Goal: Contribute content: Contribute content

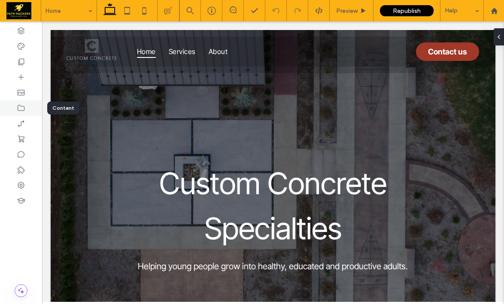
click at [25, 106] on icon at bounding box center [21, 108] width 9 height 9
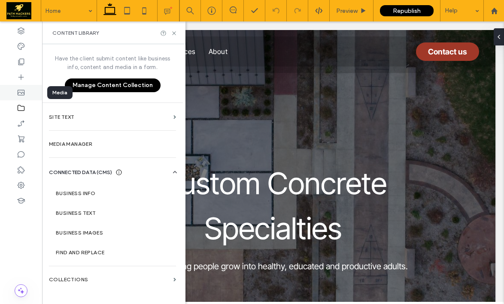
click at [27, 91] on div at bounding box center [21, 92] width 42 height 15
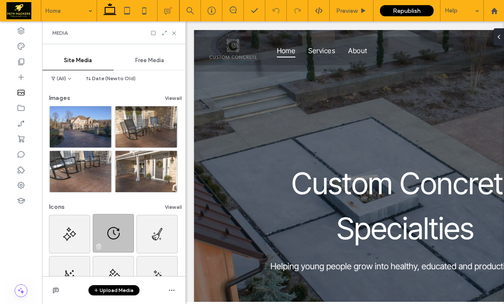
scroll to position [64, 0]
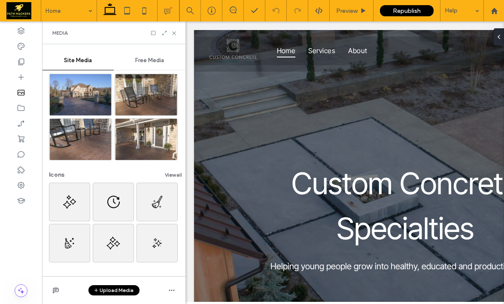
click at [126, 292] on button "Upload Media" at bounding box center [113, 290] width 51 height 10
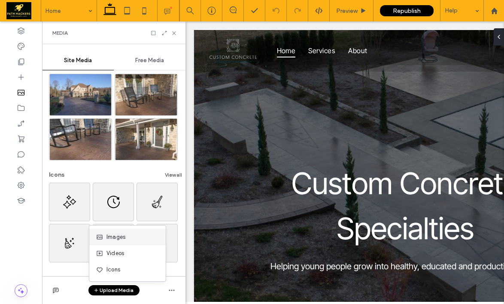
click at [127, 239] on div "Images" at bounding box center [125, 237] width 58 height 9
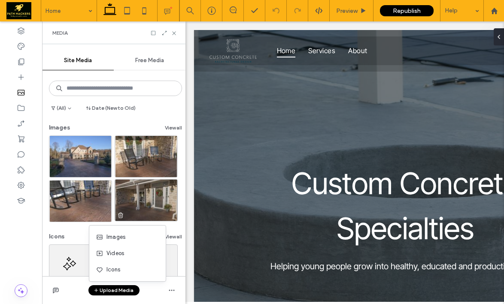
scroll to position [0, 0]
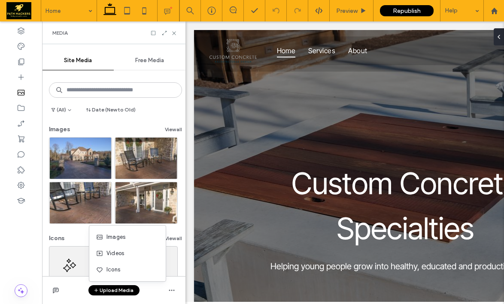
click at [118, 290] on button "Upload Media" at bounding box center [113, 290] width 51 height 10
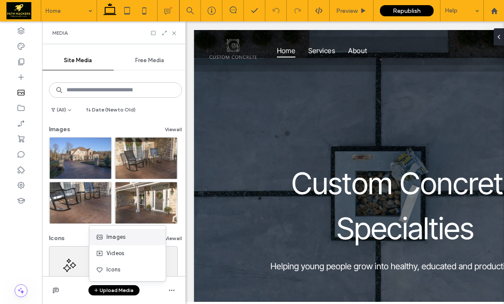
click at [121, 237] on span "Images" at bounding box center [115, 237] width 19 height 9
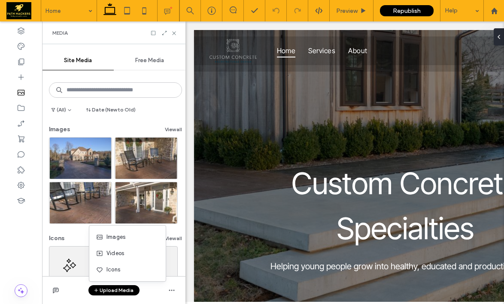
click at [148, 63] on span "Free Media" at bounding box center [149, 60] width 29 height 7
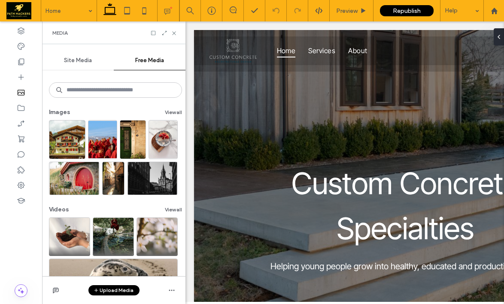
click at [80, 58] on span "Site Media" at bounding box center [78, 60] width 28 height 7
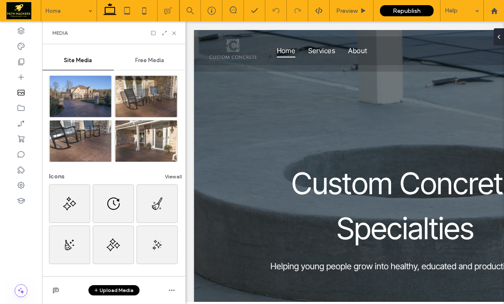
scroll to position [64, 0]
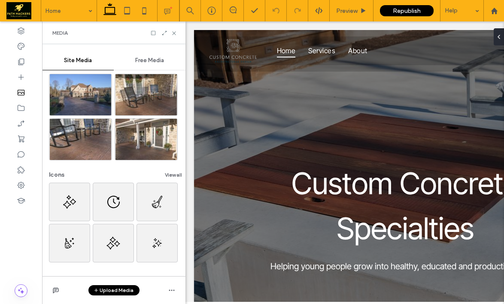
click at [124, 290] on button "Upload Media" at bounding box center [113, 290] width 51 height 10
click at [129, 240] on div "Images" at bounding box center [125, 237] width 58 height 9
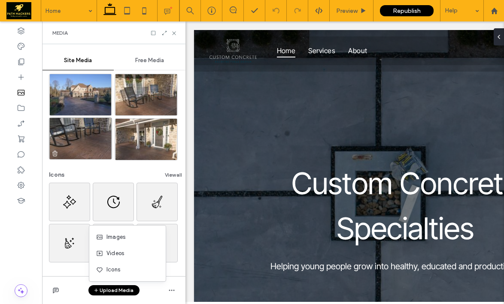
scroll to position [0, 0]
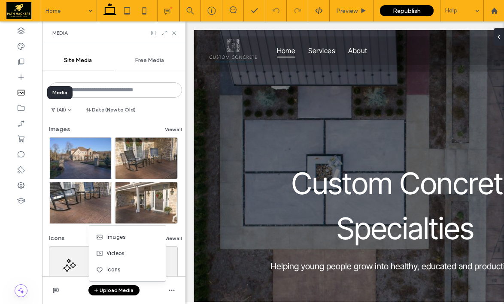
click at [21, 93] on use at bounding box center [21, 93] width 7 height 6
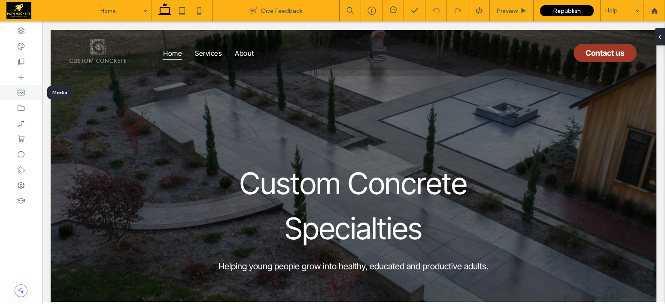
click at [30, 92] on div at bounding box center [21, 92] width 42 height 15
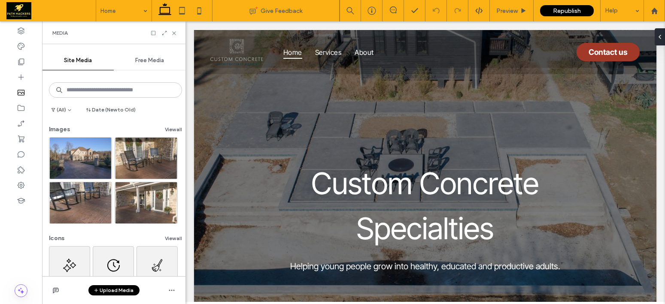
click at [114, 289] on button "Upload Media" at bounding box center [113, 290] width 51 height 10
click at [129, 231] on div "Images" at bounding box center [127, 237] width 76 height 16
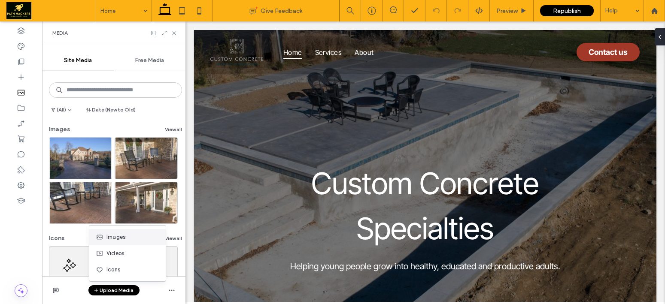
click at [124, 237] on span "Images" at bounding box center [115, 237] width 19 height 9
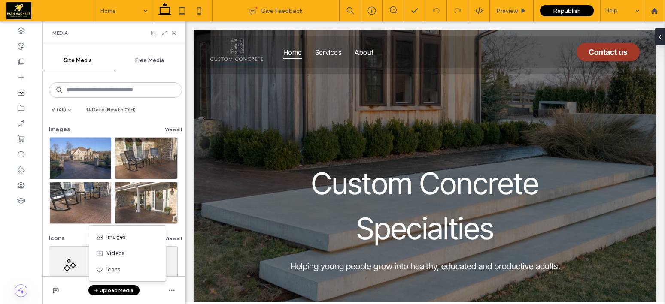
scroll to position [64, 0]
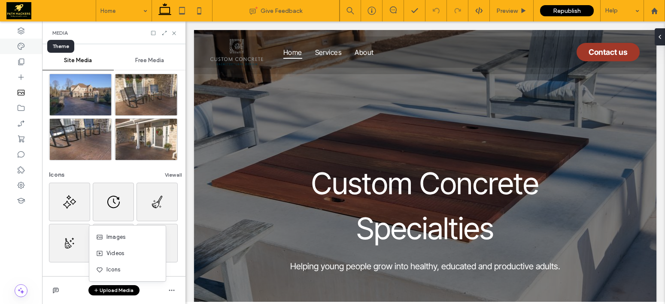
click at [27, 47] on div at bounding box center [21, 46] width 42 height 15
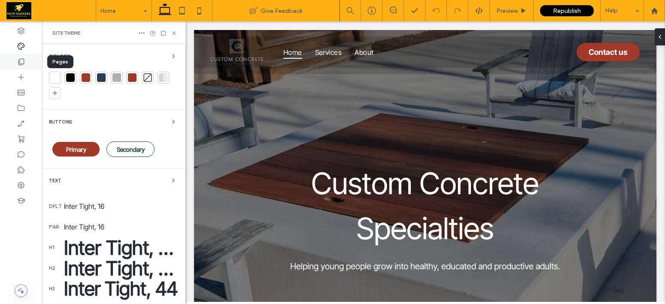
click at [24, 59] on icon at bounding box center [21, 62] width 9 height 9
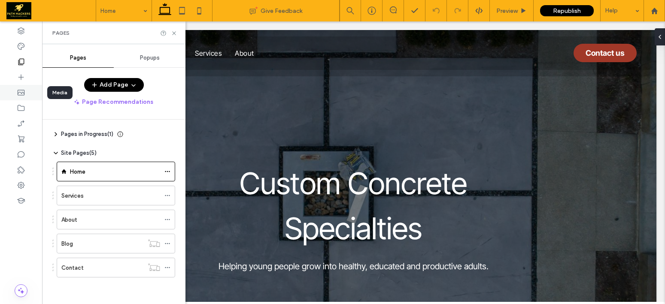
click at [25, 91] on icon at bounding box center [21, 92] width 9 height 9
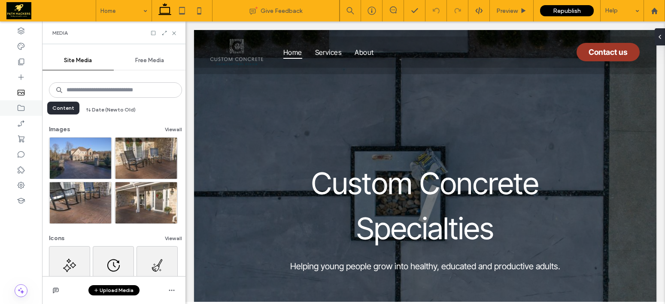
click at [21, 109] on icon at bounding box center [21, 108] width 9 height 9
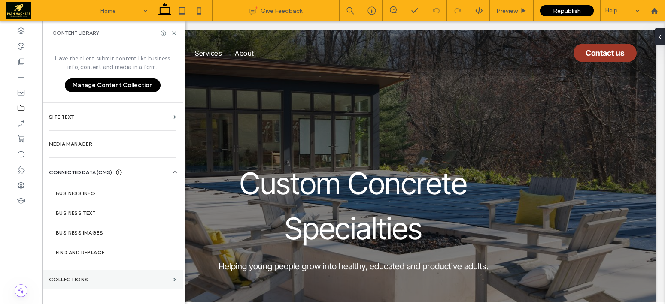
click at [102, 272] on section "Collections" at bounding box center [112, 280] width 141 height 20
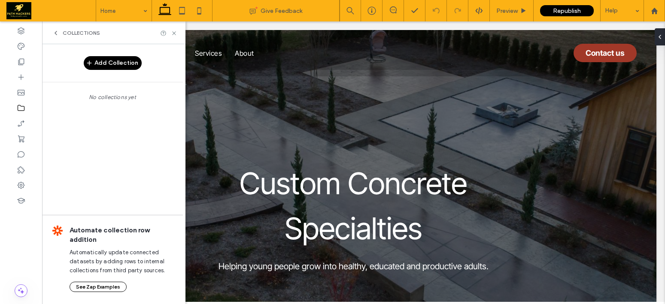
click at [107, 64] on button "Add Collection" at bounding box center [113, 63] width 58 height 14
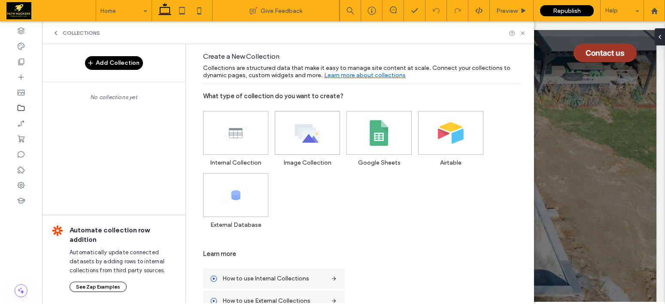
click at [298, 135] on use at bounding box center [307, 133] width 25 height 18
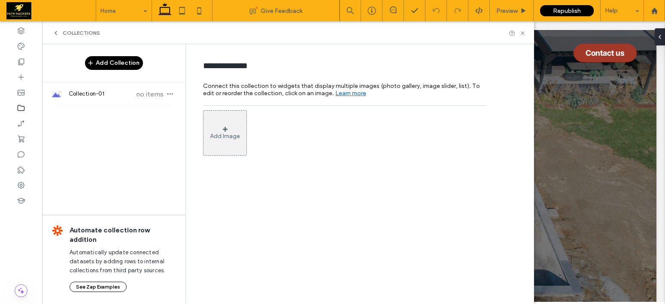
click at [235, 138] on div "Add Image" at bounding box center [225, 136] width 30 height 7
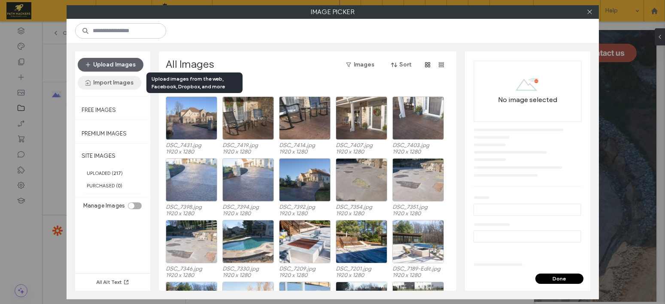
click at [104, 83] on button "Import Images" at bounding box center [110, 83] width 64 height 14
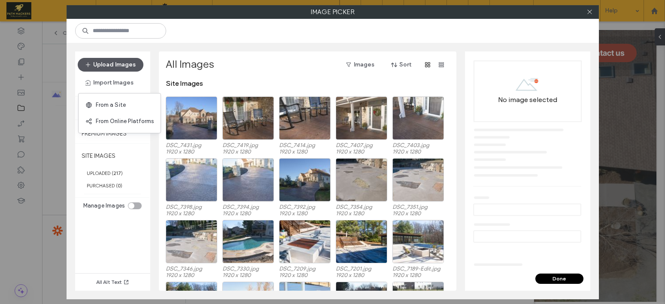
click at [116, 67] on button "Upload Images" at bounding box center [111, 65] width 66 height 14
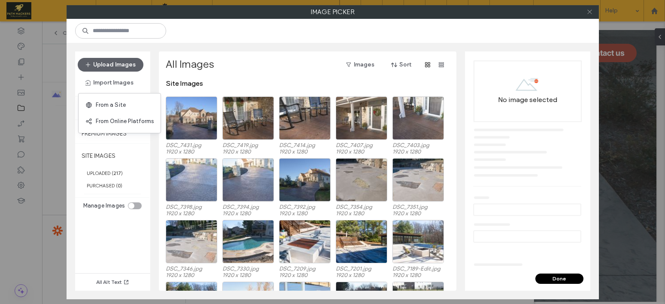
click at [589, 12] on use at bounding box center [589, 12] width 4 height 4
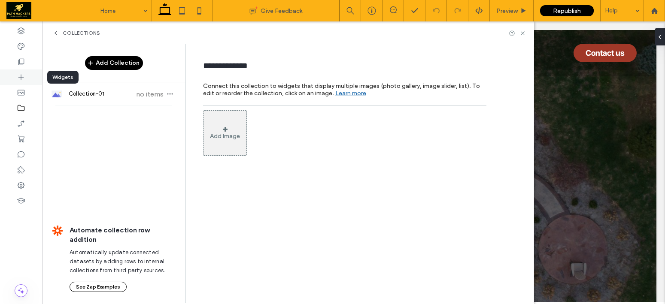
click at [28, 80] on div at bounding box center [21, 77] width 42 height 15
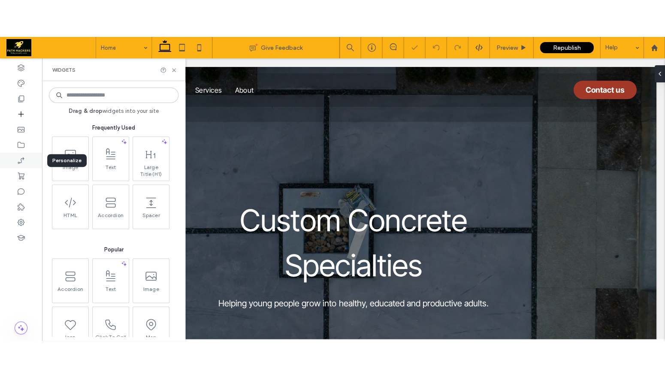
scroll to position [0, 0]
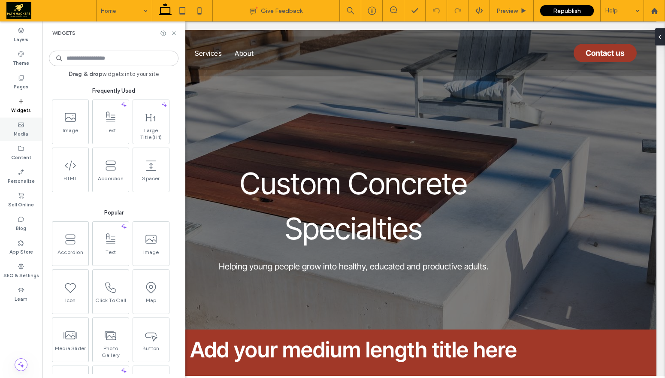
click at [28, 132] on div "Media" at bounding box center [21, 130] width 42 height 24
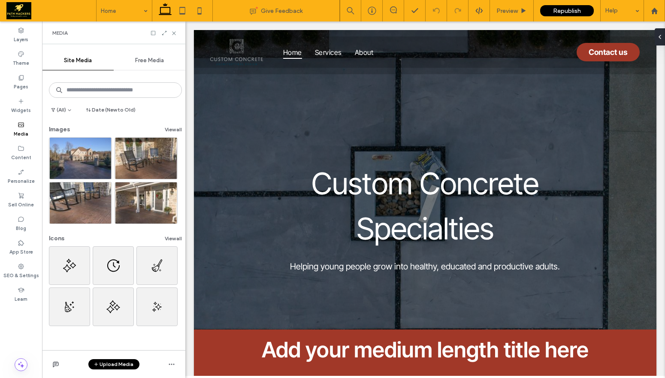
click at [108, 304] on button "Upload Media" at bounding box center [113, 364] width 51 height 10
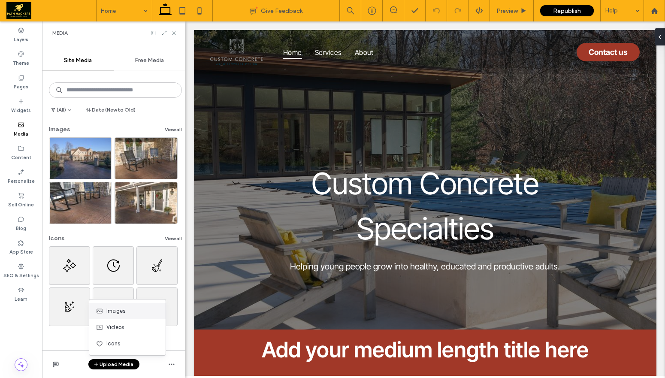
click at [131, 304] on div "Images" at bounding box center [125, 311] width 58 height 9
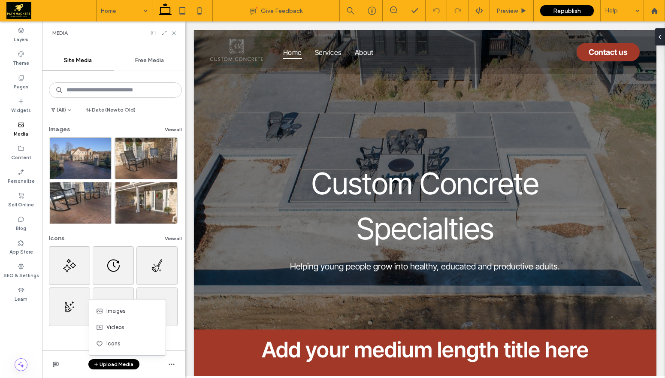
click at [145, 61] on span "Free Media" at bounding box center [149, 60] width 29 height 7
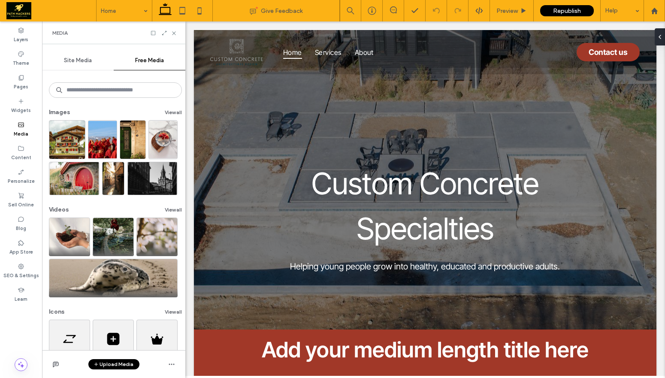
click at [69, 66] on div "Site Media" at bounding box center [78, 60] width 72 height 19
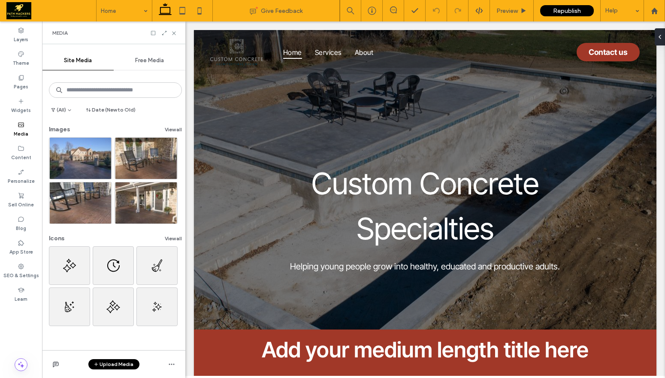
click at [109, 304] on button "Upload Media" at bounding box center [113, 364] width 51 height 10
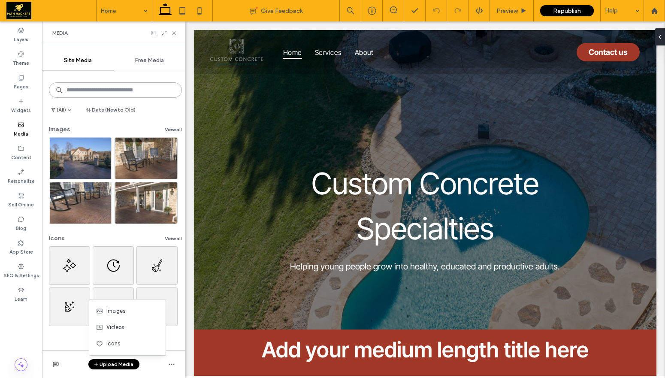
click at [127, 92] on input at bounding box center [115, 89] width 133 height 15
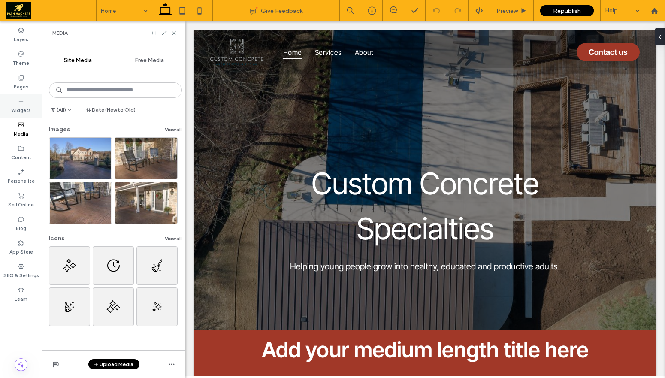
click at [24, 101] on icon at bounding box center [21, 101] width 7 height 7
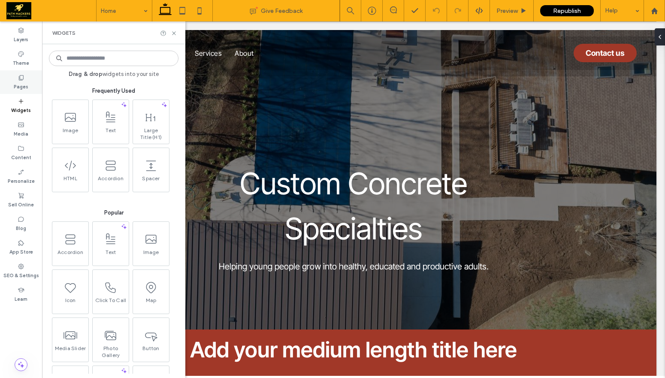
click at [28, 86] on div "Pages" at bounding box center [21, 82] width 42 height 24
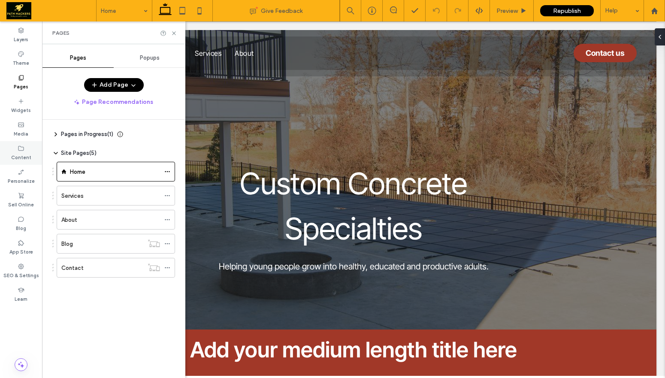
click at [25, 148] on div "Content" at bounding box center [21, 153] width 42 height 24
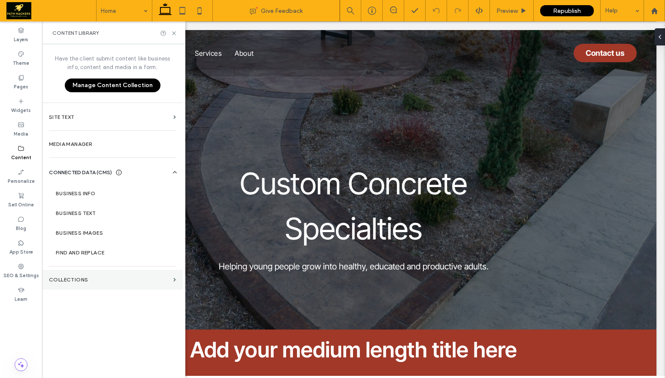
click at [128, 278] on label "Collections" at bounding box center [109, 280] width 121 height 6
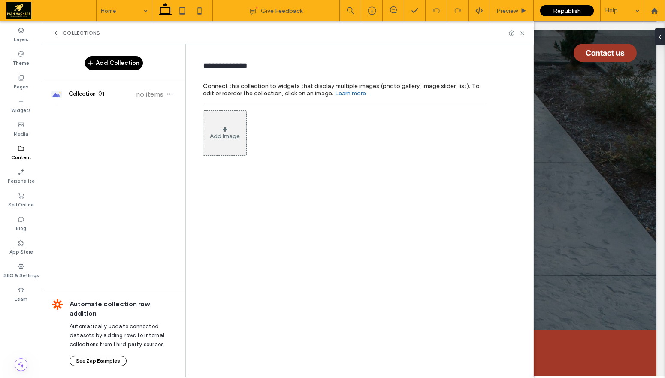
click at [220, 137] on div "Add Image" at bounding box center [225, 136] width 30 height 7
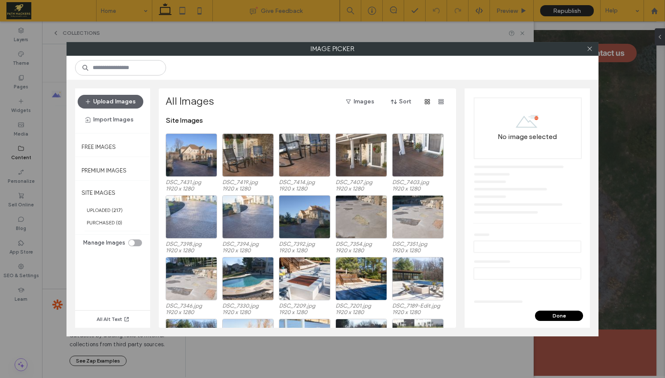
click at [131, 110] on div "Upload Images Import Images" at bounding box center [113, 111] width 70 height 32
click at [130, 116] on button "Import Images" at bounding box center [110, 120] width 64 height 14
click at [124, 156] on span "From Online Platforms" at bounding box center [125, 158] width 58 height 9
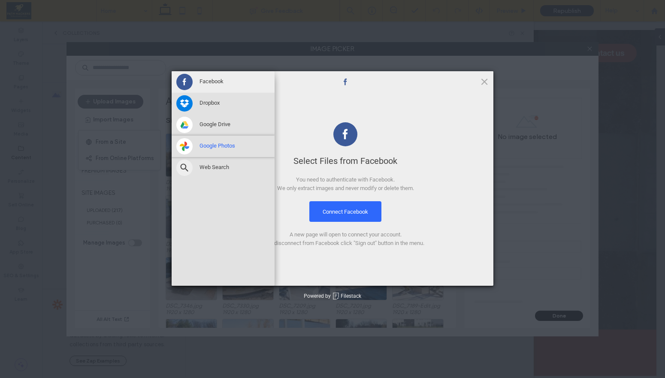
click at [185, 143] on span at bounding box center [184, 146] width 16 height 16
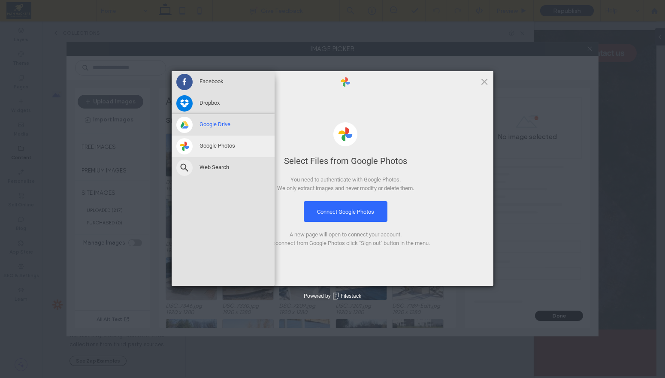
click at [209, 126] on span "Google Drive" at bounding box center [215, 125] width 31 height 8
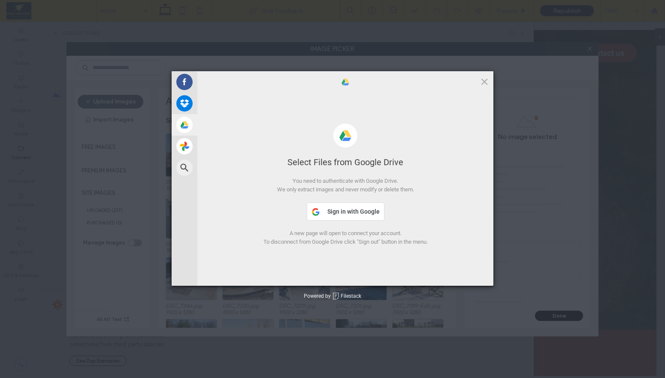
click at [358, 218] on button "Sign in with Google" at bounding box center [346, 212] width 78 height 18
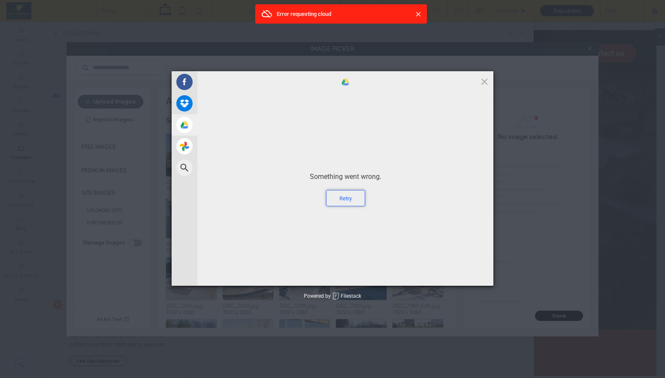
click at [354, 200] on div "Retry" at bounding box center [345, 198] width 39 height 16
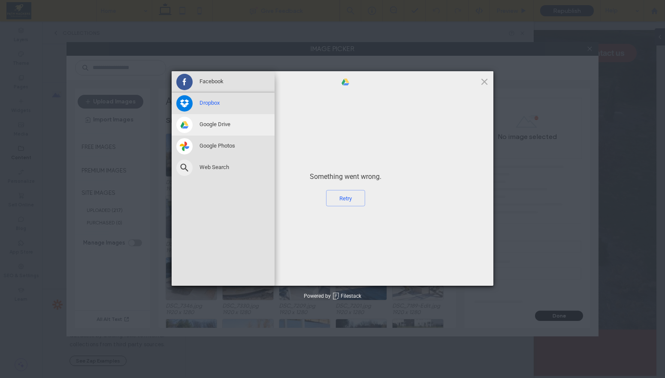
click at [196, 98] on div "Dropbox" at bounding box center [223, 103] width 103 height 21
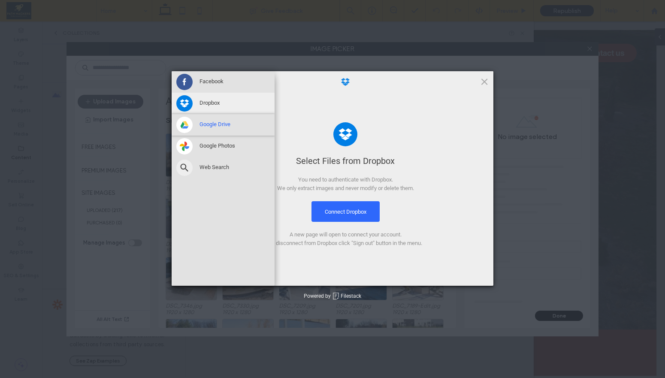
click at [205, 131] on div "Google Drive" at bounding box center [223, 124] width 103 height 21
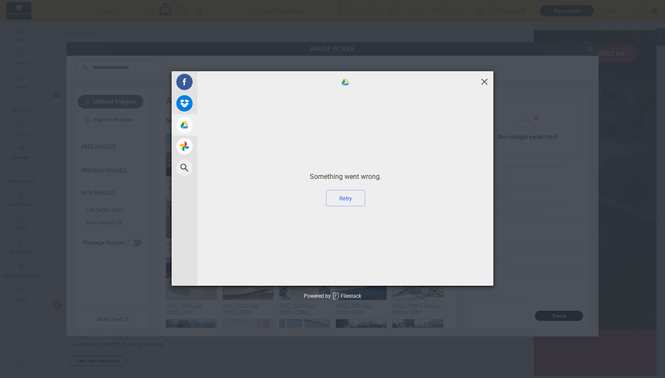
click at [485, 83] on span at bounding box center [484, 81] width 9 height 9
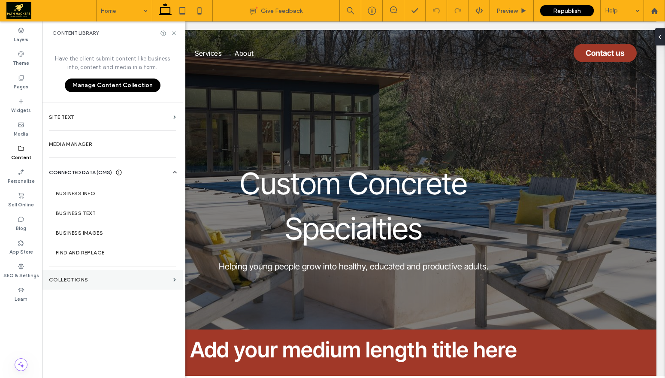
click at [80, 270] on section "Collections" at bounding box center [112, 280] width 141 height 20
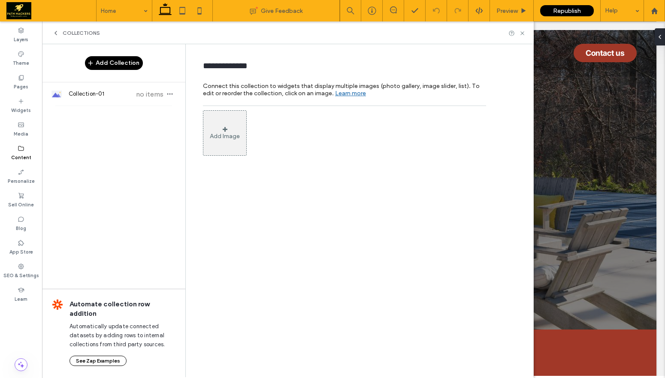
click at [76, 35] on span "Collections" at bounding box center [81, 33] width 37 height 7
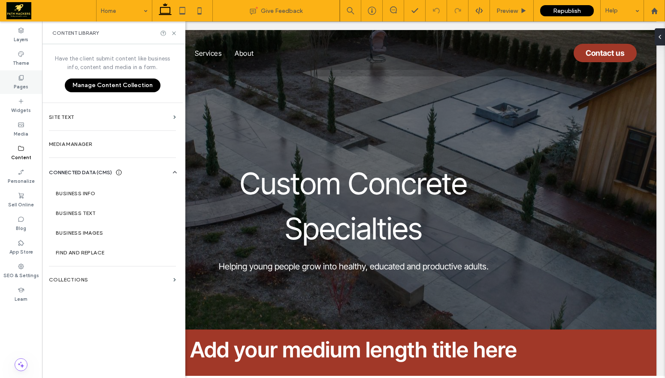
click at [24, 83] on label "Pages" at bounding box center [21, 85] width 15 height 9
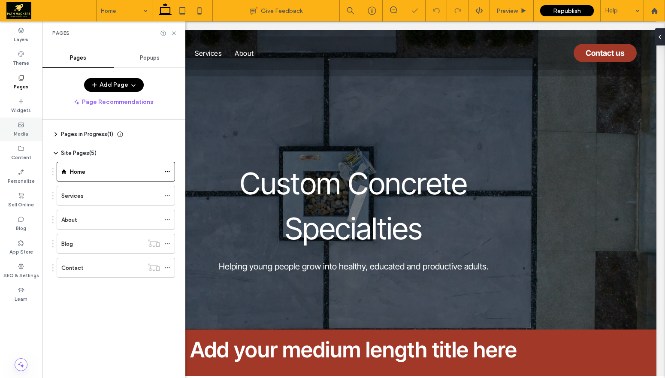
click at [28, 127] on div "Media" at bounding box center [21, 130] width 42 height 24
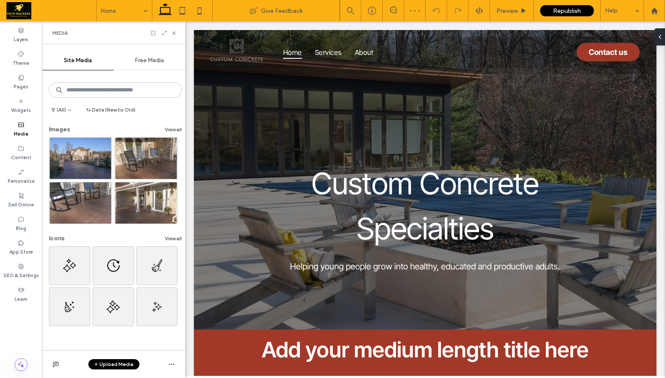
click at [125, 361] on button "Upload Media" at bounding box center [113, 364] width 51 height 10
click at [145, 312] on div "Images" at bounding box center [125, 311] width 58 height 9
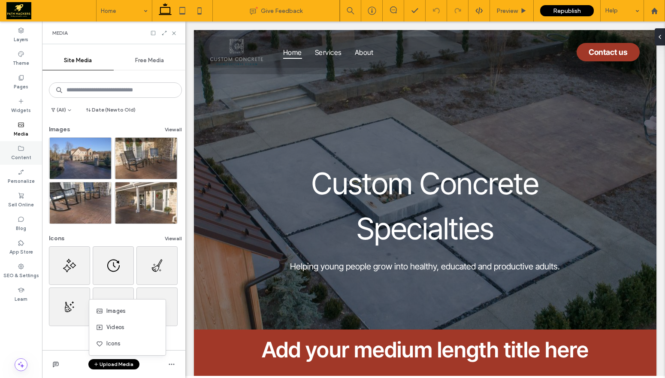
click at [30, 152] on label "Content" at bounding box center [21, 156] width 20 height 9
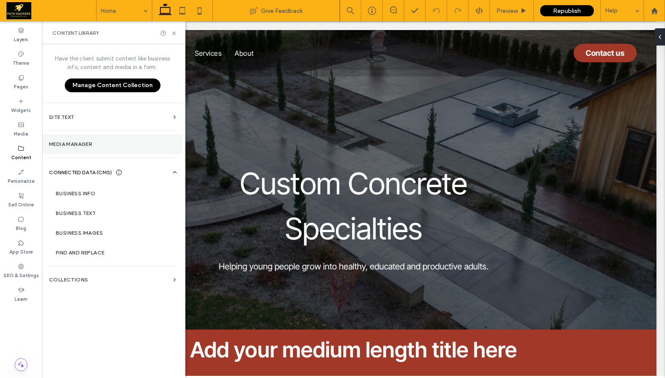
click at [94, 138] on section "Media Manager" at bounding box center [112, 144] width 141 height 20
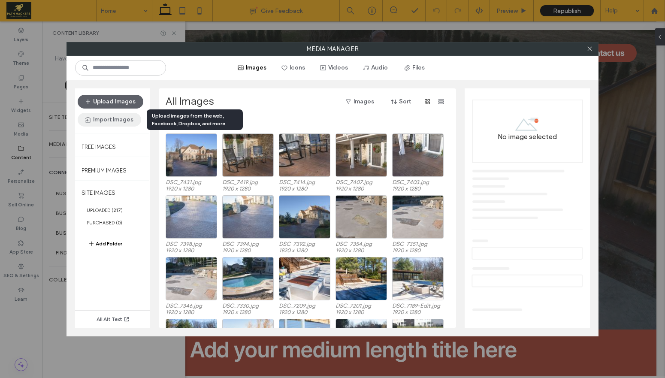
click at [126, 117] on button "Import Images" at bounding box center [110, 120] width 64 height 14
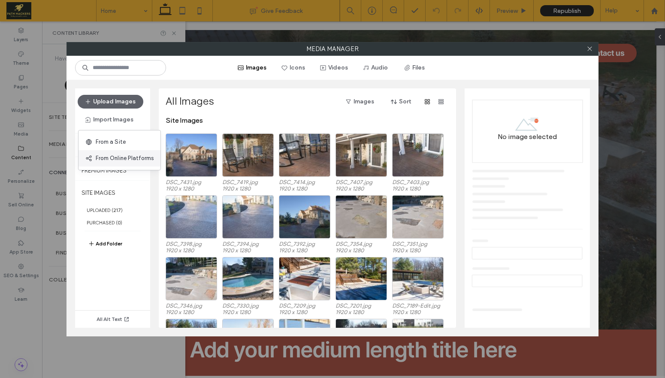
click at [132, 155] on span "From Online Platforms" at bounding box center [125, 158] width 58 height 9
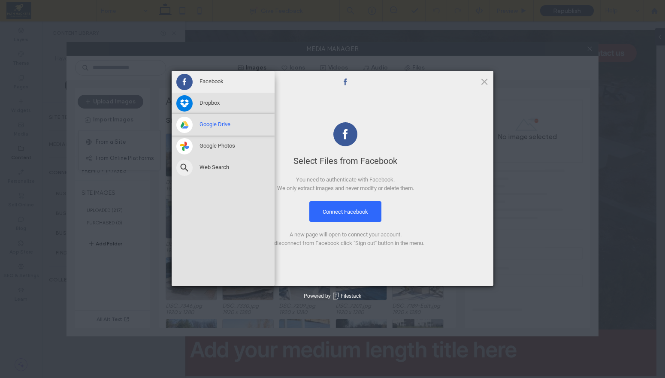
click at [191, 127] on span at bounding box center [184, 125] width 16 height 16
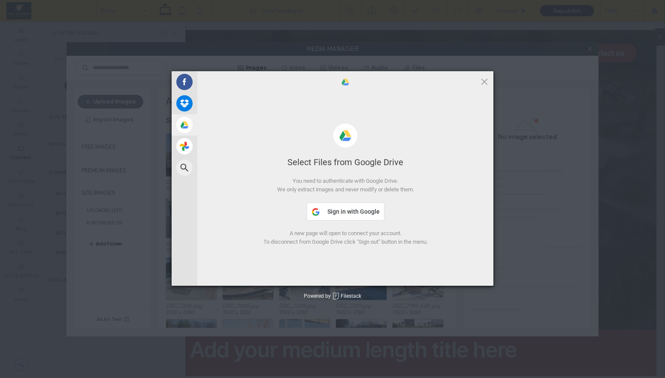
click at [344, 206] on button "Sign in with Google" at bounding box center [346, 212] width 78 height 18
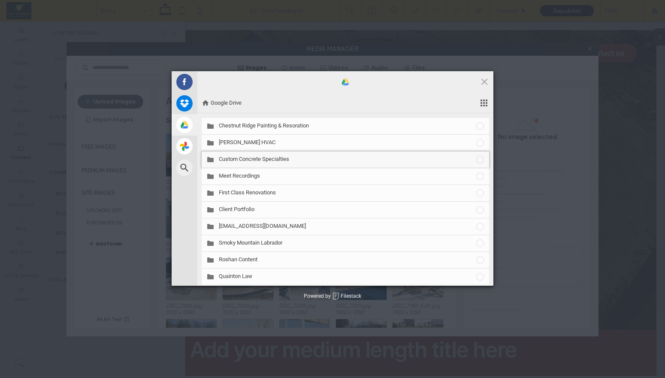
click at [257, 157] on span "Custom Concrete Specialties" at bounding box center [347, 159] width 257 height 8
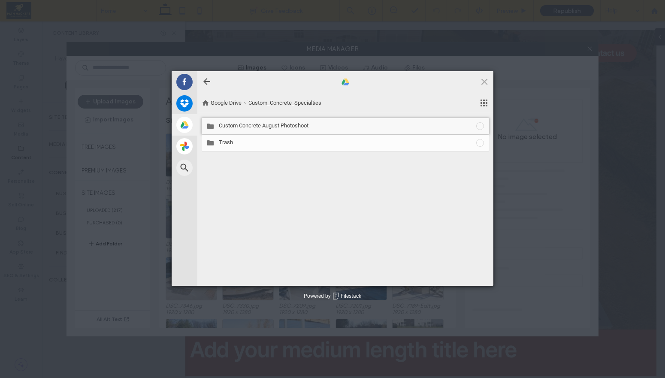
click at [255, 127] on span "Custom Concrete August Photoshoot" at bounding box center [347, 126] width 257 height 8
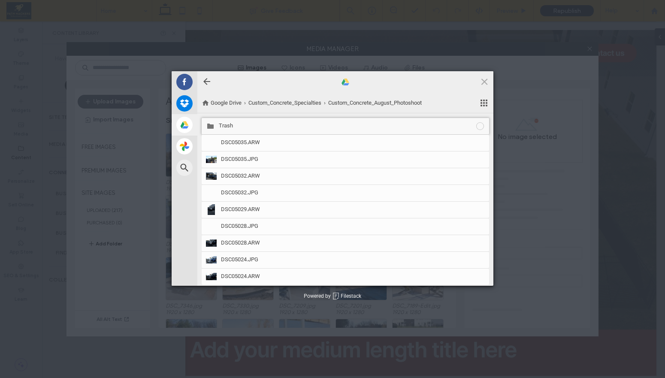
click at [475, 126] on span at bounding box center [479, 125] width 9 height 9
drag, startPoint x: 295, startPoint y: 145, endPoint x: 312, endPoint y: 224, distance: 81.7
click at [312, 224] on div "Trash DSC05035.ARW DSC05035.JPG DSC05032.ARW DSC05032.JPG DSC05029.ARW DSC05028…" at bounding box center [345, 293] width 296 height 360
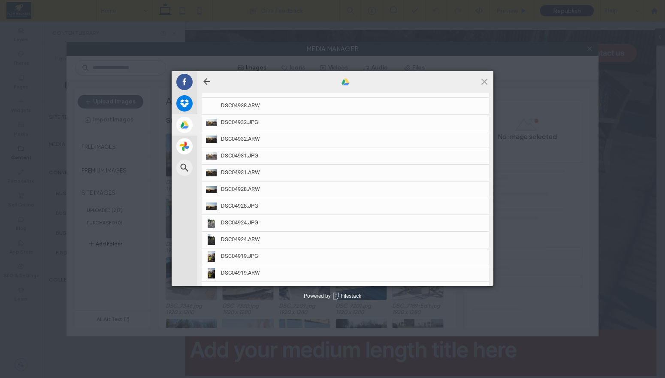
scroll to position [857, 0]
click at [328, 230] on div "DSC04898.ARW" at bounding box center [346, 223] width 288 height 16
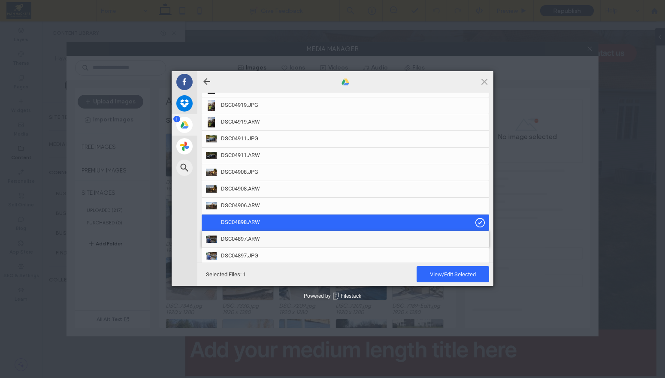
click at [330, 232] on div "DSC04897.ARW" at bounding box center [346, 239] width 288 height 16
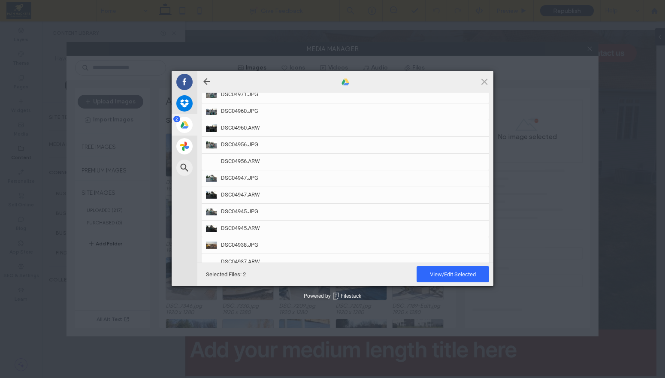
scroll to position [0, 0]
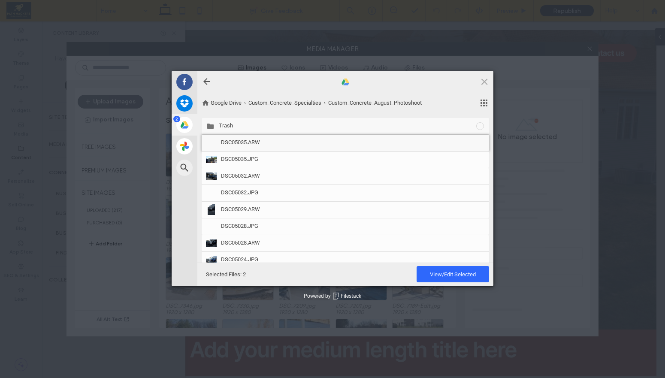
click at [288, 145] on span "DSC05035.ARW" at bounding box center [353, 143] width 264 height 8
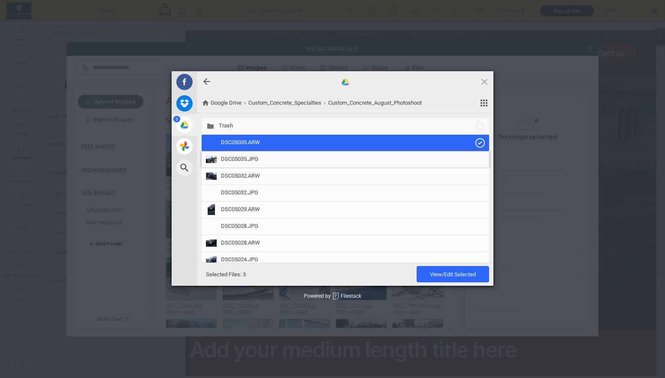
click at [291, 157] on span "DSC05035.JPG" at bounding box center [353, 159] width 264 height 8
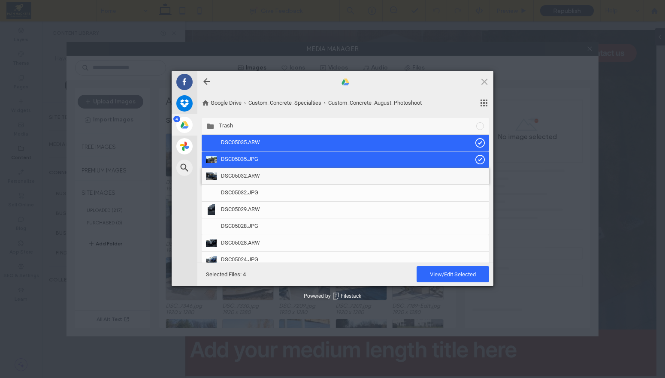
drag, startPoint x: 293, startPoint y: 169, endPoint x: 294, endPoint y: 175, distance: 5.3
click at [293, 169] on div "DSC05032.ARW" at bounding box center [346, 176] width 288 height 16
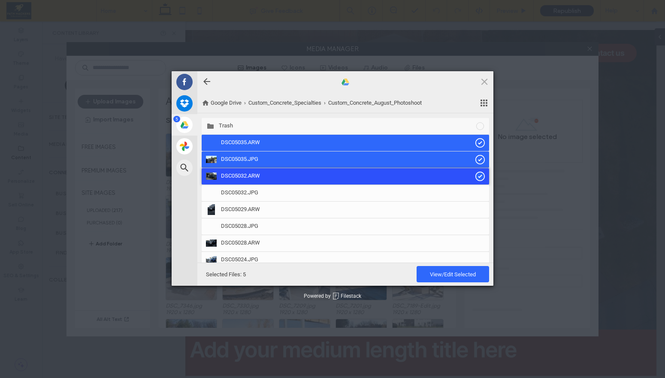
click at [295, 182] on div "DSC05032.ARW" at bounding box center [346, 176] width 288 height 16
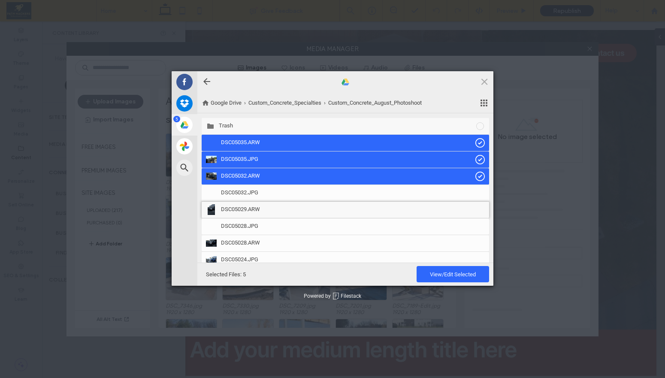
click at [403, 209] on span "DSC05029.ARW" at bounding box center [353, 210] width 264 height 8
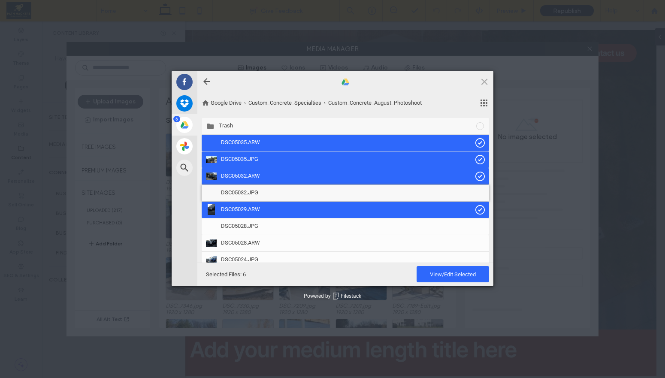
click at [342, 191] on span "DSC05032.JPG" at bounding box center [353, 193] width 264 height 8
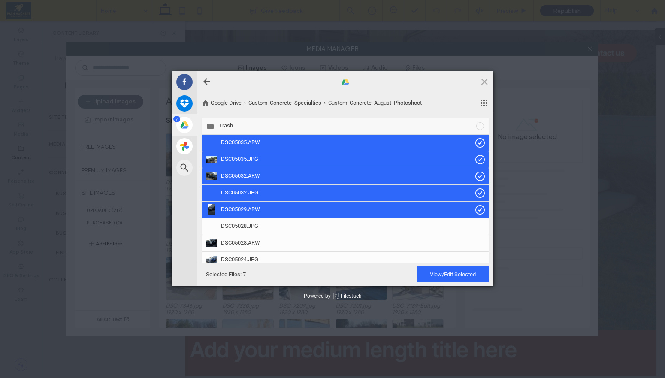
click at [260, 274] on div "Selected Files: 7 View/Edit Selected" at bounding box center [346, 274] width 288 height 17
click at [474, 224] on span "DSC05028.JPG" at bounding box center [353, 226] width 264 height 8
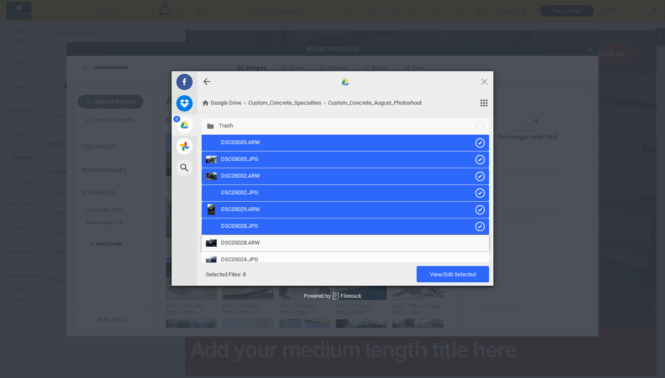
click at [440, 239] on span "DSC05028.ARW" at bounding box center [353, 243] width 264 height 8
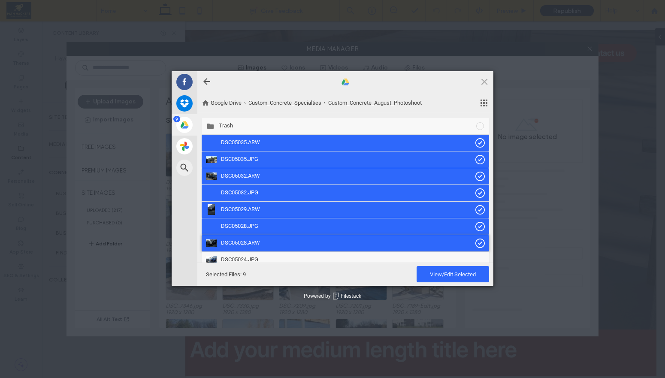
drag, startPoint x: 434, startPoint y: 248, endPoint x: 430, endPoint y: 252, distance: 5.8
click at [434, 248] on div "DSC05028.ARW" at bounding box center [346, 243] width 288 height 16
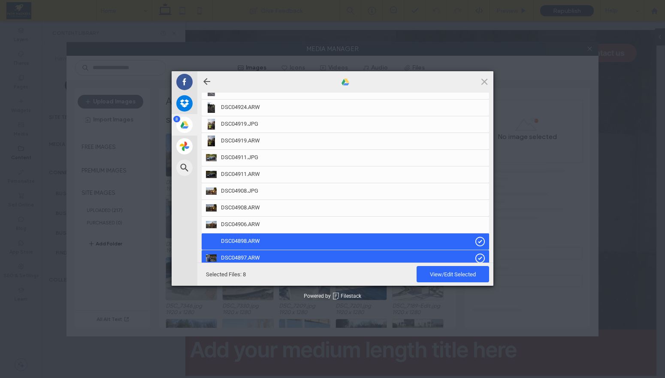
scroll to position [897, 0]
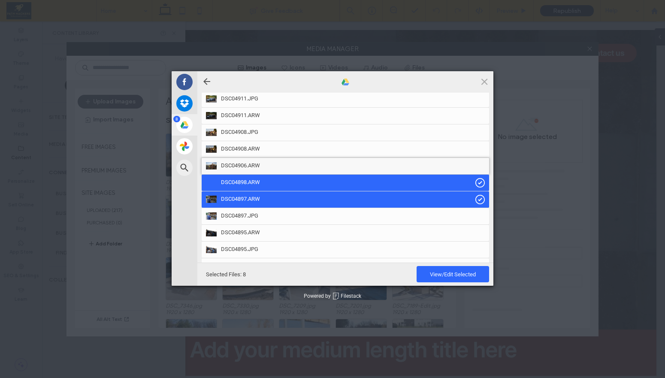
click at [472, 160] on div "DSC04906.ARW" at bounding box center [346, 166] width 288 height 16
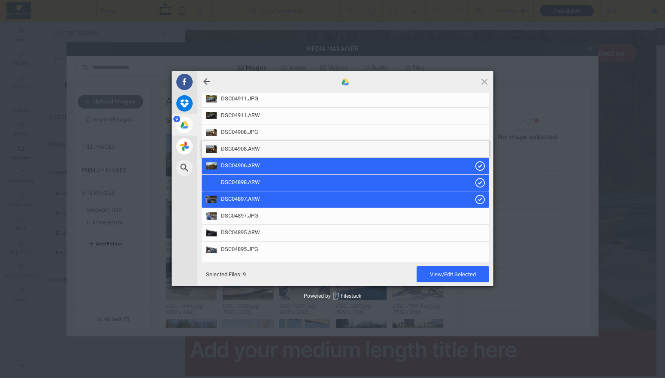
click at [474, 143] on div "DSC04908.ARW" at bounding box center [346, 149] width 288 height 16
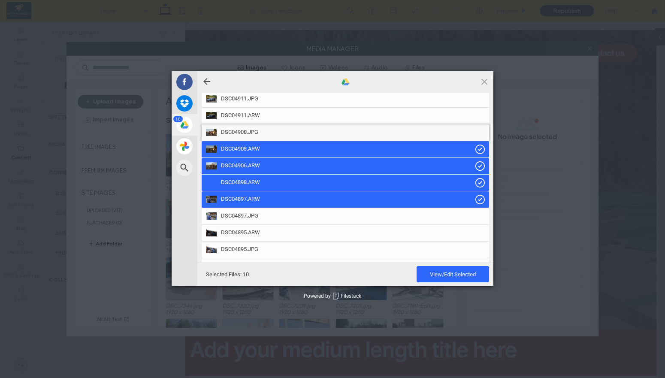
click at [472, 133] on span "DSC04908.JPG" at bounding box center [353, 132] width 264 height 8
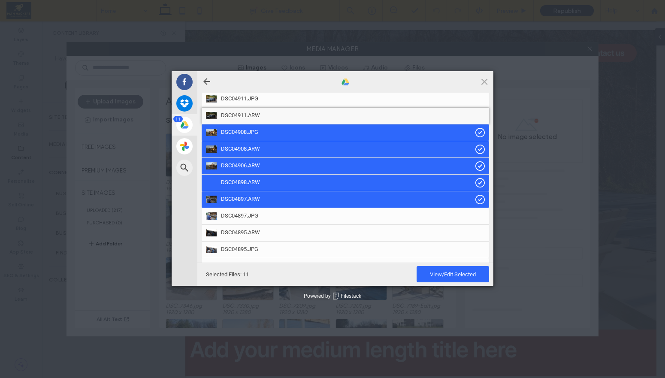
click at [472, 120] on div "DSC04911.ARW" at bounding box center [346, 116] width 288 height 16
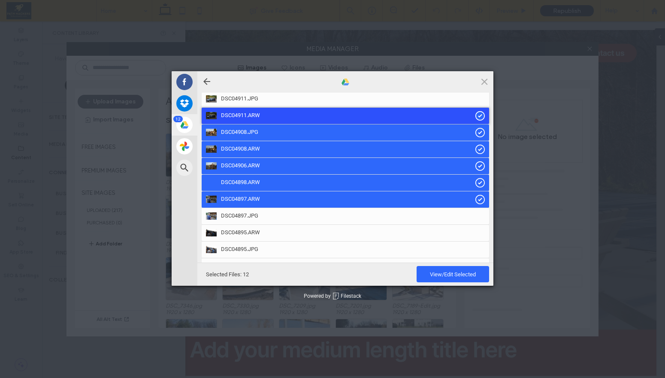
click at [471, 110] on div "DSC04911.ARW" at bounding box center [346, 116] width 288 height 16
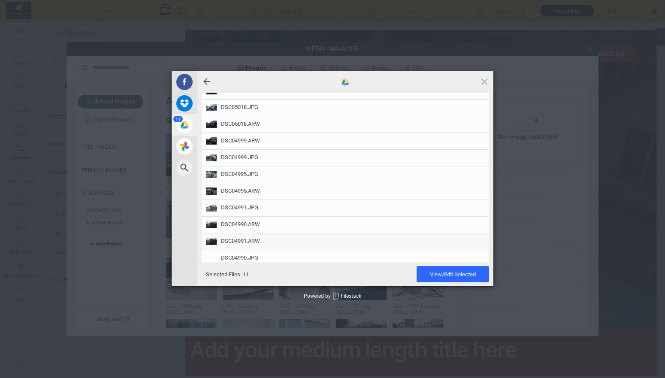
scroll to position [403, 0]
drag, startPoint x: 431, startPoint y: 162, endPoint x: 439, endPoint y: 259, distance: 97.3
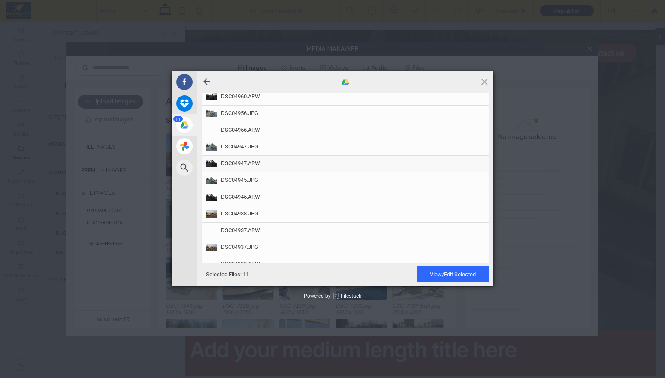
scroll to position [550, 0]
click at [427, 160] on span "DSC04947.ARW" at bounding box center [353, 161] width 264 height 8
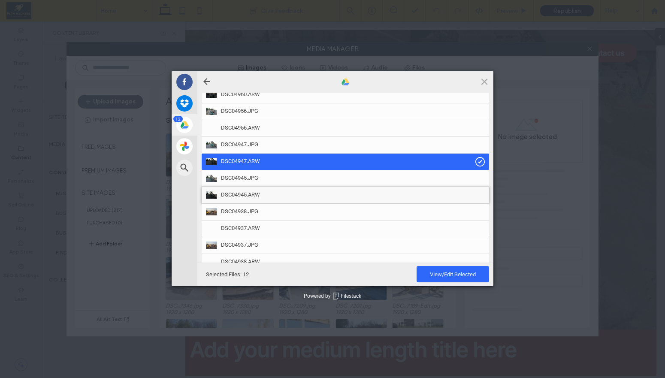
click at [380, 197] on span "DSC04945.ARW" at bounding box center [353, 195] width 264 height 8
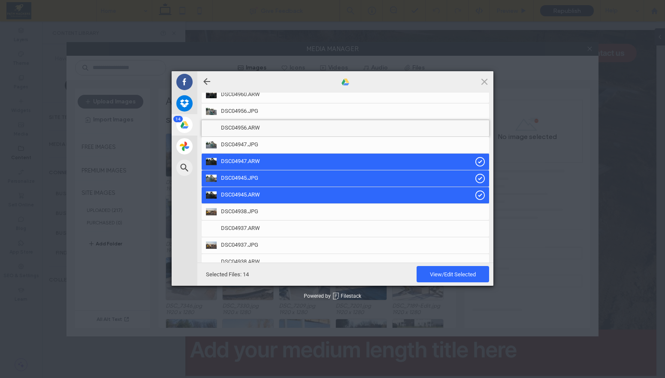
click at [343, 126] on span "DSC04956.ARW" at bounding box center [353, 128] width 264 height 8
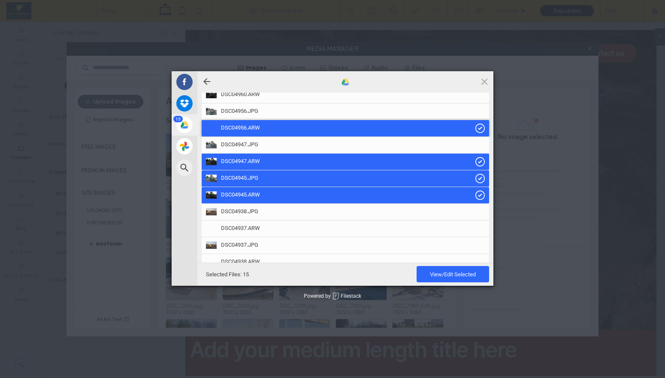
scroll to position [105, 0]
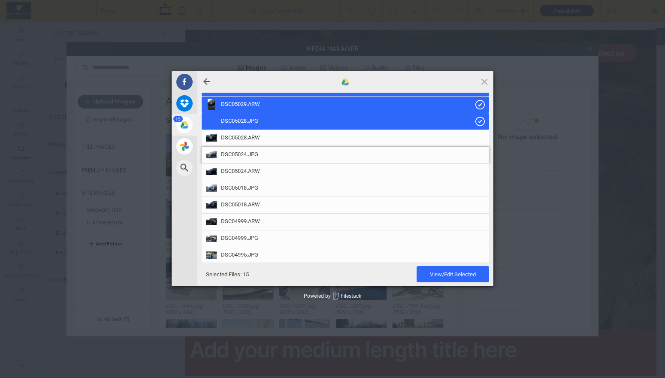
click at [354, 157] on span "DSC05024.JPG" at bounding box center [353, 155] width 264 height 8
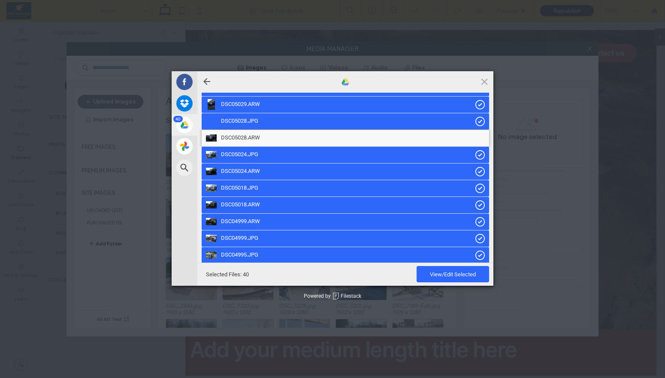
click at [364, 137] on span "DSC05028.ARW" at bounding box center [353, 138] width 264 height 8
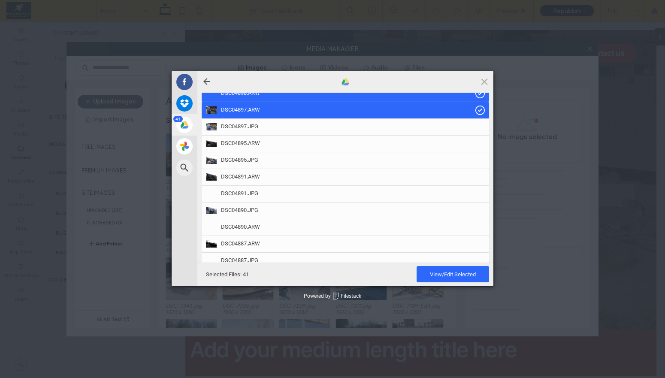
scroll to position [927, 0]
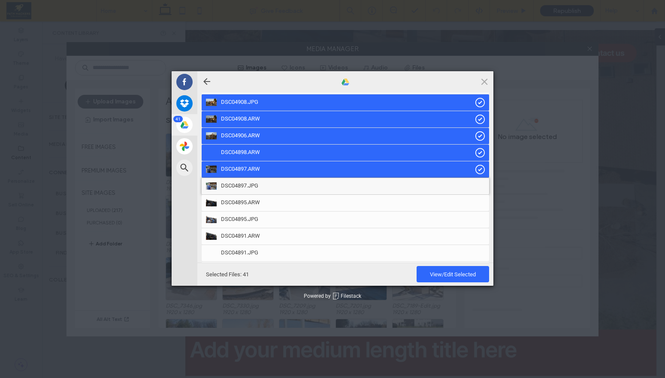
click at [394, 189] on span "DSC04897.JPG" at bounding box center [353, 186] width 264 height 8
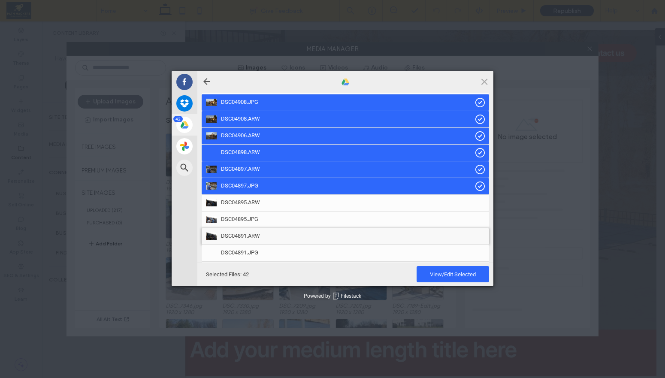
click at [409, 229] on div "DSC04891.ARW" at bounding box center [346, 236] width 288 height 16
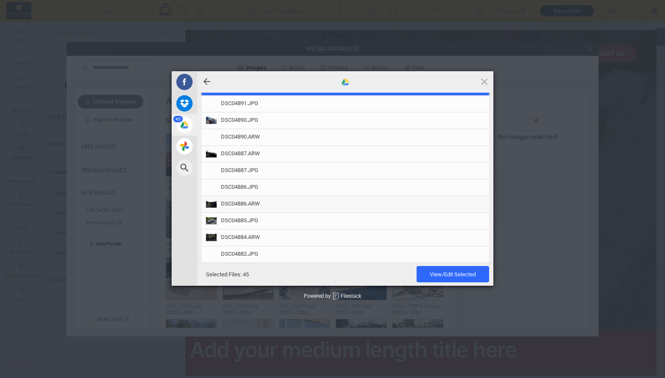
scroll to position [1071, 0]
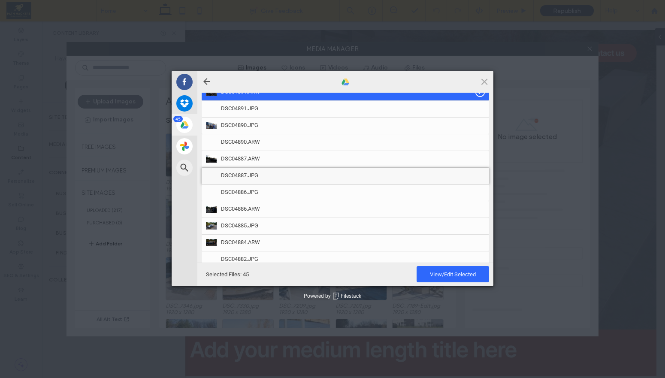
click at [434, 182] on div "DSC04887.JPG" at bounding box center [346, 176] width 288 height 16
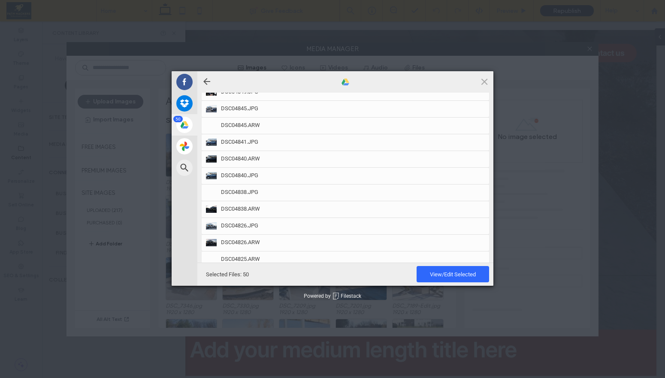
scroll to position [1583, 0]
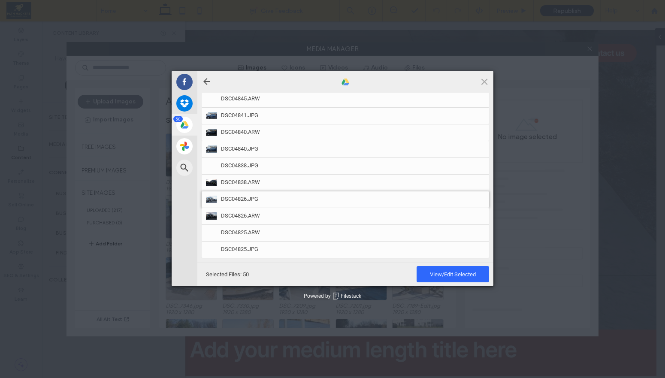
click at [437, 201] on span "DSC04826.JPG" at bounding box center [353, 199] width 264 height 8
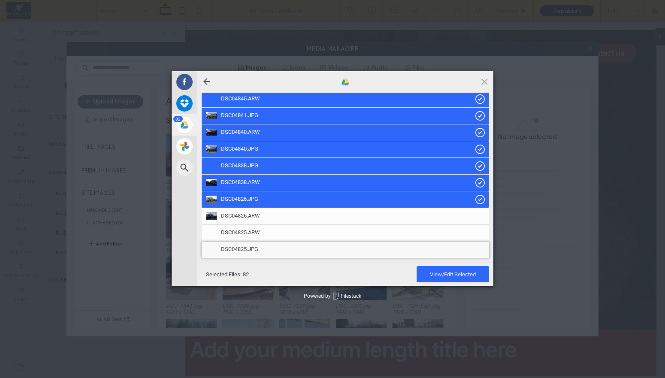
click at [447, 248] on span "DSC04825.JPG" at bounding box center [353, 249] width 264 height 8
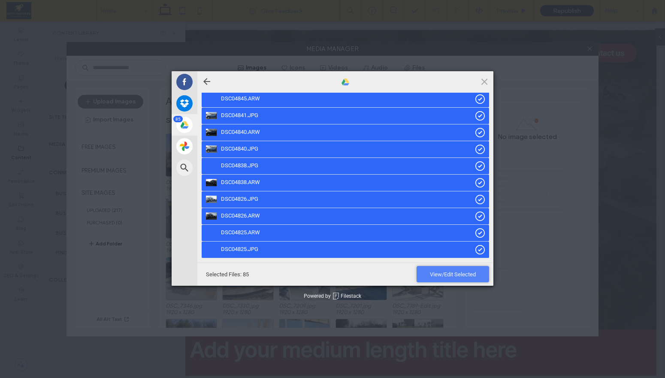
click at [446, 275] on span "View/Edit Selected" at bounding box center [453, 274] width 46 height 6
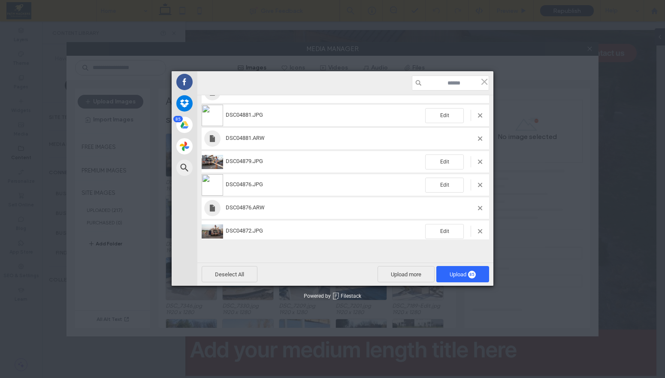
scroll to position [0, 0]
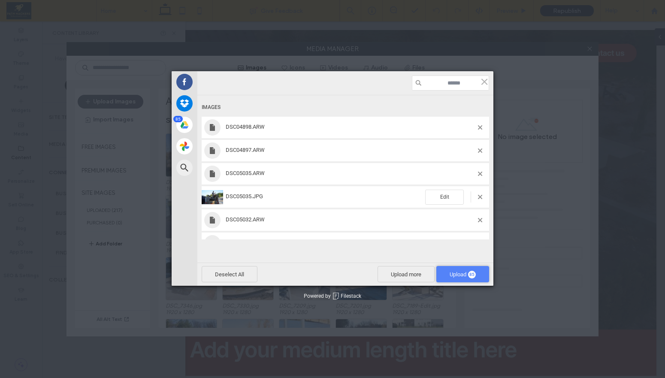
click at [465, 274] on span "Upload 85" at bounding box center [463, 274] width 26 height 6
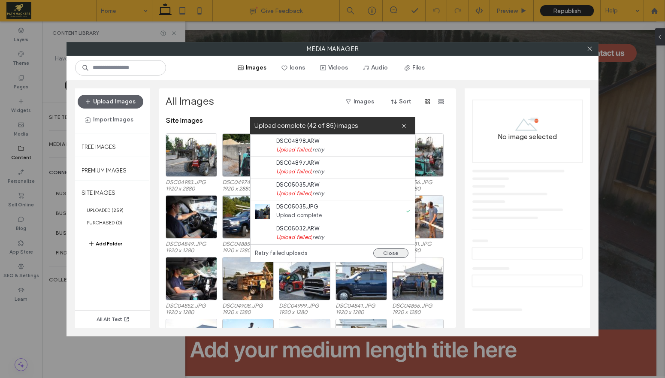
click at [388, 252] on button "Close" at bounding box center [390, 252] width 35 height 9
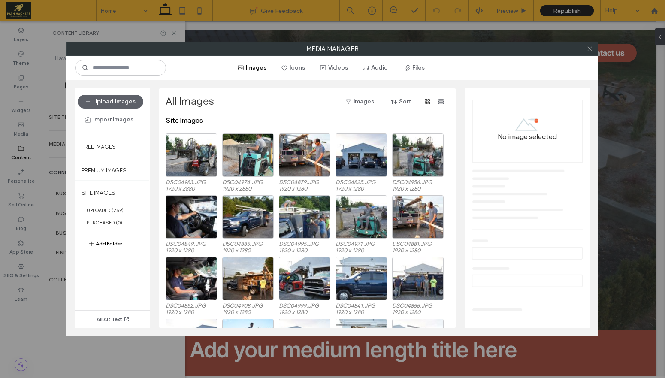
click at [589, 49] on use at bounding box center [589, 49] width 4 height 4
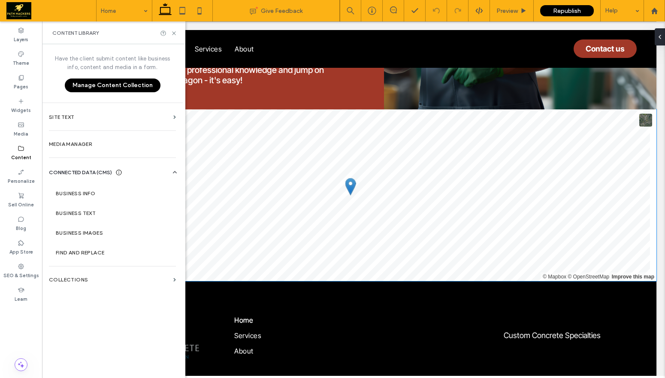
scroll to position [2800, 0]
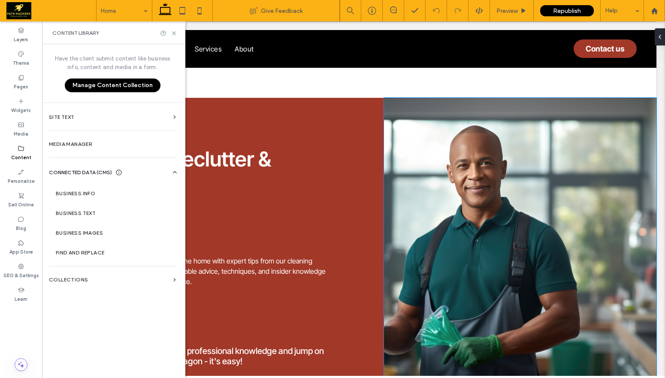
click at [481, 224] on img at bounding box center [520, 244] width 272 height 293
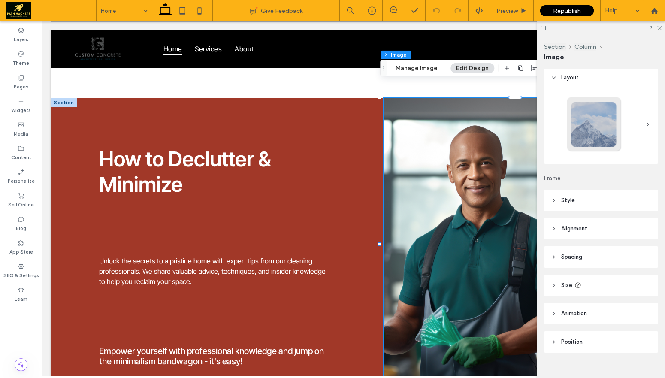
scroll to position [0, 0]
click at [606, 145] on div at bounding box center [594, 126] width 57 height 57
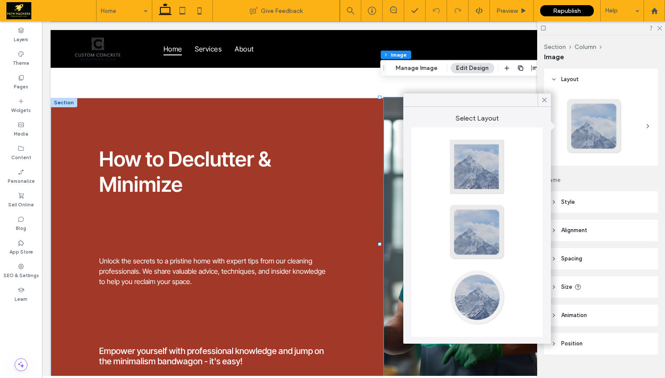
click at [503, 98] on img at bounding box center [520, 244] width 272 height 293
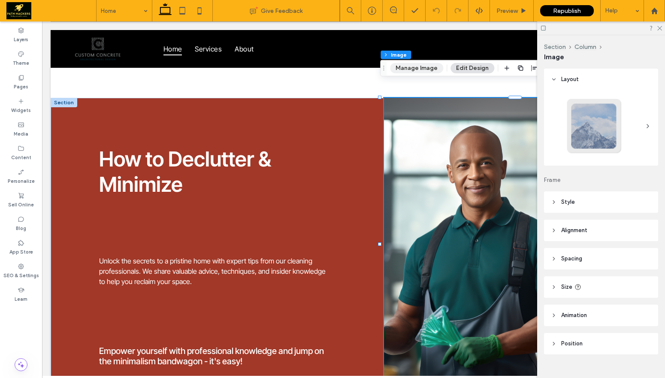
click at [422, 68] on button "Manage Image" at bounding box center [416, 68] width 53 height 10
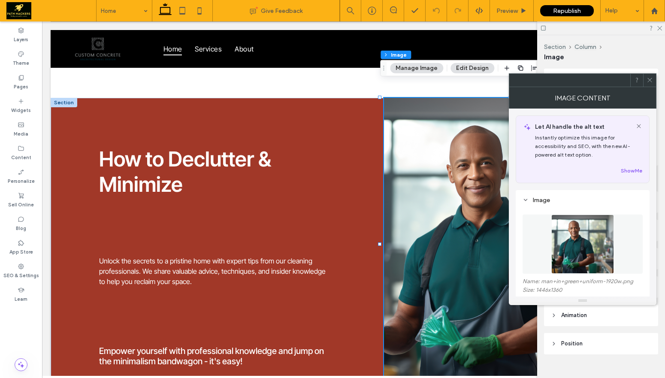
click at [594, 245] on img at bounding box center [582, 244] width 63 height 59
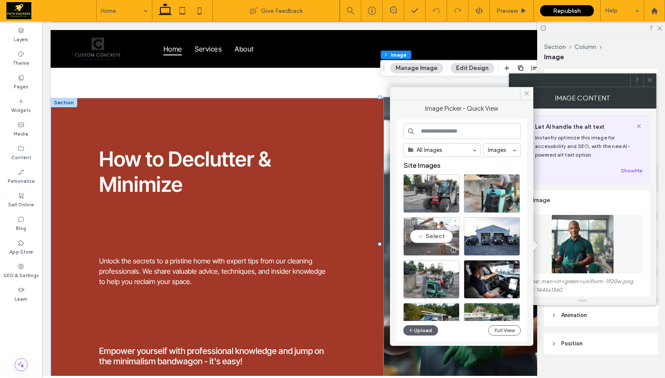
click at [436, 236] on div "Select" at bounding box center [431, 236] width 56 height 39
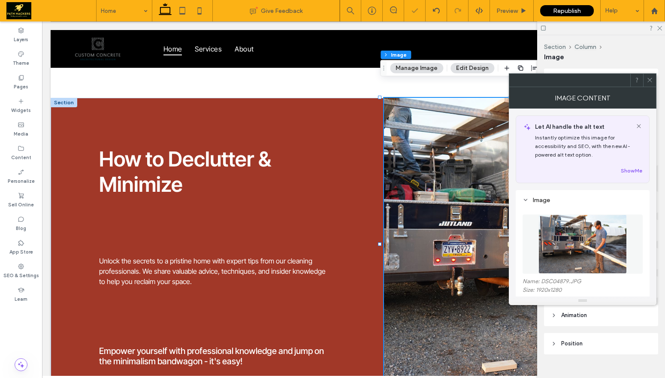
click at [654, 81] on div at bounding box center [649, 80] width 13 height 13
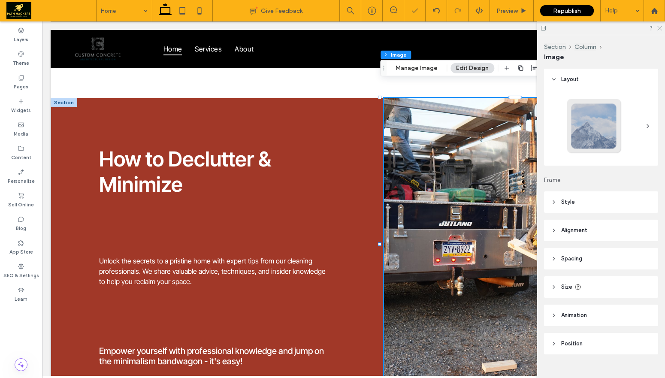
click at [660, 29] on icon at bounding box center [660, 28] width 6 height 6
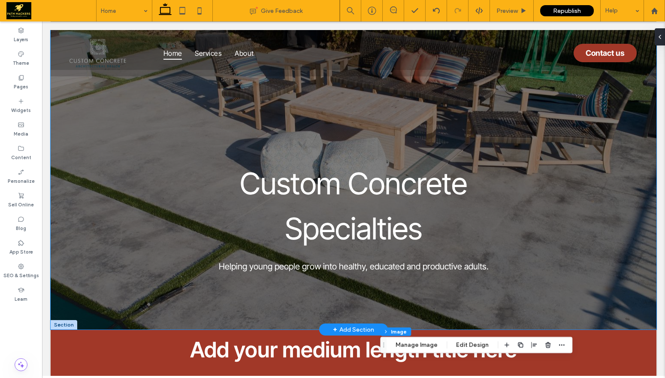
click at [75, 148] on div at bounding box center [354, 180] width 606 height 300
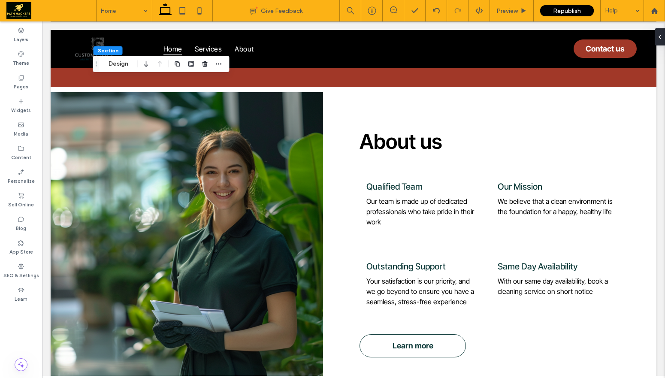
scroll to position [954, 0]
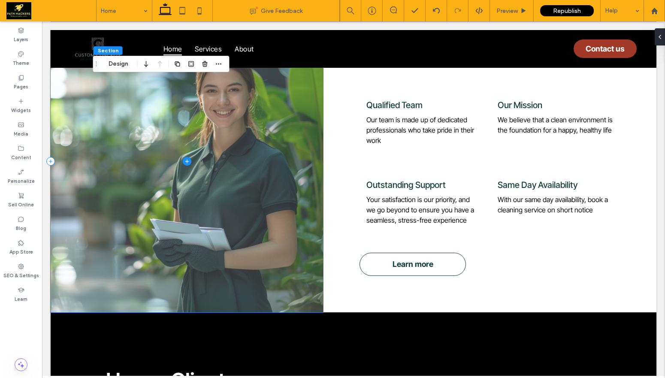
click at [265, 223] on span at bounding box center [187, 161] width 272 height 301
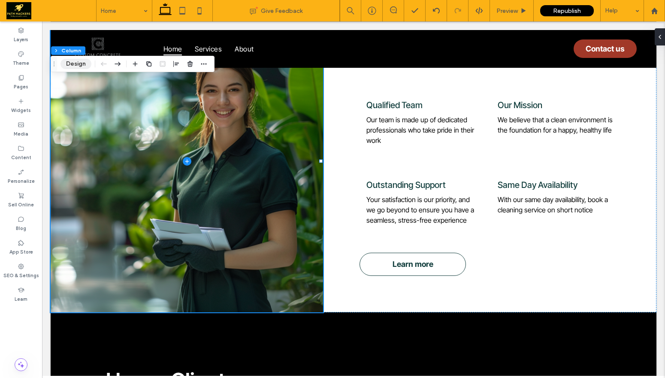
click at [68, 61] on button "Design" at bounding box center [76, 64] width 31 height 10
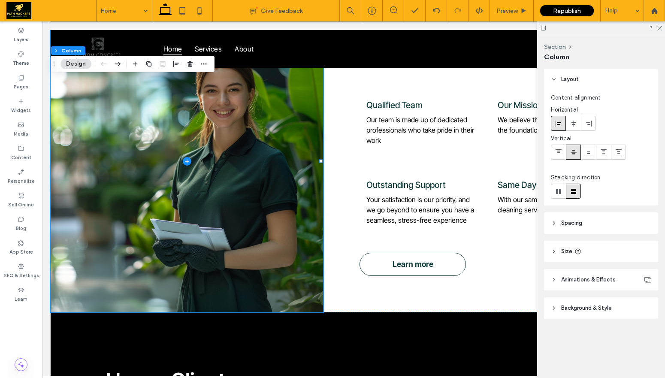
click at [594, 300] on header "Background & Style" at bounding box center [601, 307] width 114 height 21
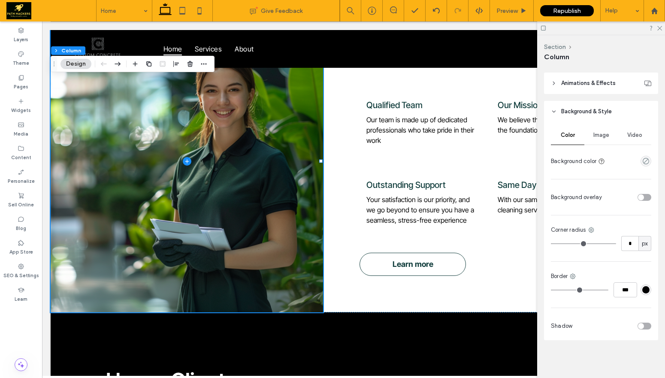
click at [606, 134] on span "Image" at bounding box center [601, 135] width 16 height 7
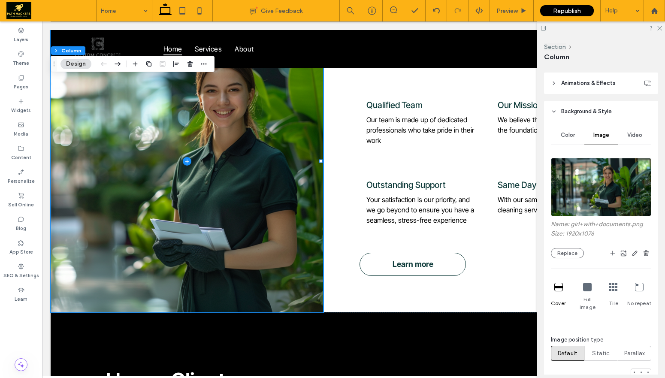
click at [622, 194] on img at bounding box center [601, 187] width 100 height 58
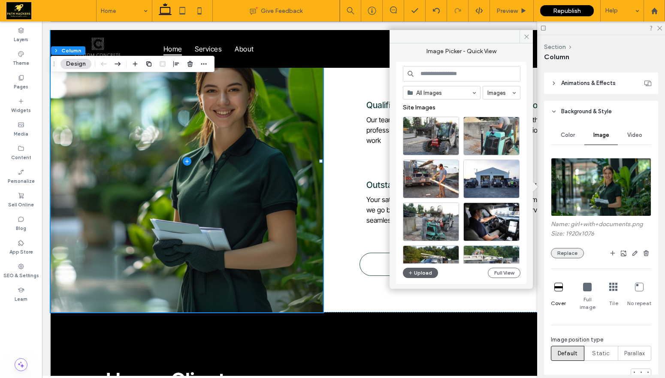
click at [567, 253] on button "Replace" at bounding box center [567, 253] width 33 height 10
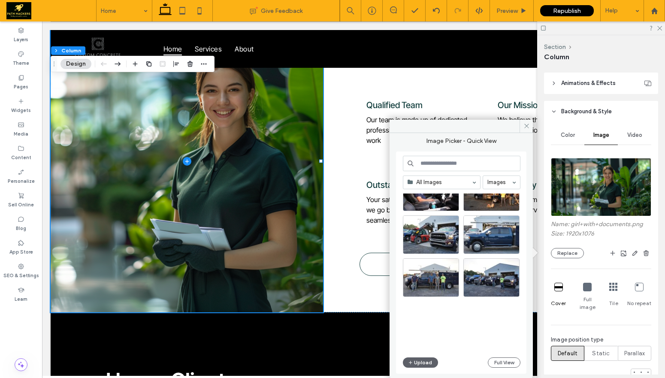
scroll to position [263, 0]
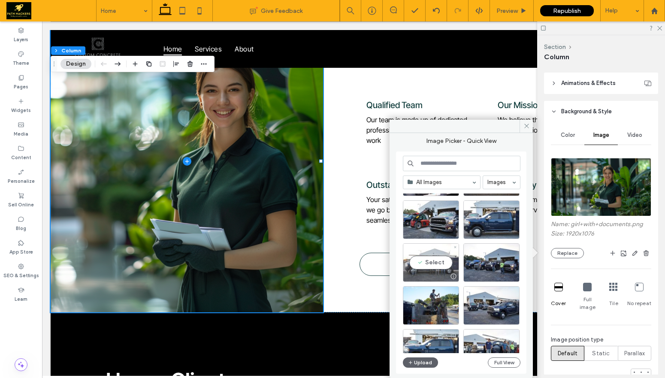
click at [433, 266] on div "Select" at bounding box center [431, 262] width 56 height 39
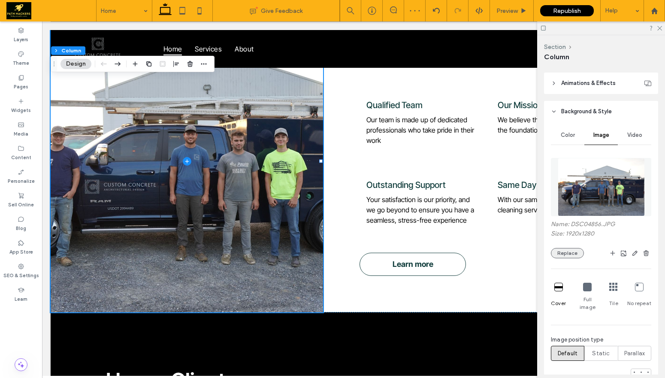
click at [560, 249] on button "Replace" at bounding box center [567, 253] width 33 height 10
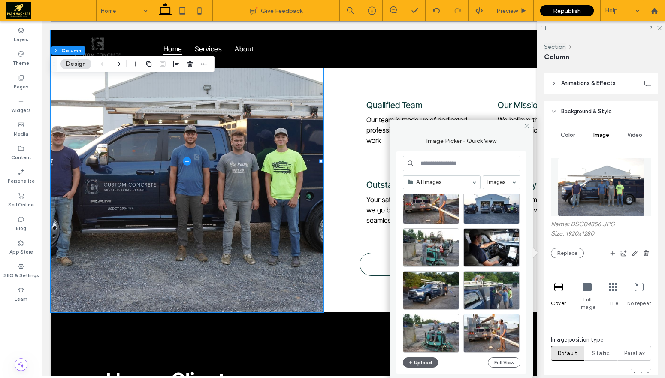
scroll to position [258, 0]
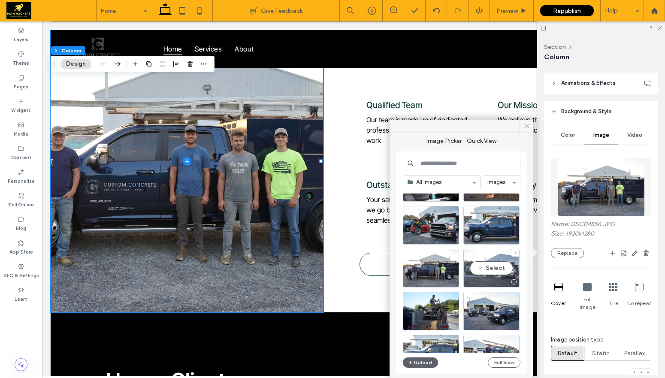
click at [494, 270] on div "Select" at bounding box center [491, 268] width 56 height 39
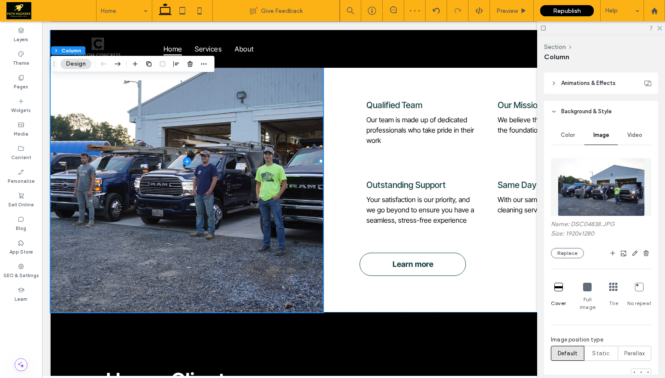
click at [662, 27] on div at bounding box center [601, 27] width 128 height 13
click at [659, 26] on icon at bounding box center [660, 28] width 6 height 6
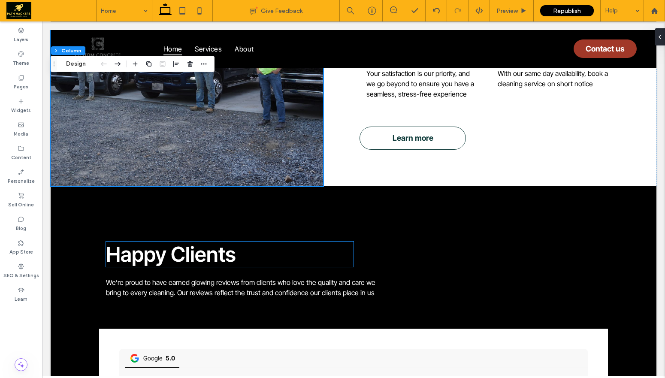
scroll to position [0, 0]
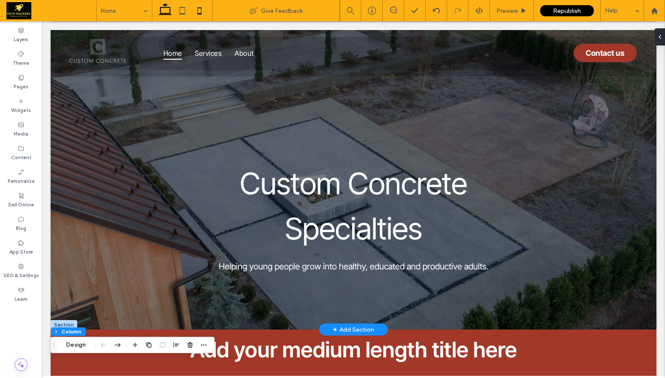
click at [197, 10] on use at bounding box center [199, 10] width 4 height 7
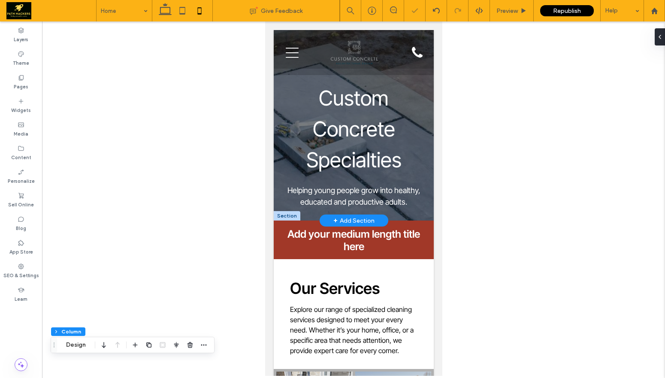
type input "***"
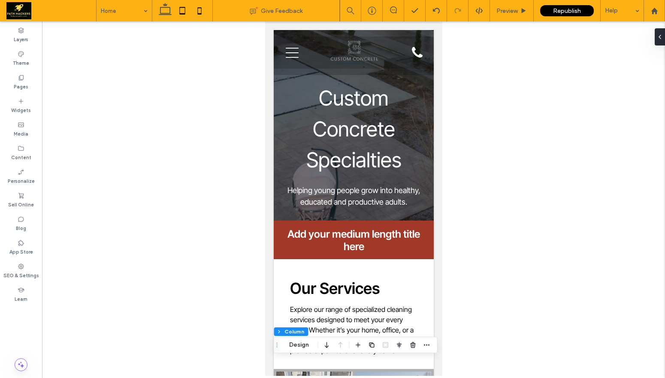
click at [186, 11] on icon at bounding box center [182, 10] width 17 height 17
type input "***"
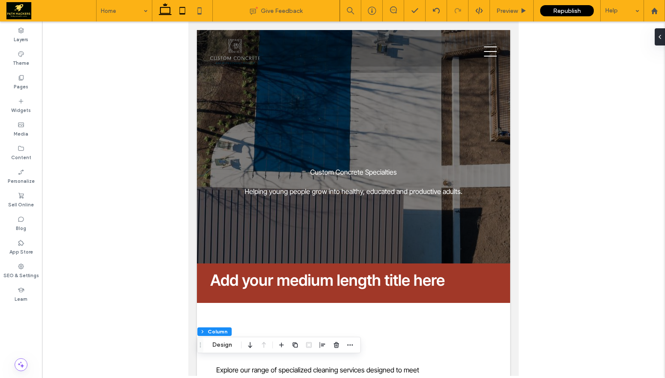
click at [166, 9] on icon at bounding box center [165, 10] width 17 height 17
type input "**"
type input "***"
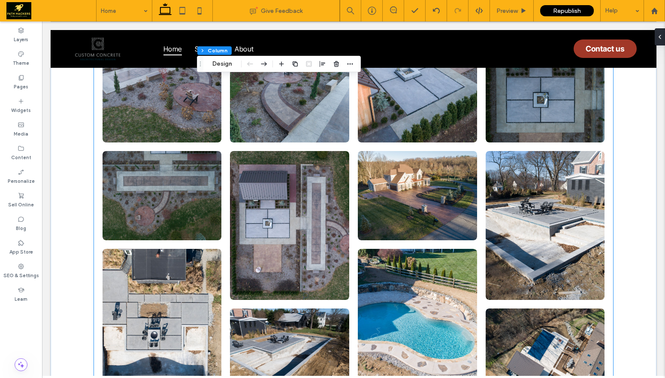
scroll to position [1811, 0]
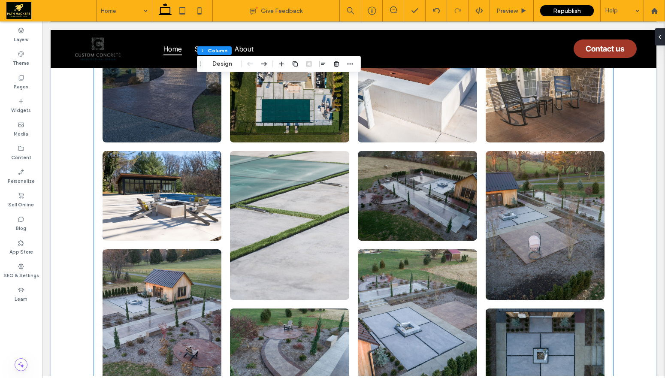
click at [221, 176] on li "Button" at bounding box center [162, 196] width 128 height 98
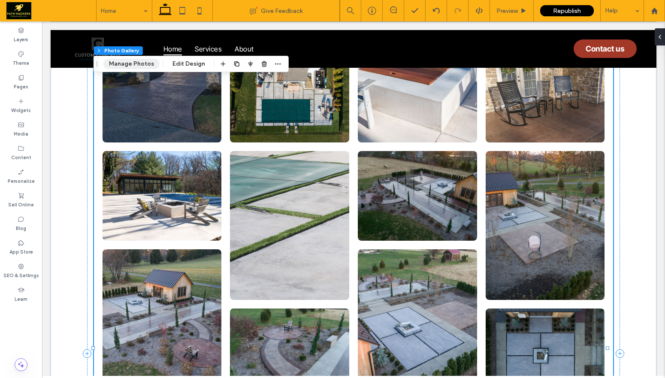
click at [138, 69] on button "Manage Photos" at bounding box center [131, 64] width 56 height 10
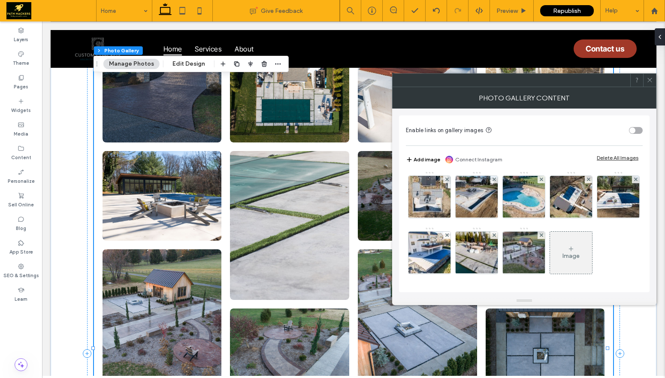
scroll to position [0, 0]
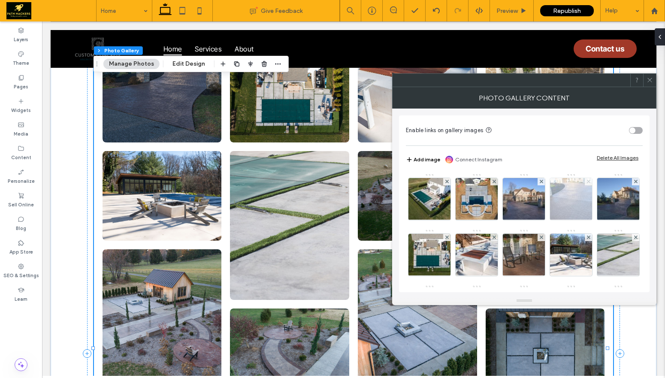
click at [589, 182] on use at bounding box center [588, 181] width 3 height 3
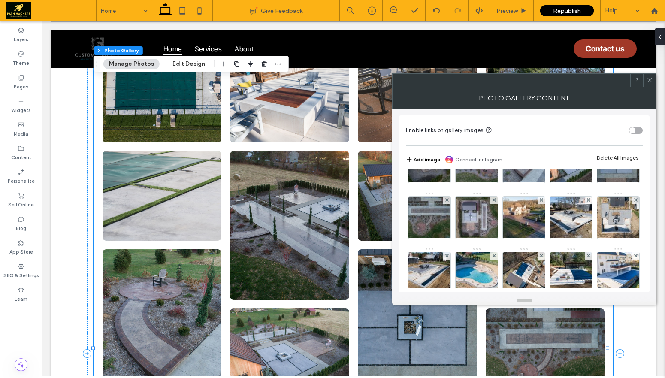
scroll to position [153, 0]
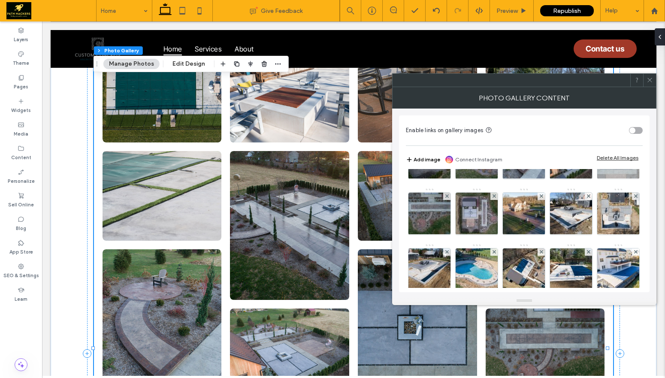
click at [634, 142] on icon at bounding box center [635, 140] width 3 height 3
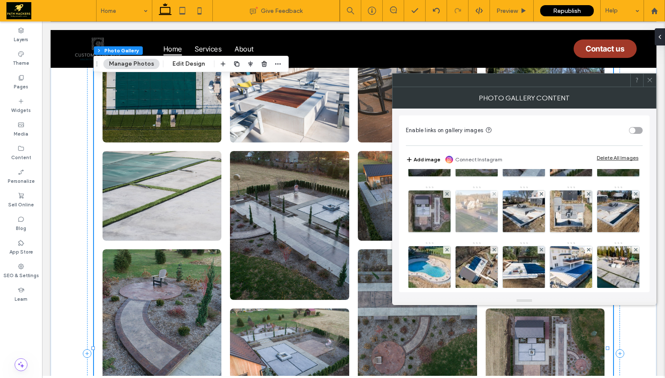
scroll to position [144, 0]
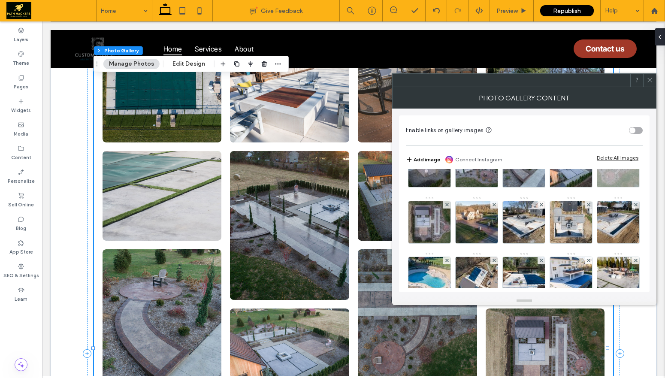
click at [634, 151] on use at bounding box center [635, 148] width 3 height 3
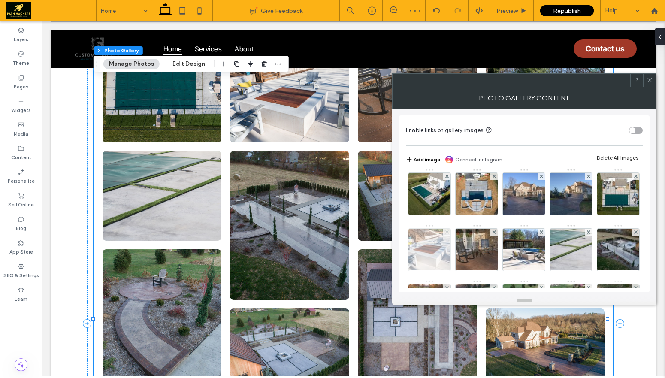
scroll to position [0, 0]
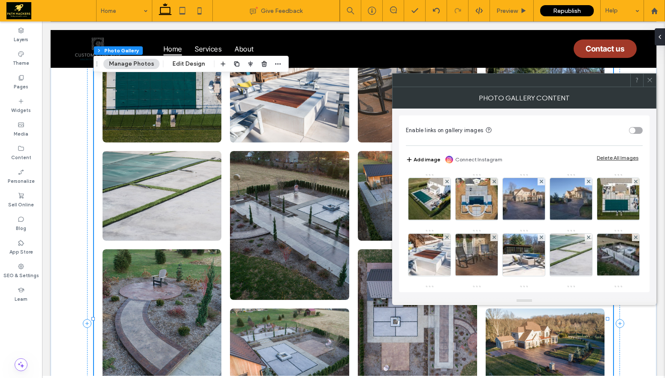
click at [651, 80] on icon at bounding box center [650, 80] width 6 height 6
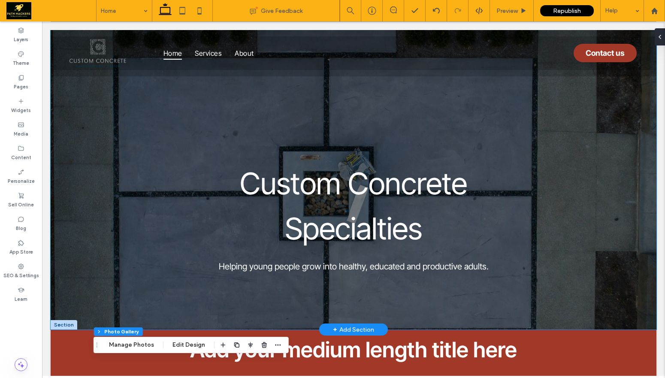
click at [70, 198] on div at bounding box center [354, 180] width 606 height 300
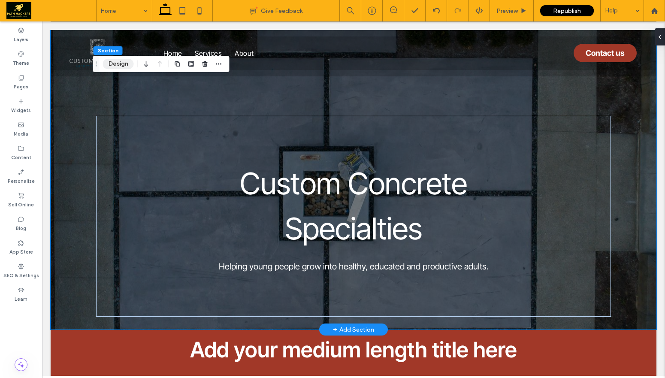
click at [112, 64] on button "Design" at bounding box center [118, 64] width 31 height 10
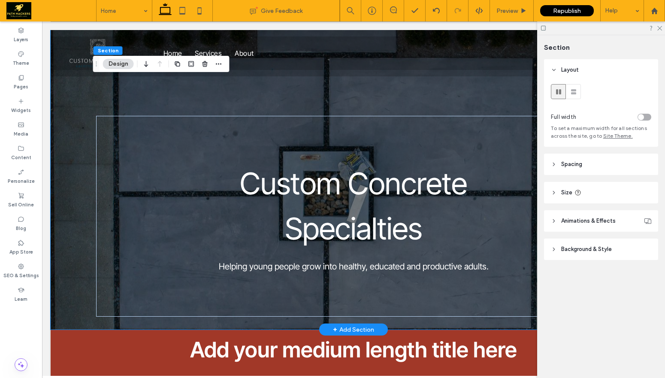
click at [587, 223] on span "Animations & Effects" at bounding box center [588, 221] width 54 height 9
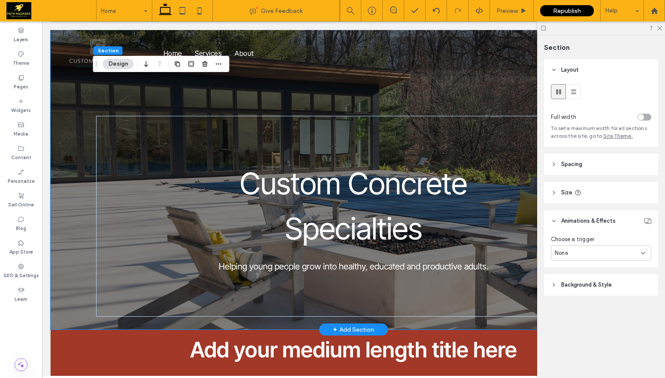
click at [585, 278] on header "Background & Style" at bounding box center [601, 284] width 114 height 21
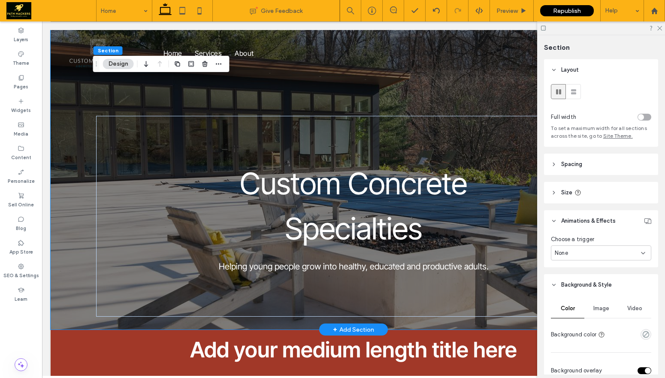
scroll to position [166, 0]
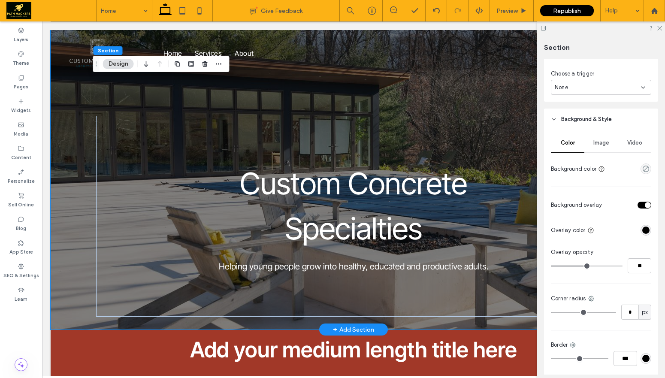
click at [596, 149] on div "Image" at bounding box center [600, 142] width 33 height 19
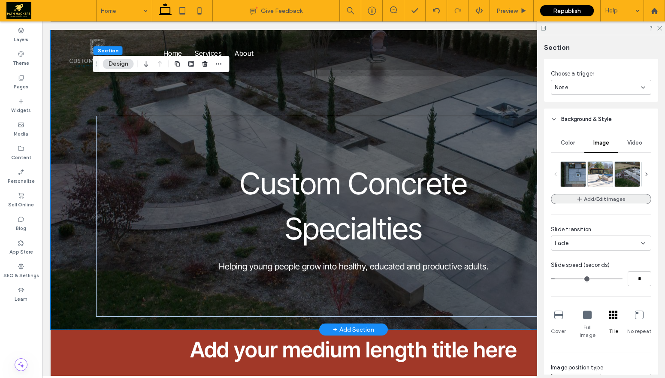
click at [605, 198] on button "Add/Edit images" at bounding box center [601, 199] width 100 height 10
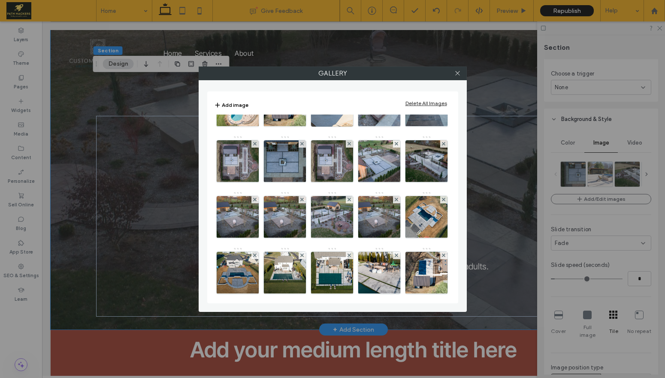
scroll to position [271, 0]
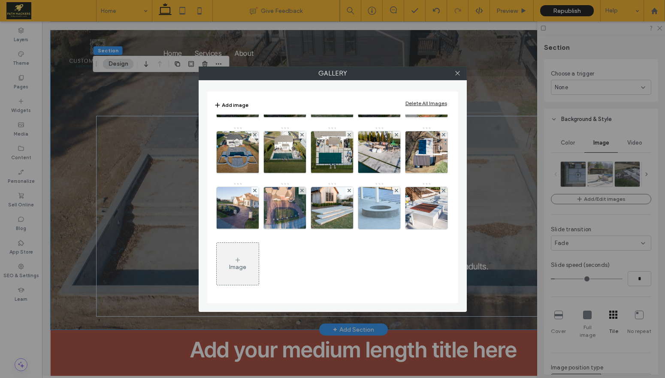
click at [236, 104] on button "Add image" at bounding box center [231, 105] width 34 height 10
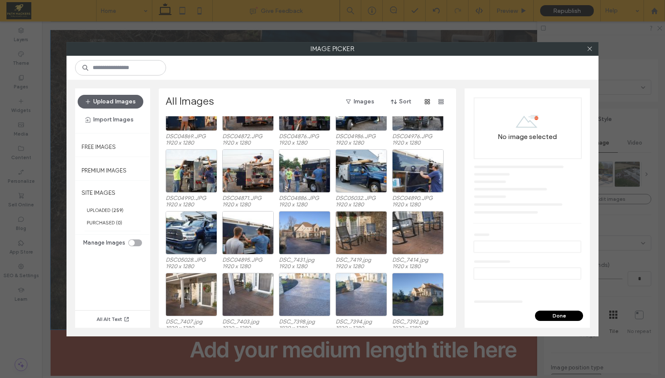
scroll to position [422, 0]
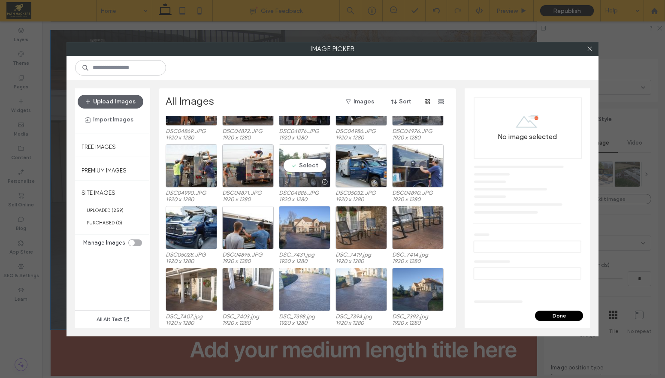
click at [313, 164] on div "Select" at bounding box center [304, 165] width 51 height 43
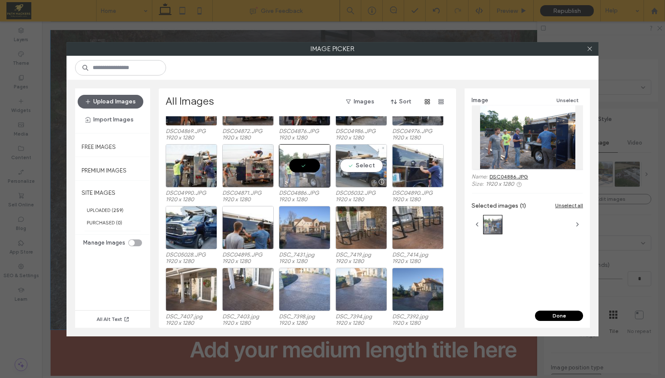
click at [370, 172] on div "Select" at bounding box center [361, 165] width 51 height 43
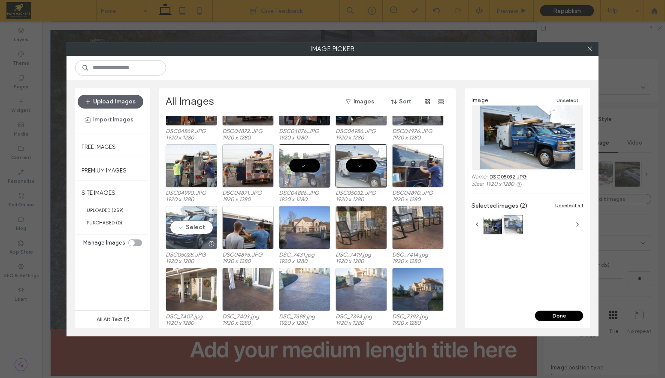
click at [187, 223] on div "Select" at bounding box center [191, 227] width 51 height 43
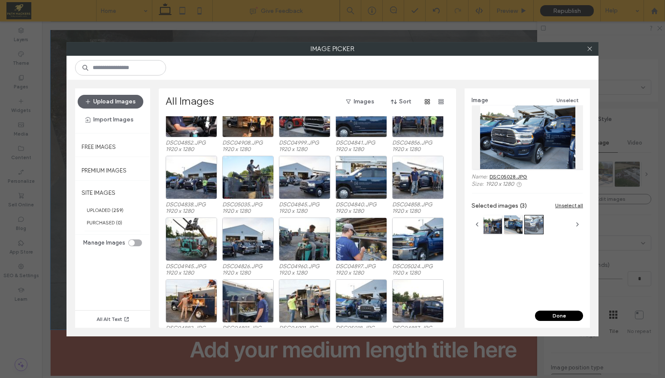
scroll to position [149, 0]
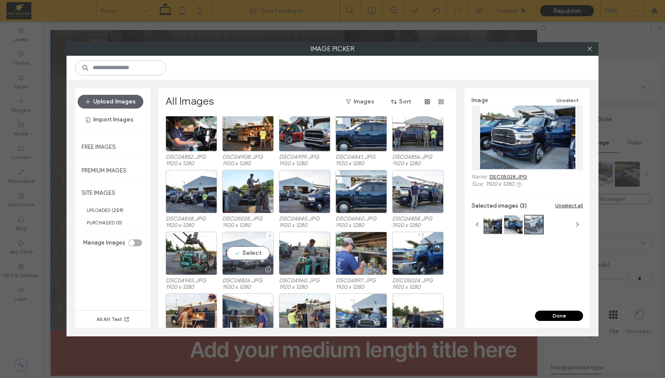
click at [248, 255] on div "Select" at bounding box center [247, 253] width 51 height 43
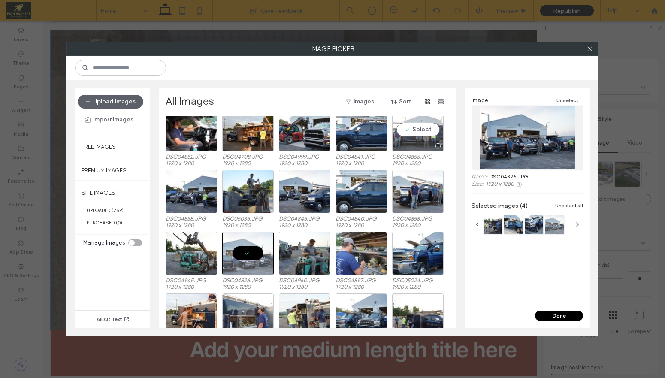
click at [420, 136] on div "Select" at bounding box center [417, 129] width 51 height 43
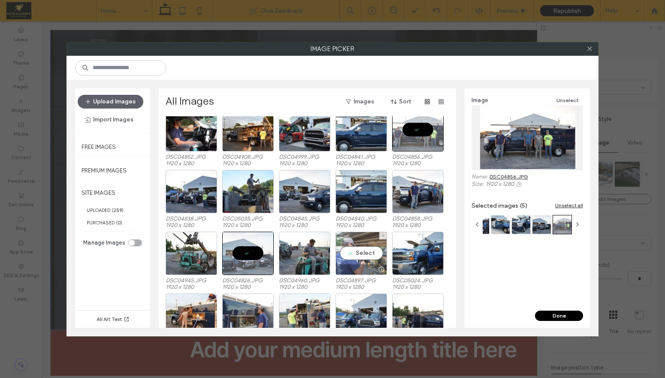
click at [361, 250] on div "Select" at bounding box center [361, 253] width 51 height 43
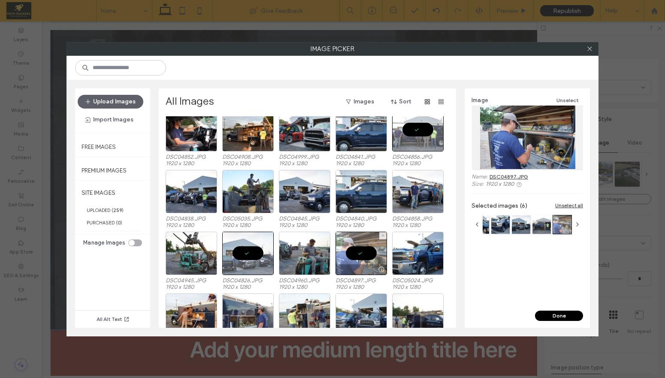
click at [360, 252] on div at bounding box center [361, 253] width 51 height 43
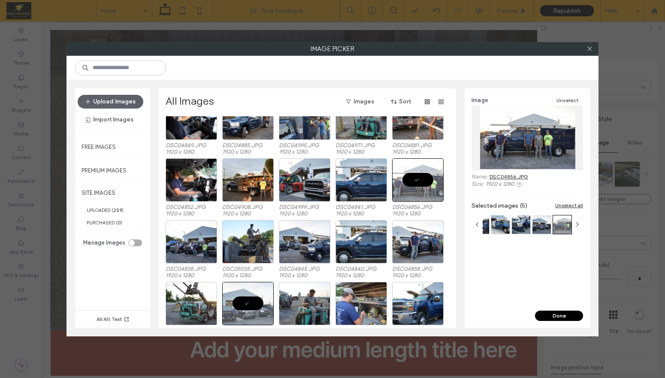
scroll to position [79, 0]
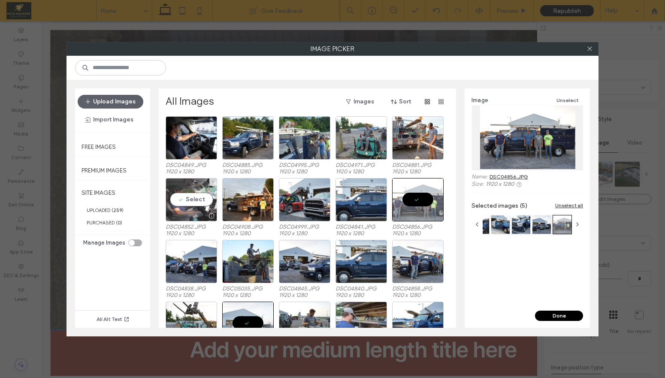
click at [199, 202] on div "Select" at bounding box center [191, 199] width 51 height 43
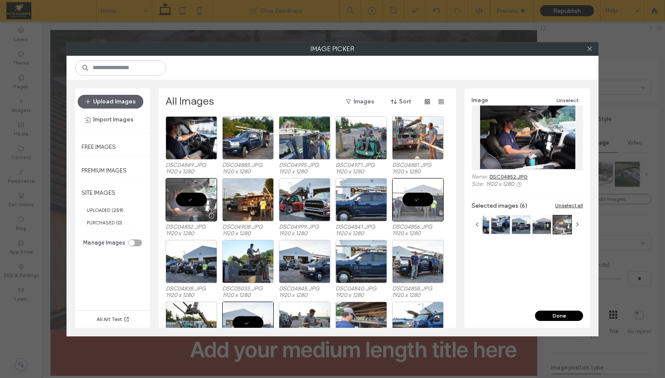
click at [198, 199] on div at bounding box center [191, 199] width 51 height 43
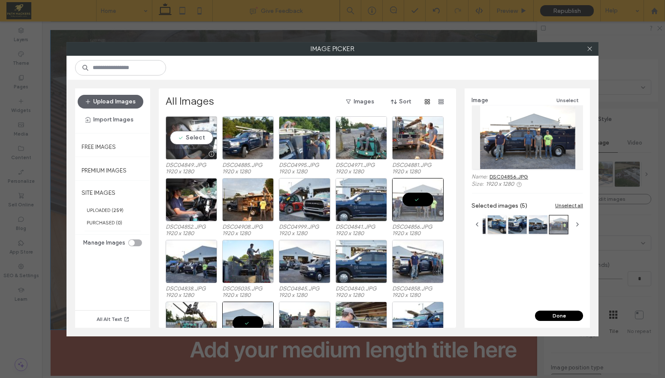
click at [194, 150] on div at bounding box center [191, 154] width 51 height 10
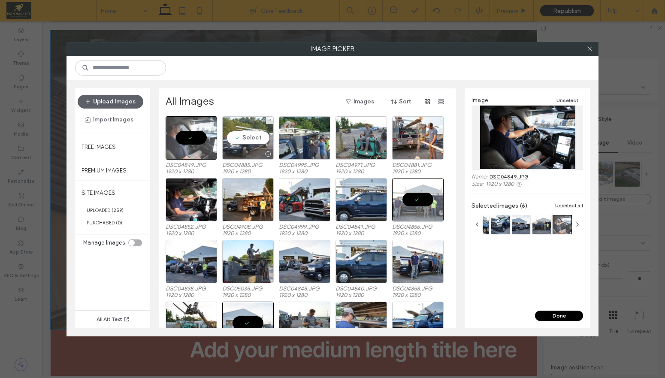
click at [256, 139] on div "Select" at bounding box center [247, 137] width 51 height 43
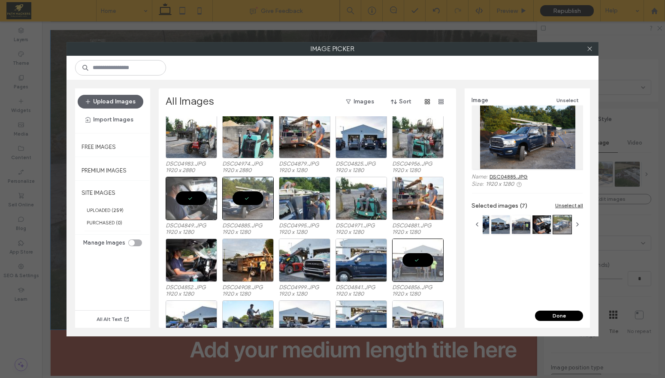
scroll to position [9, 0]
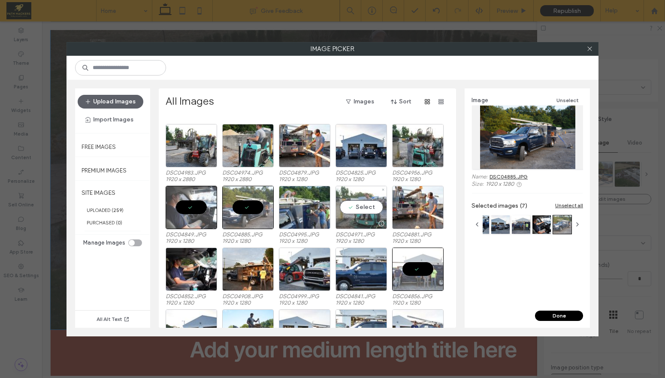
click at [363, 206] on div "Select" at bounding box center [361, 207] width 51 height 43
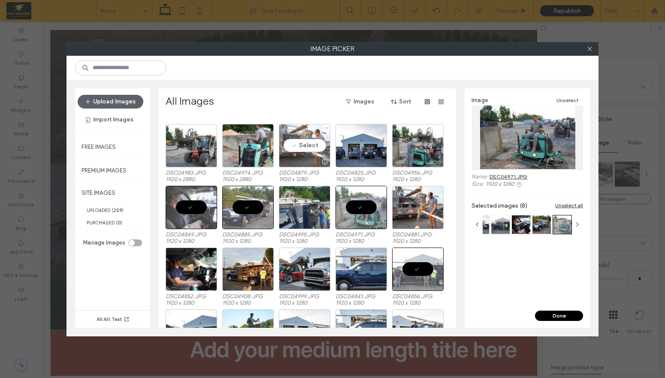
click at [297, 147] on div "Select" at bounding box center [304, 145] width 51 height 43
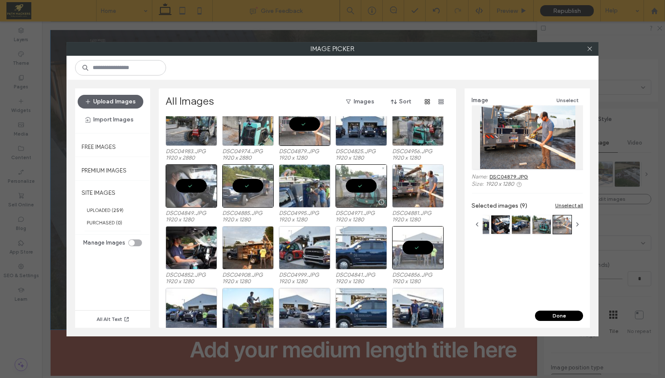
scroll to position [0, 0]
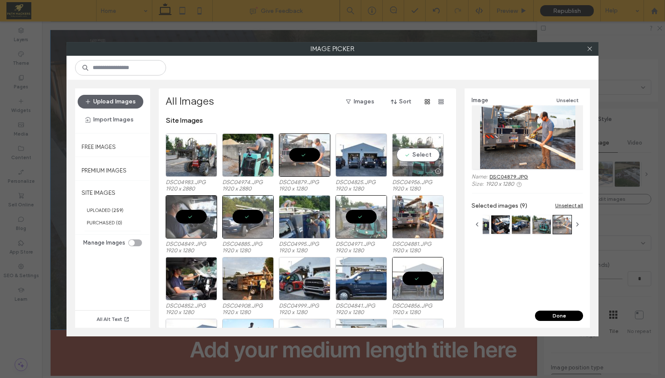
click at [417, 160] on div "Select" at bounding box center [417, 154] width 51 height 43
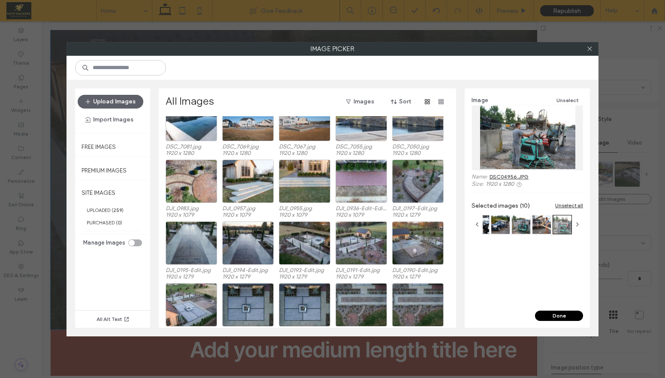
scroll to position [846, 0]
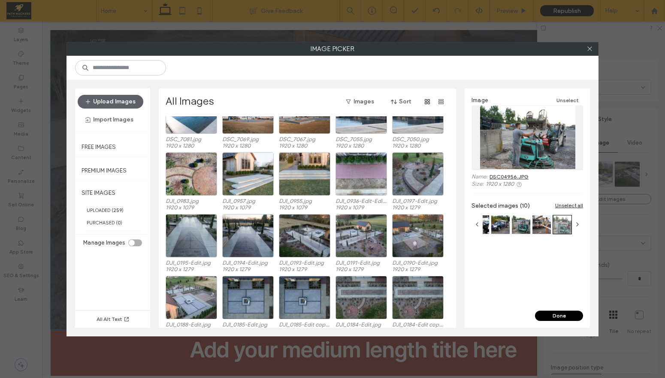
click at [560, 313] on button "Done" at bounding box center [559, 316] width 48 height 10
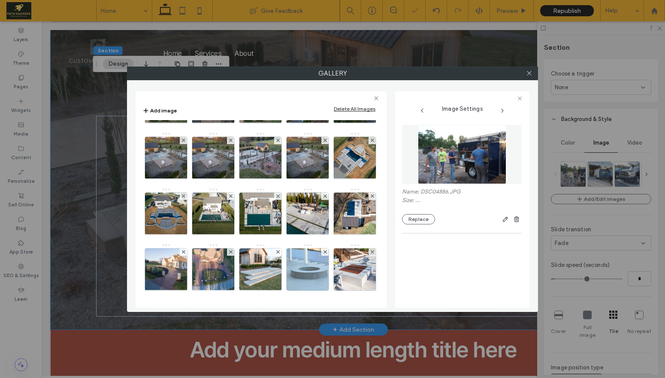
scroll to position [383, 0]
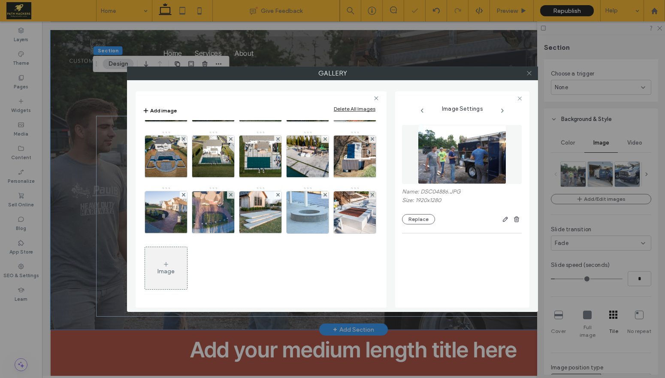
click at [528, 75] on icon at bounding box center [529, 73] width 6 height 6
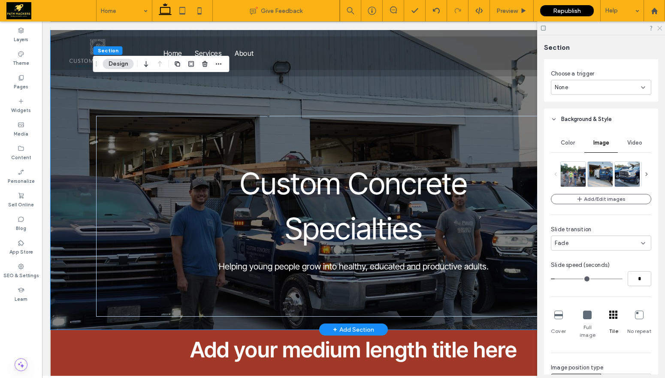
click at [660, 29] on icon at bounding box center [660, 28] width 6 height 6
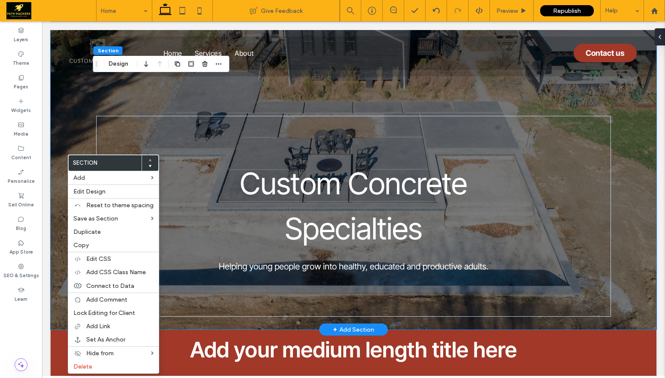
click at [356, 96] on div "Custom Concrete Specialties Helping young people grow into healthy, educated an…" at bounding box center [353, 180] width 515 height 300
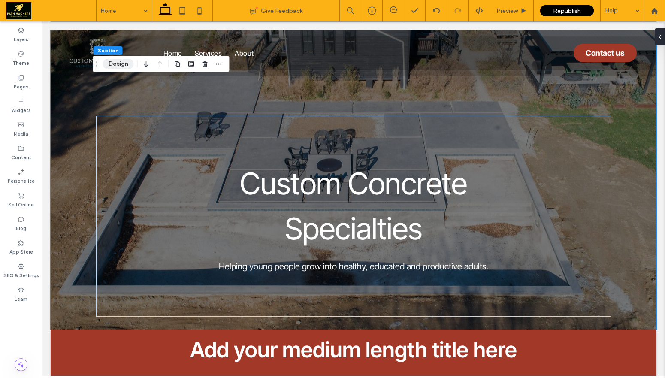
click at [112, 64] on button "Design" at bounding box center [118, 64] width 31 height 10
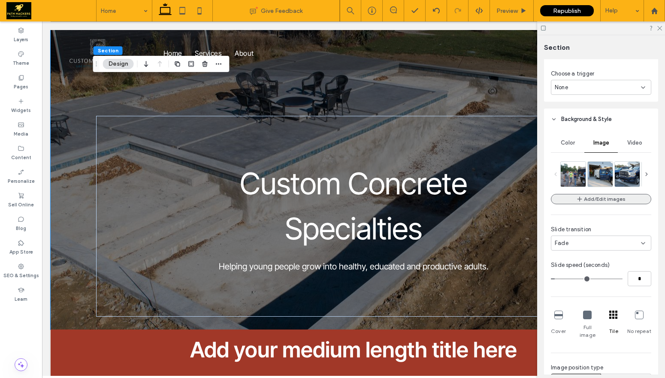
click at [602, 195] on button "Add/Edit images" at bounding box center [601, 199] width 100 height 10
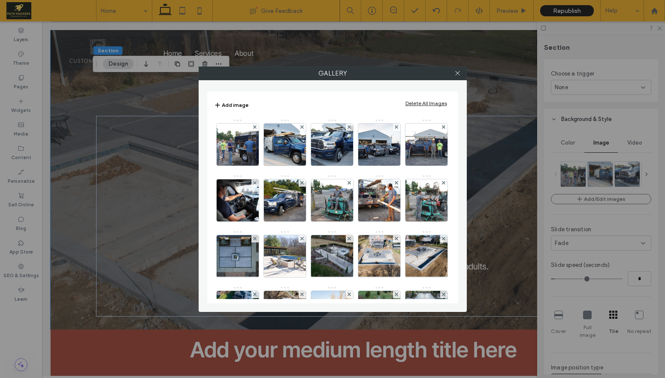
scroll to position [2, 0]
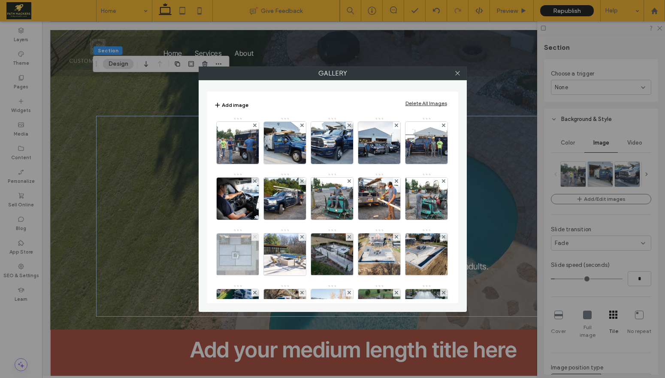
click at [257, 238] on use at bounding box center [254, 236] width 3 height 3
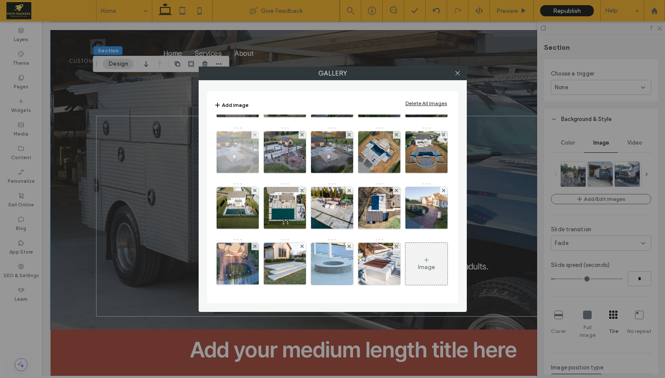
scroll to position [6, 0]
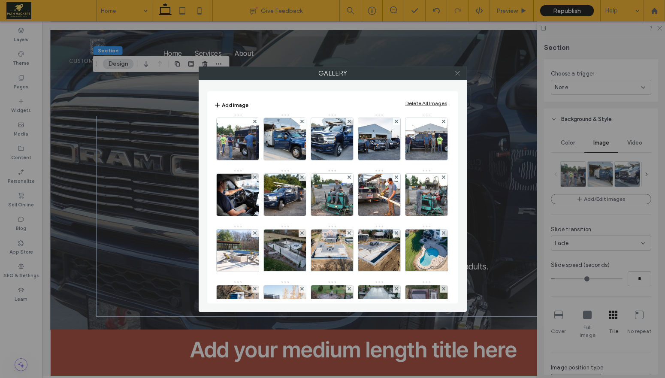
click at [460, 77] on span at bounding box center [457, 73] width 6 height 13
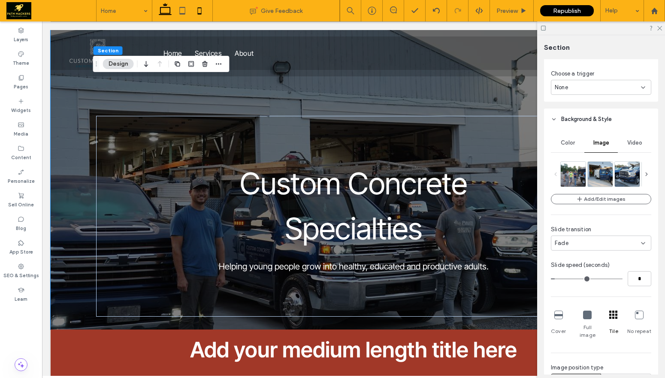
click at [206, 3] on icon at bounding box center [199, 10] width 17 height 17
type input "***"
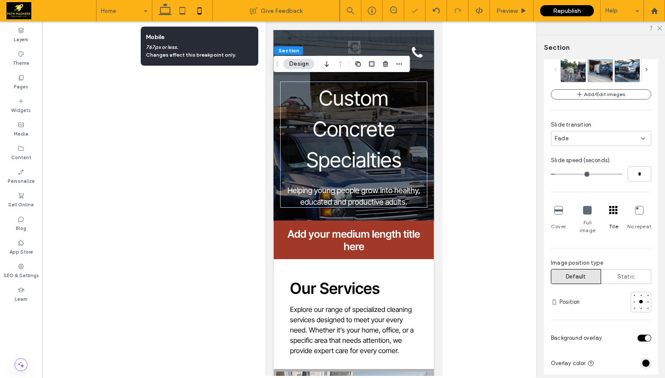
scroll to position [97, 0]
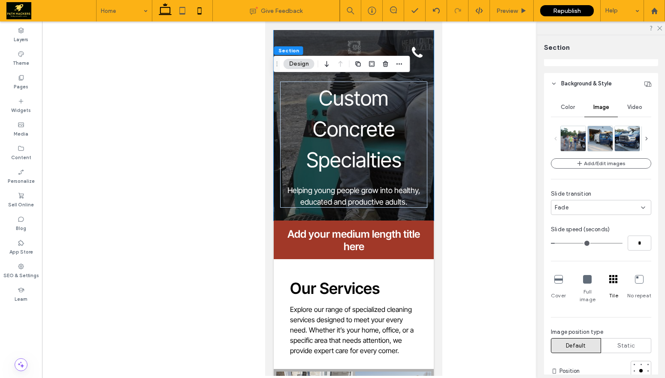
click at [166, 17] on icon at bounding box center [165, 10] width 17 height 17
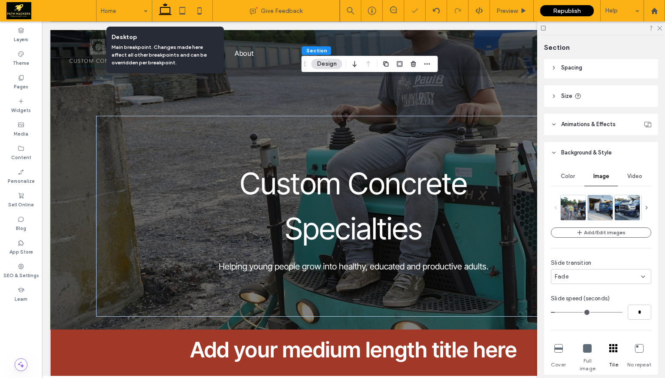
type input "***"
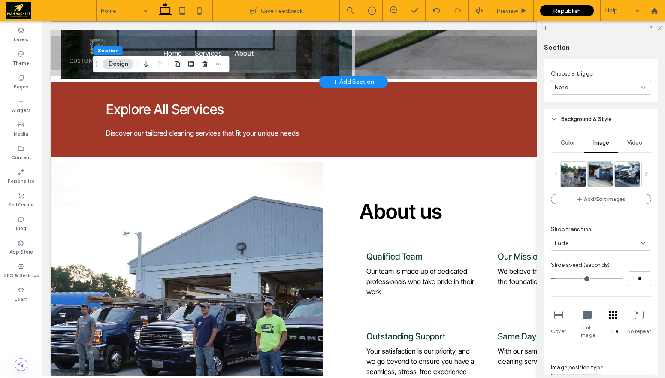
scroll to position [0, 0]
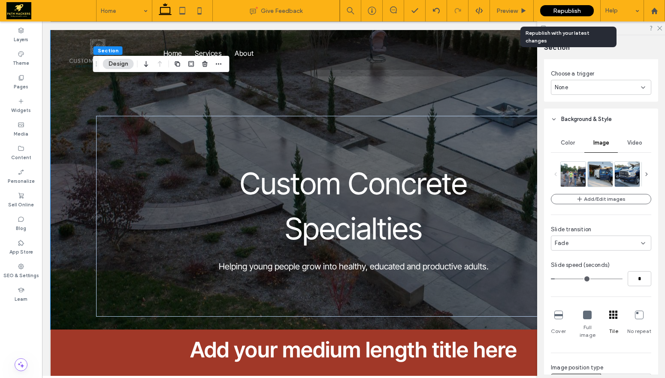
click at [565, 14] on span "Republish" at bounding box center [567, 10] width 28 height 7
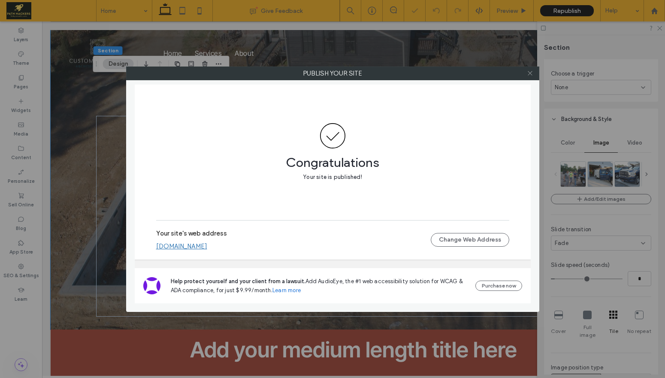
click at [530, 74] on use at bounding box center [530, 73] width 4 height 4
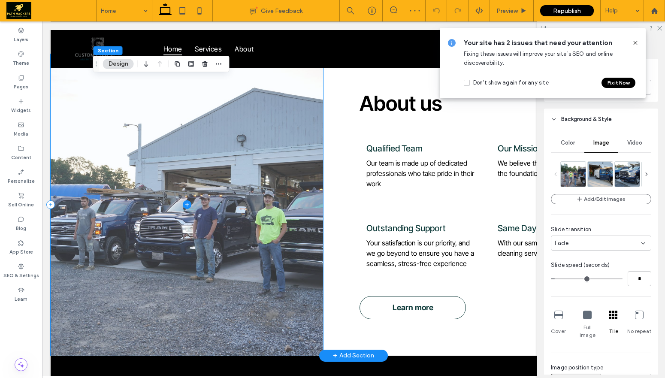
scroll to position [860, 0]
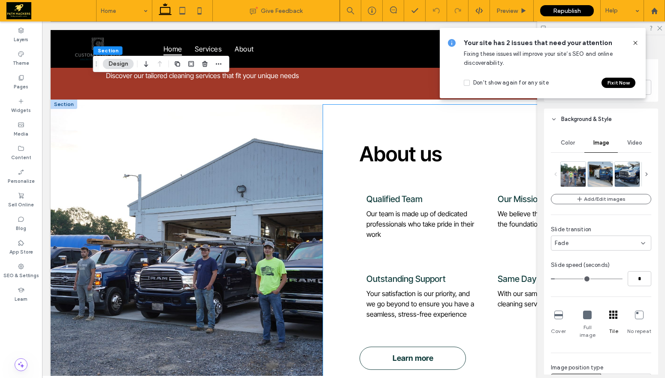
click at [334, 225] on div "About us Qualified Team Our team is made up of dedicated professionals who take…" at bounding box center [489, 255] width 333 height 301
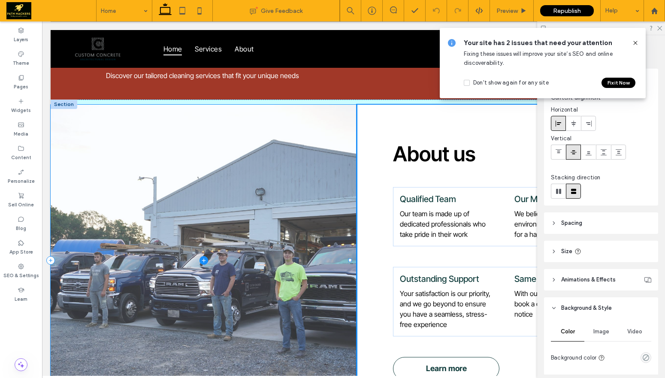
drag, startPoint x: 319, startPoint y: 254, endPoint x: 349, endPoint y: 256, distance: 30.1
click at [349, 256] on div "About us Qualified Team Our team is made up of dedicated professionals who take…" at bounding box center [354, 258] width 606 height 317
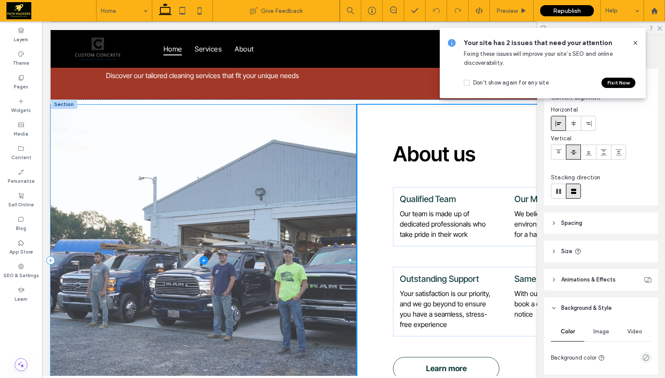
type input "**"
type input "***"
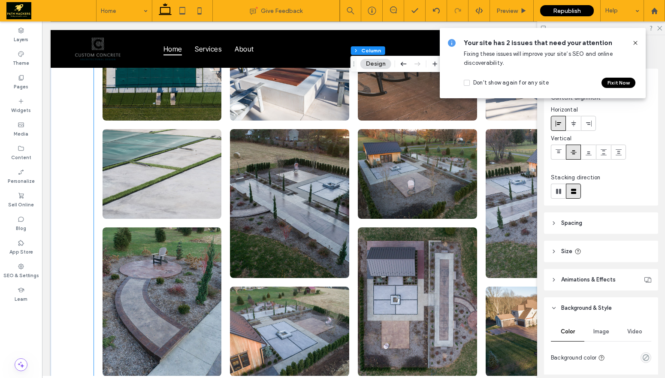
scroll to position [1654, 0]
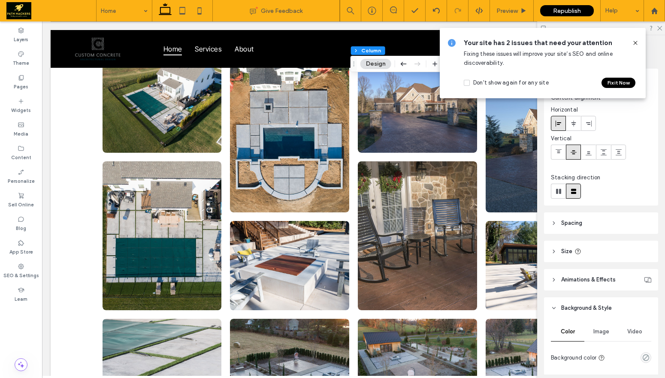
click at [635, 44] on icon at bounding box center [635, 42] width 7 height 7
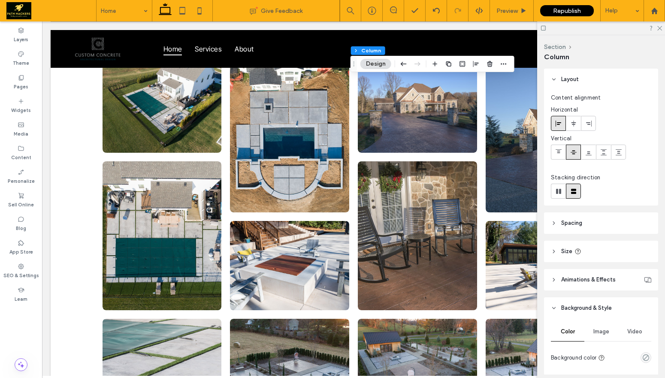
click at [660, 31] on div at bounding box center [601, 27] width 128 height 13
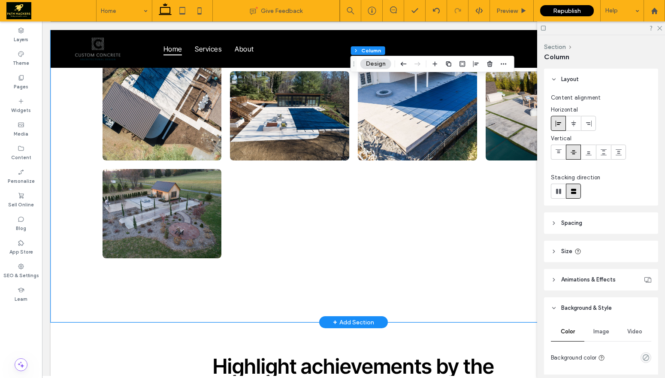
scroll to position [2314, 0]
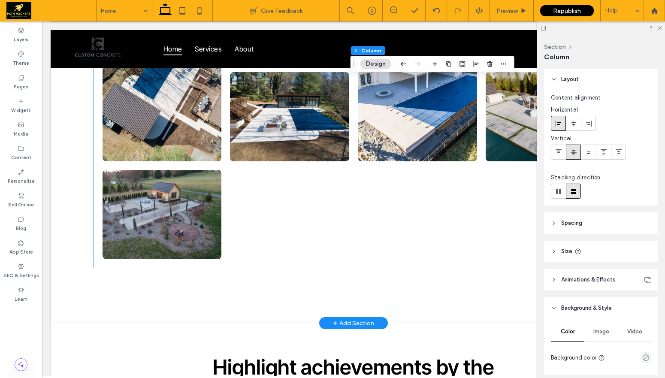
click at [350, 215] on div at bounding box center [290, 215] width 128 height 98
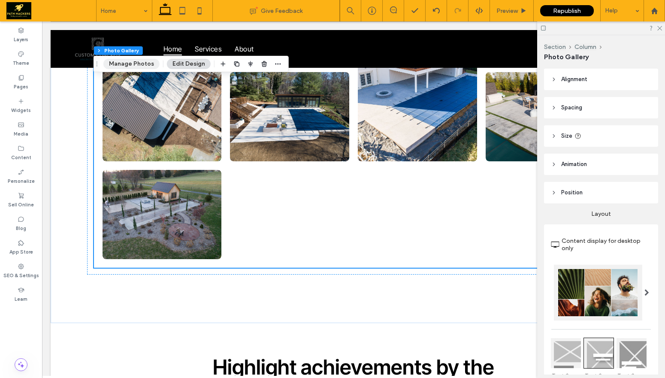
click at [139, 63] on button "Manage Photos" at bounding box center [131, 64] width 56 height 10
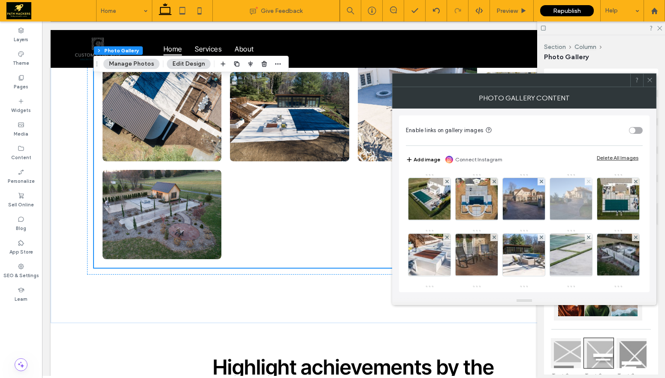
click at [587, 181] on icon at bounding box center [588, 181] width 3 height 3
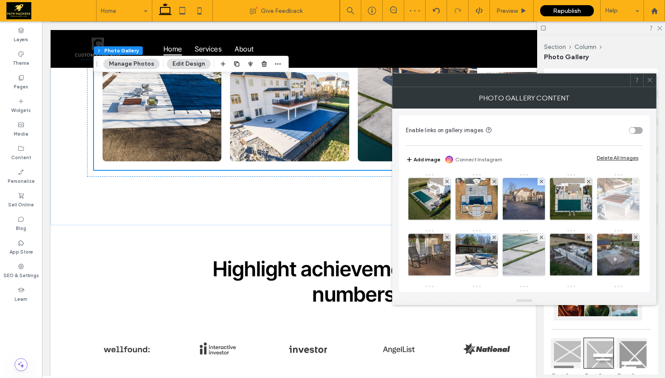
click at [634, 183] on use at bounding box center [635, 181] width 3 height 3
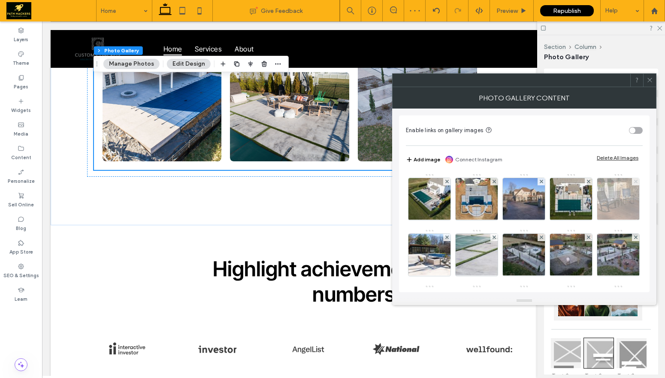
click at [634, 183] on use at bounding box center [635, 181] width 3 height 3
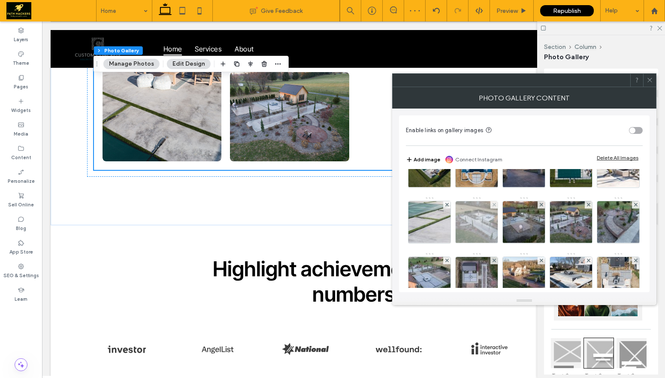
scroll to position [125, 0]
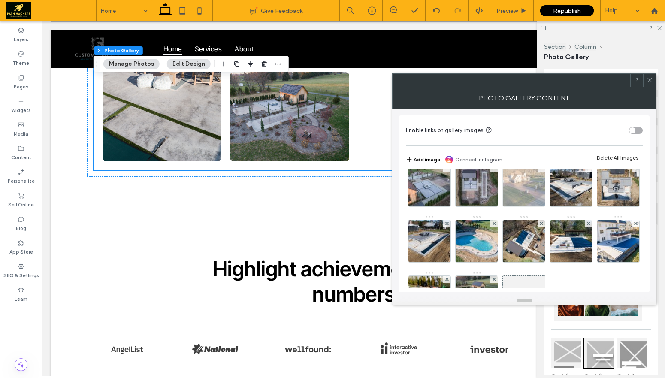
click at [539, 169] on use at bounding box center [540, 167] width 3 height 3
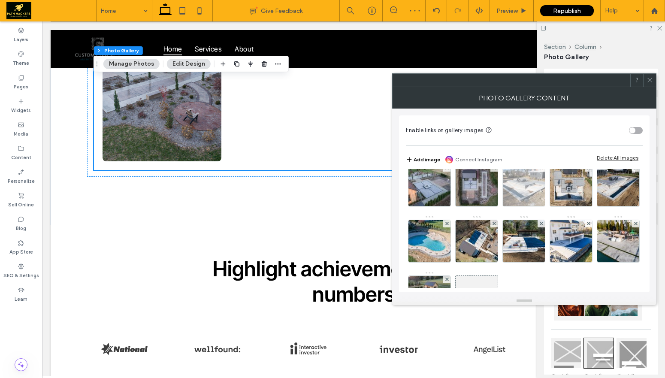
click at [540, 172] on span at bounding box center [541, 167] width 3 height 7
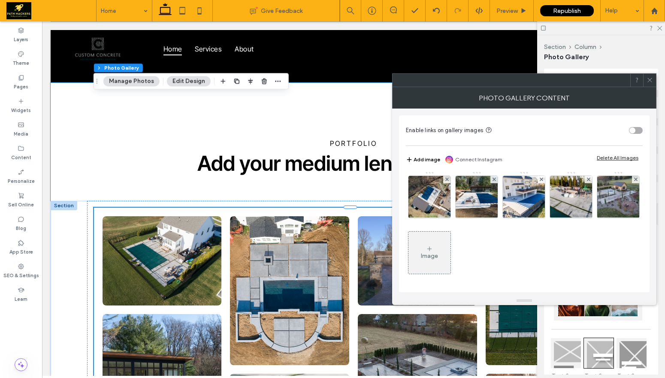
scroll to position [1666, 0]
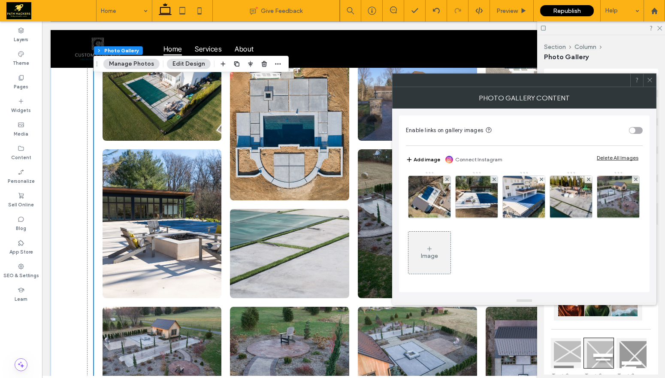
click at [651, 84] on span at bounding box center [650, 80] width 6 height 13
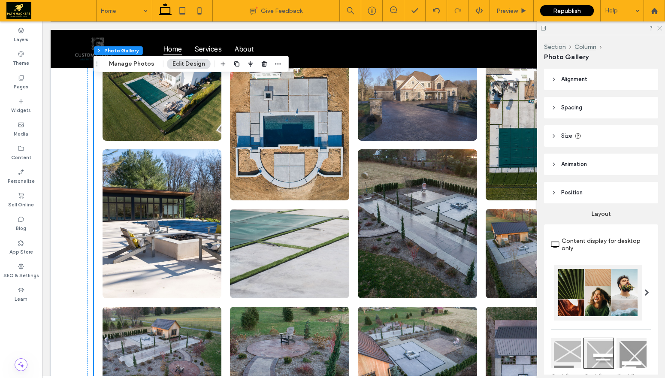
click at [658, 28] on icon at bounding box center [660, 28] width 6 height 6
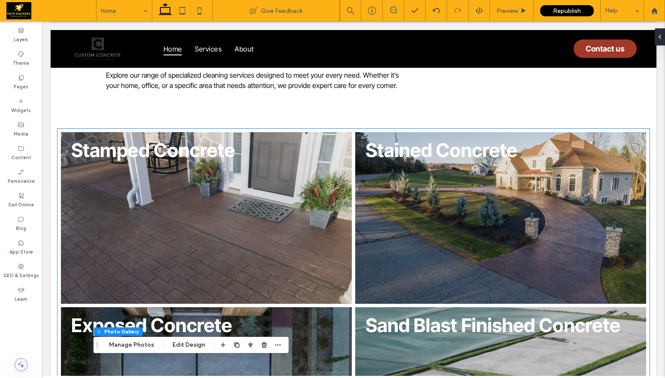
scroll to position [0, 0]
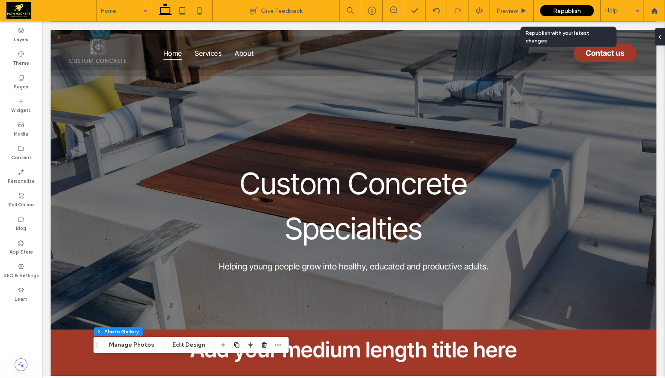
click at [556, 13] on span "Republish" at bounding box center [567, 10] width 28 height 7
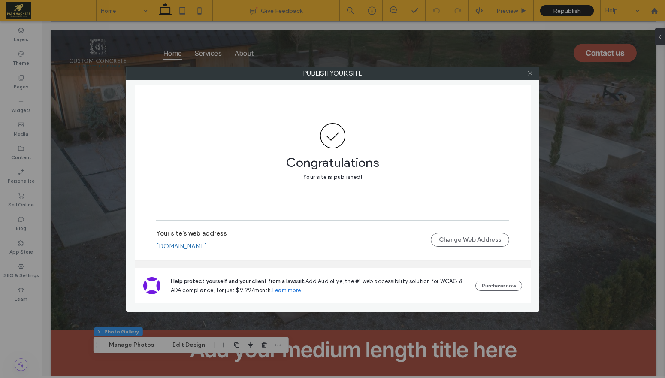
click at [530, 76] on icon at bounding box center [530, 73] width 6 height 6
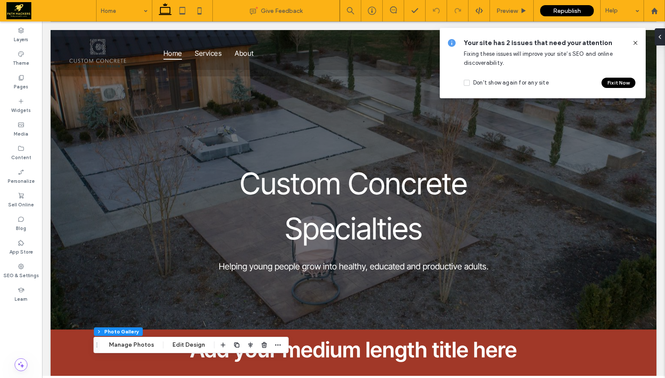
click at [633, 43] on icon at bounding box center [635, 42] width 7 height 7
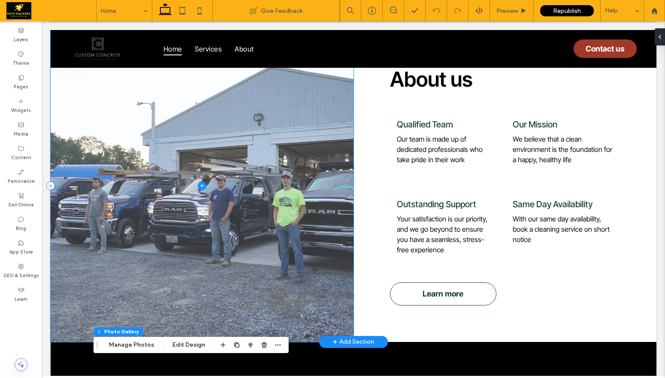
scroll to position [987, 0]
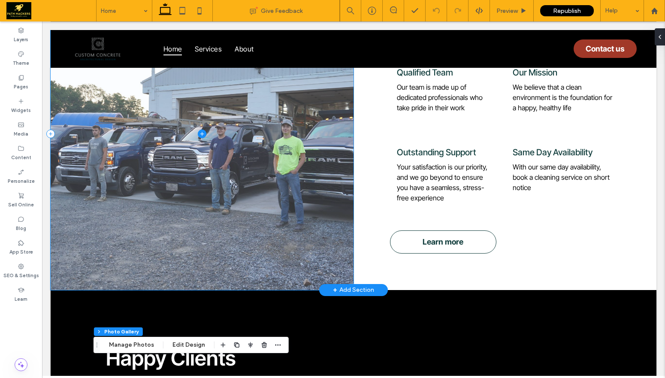
click at [221, 190] on span at bounding box center [202, 134] width 303 height 312
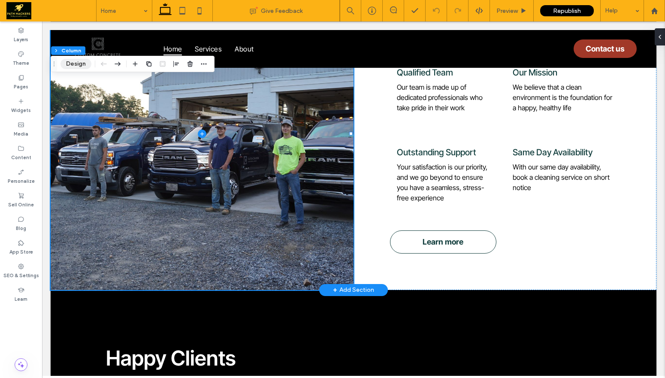
click at [81, 67] on button "Design" at bounding box center [76, 64] width 31 height 10
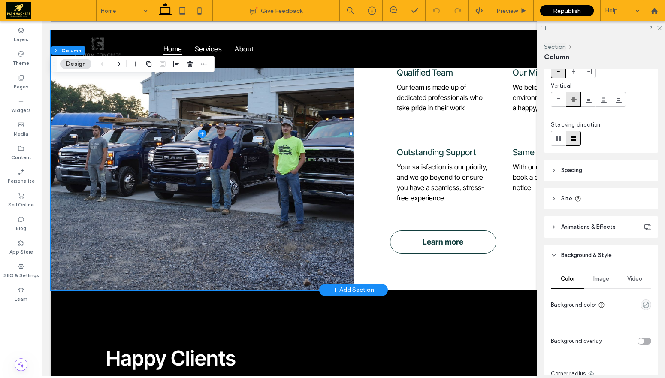
scroll to position [197, 0]
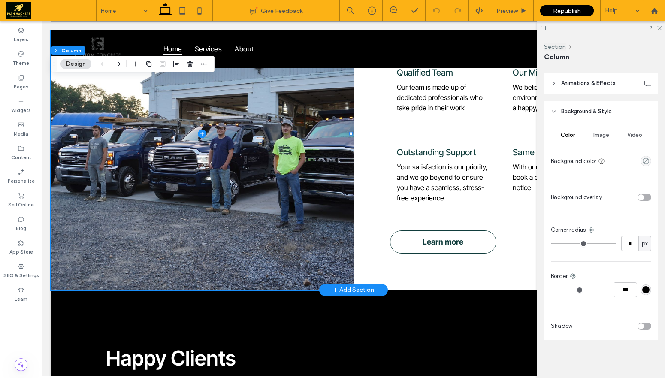
click at [600, 138] on span "Image" at bounding box center [601, 135] width 16 height 7
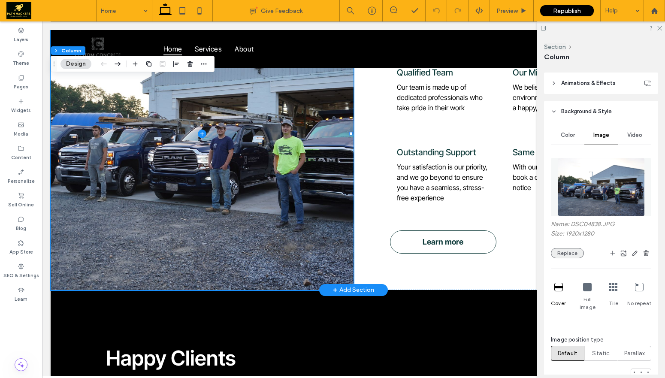
click at [569, 250] on button "Replace" at bounding box center [567, 253] width 33 height 10
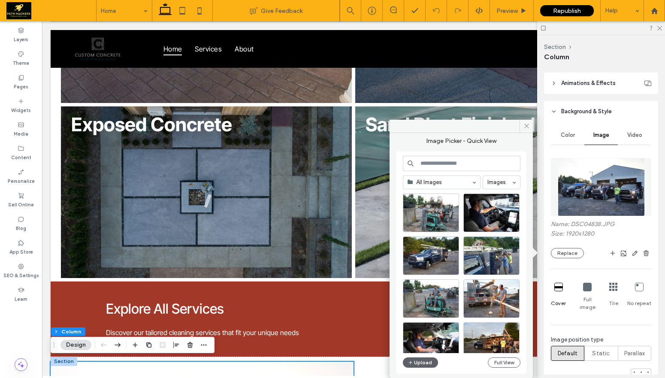
scroll to position [368, 0]
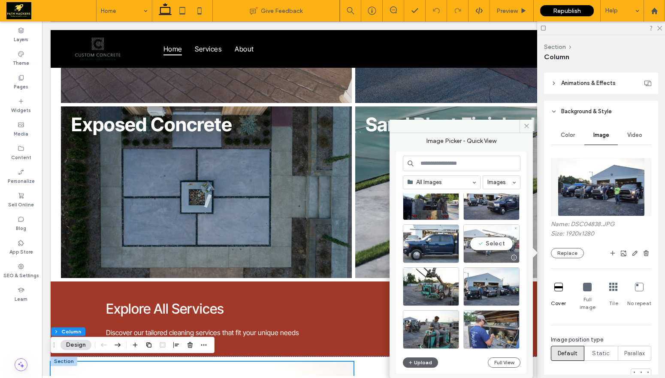
click at [488, 240] on div "Select" at bounding box center [491, 243] width 56 height 39
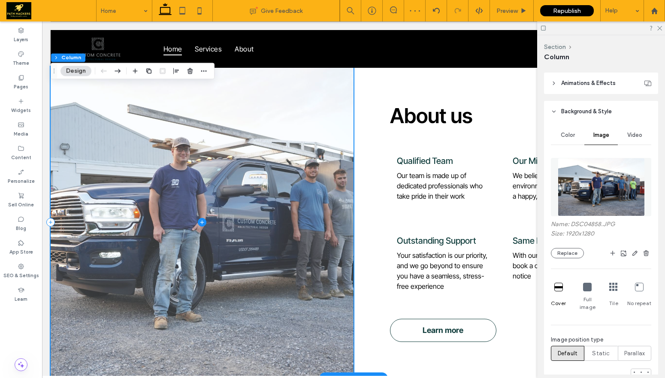
scroll to position [1000, 0]
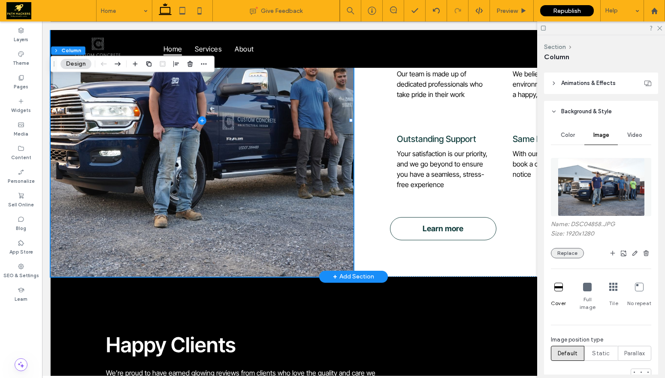
click at [566, 256] on button "Replace" at bounding box center [567, 253] width 33 height 10
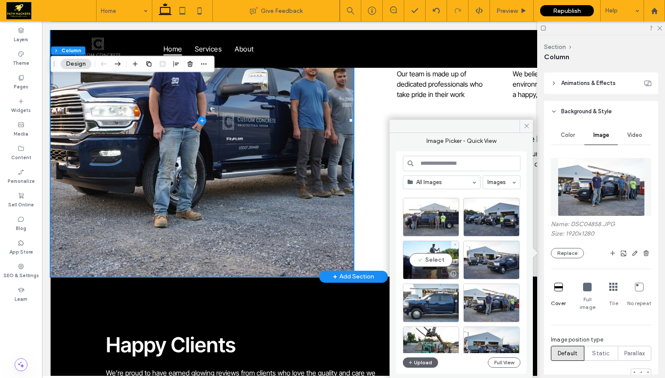
scroll to position [311, 0]
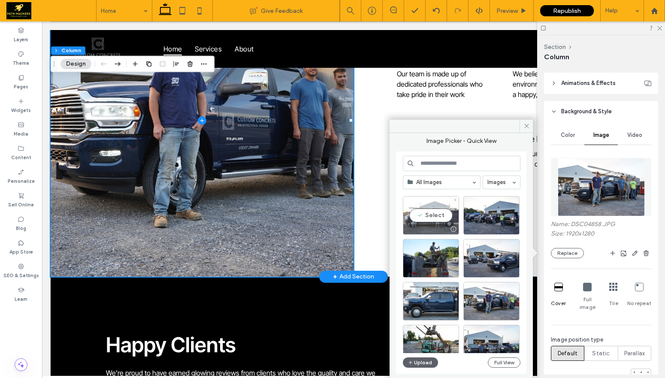
click at [435, 219] on div "Select" at bounding box center [431, 215] width 56 height 39
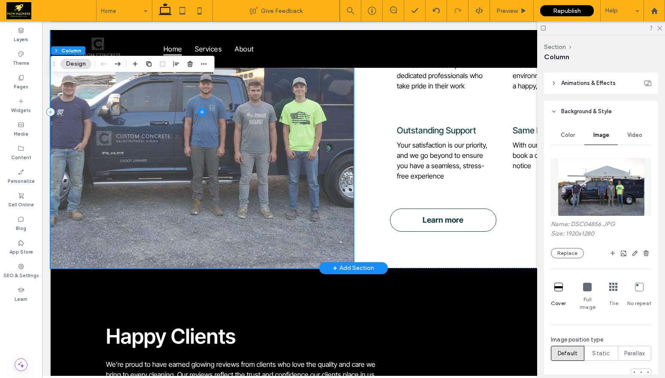
scroll to position [867, 0]
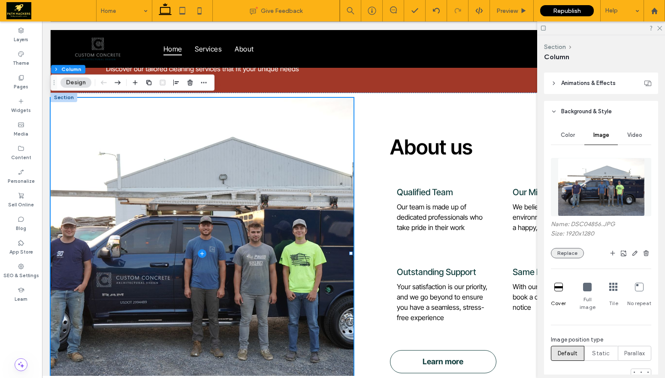
click at [566, 251] on button "Replace" at bounding box center [567, 253] width 33 height 10
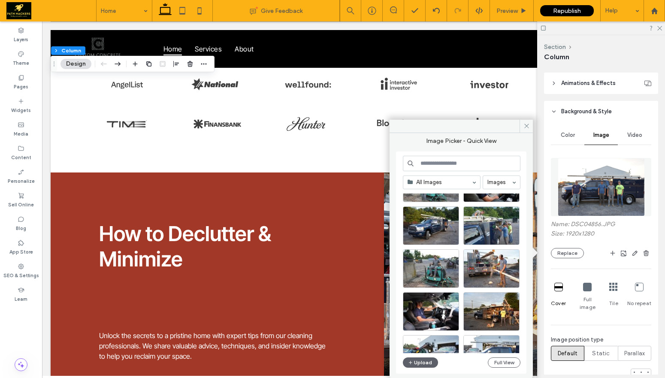
scroll to position [2440, 0]
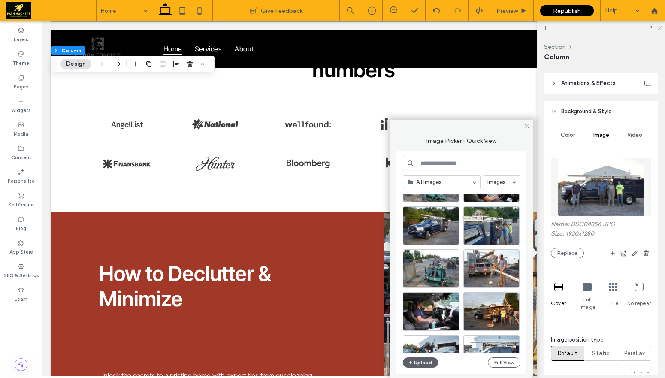
click at [661, 27] on icon at bounding box center [660, 28] width 6 height 6
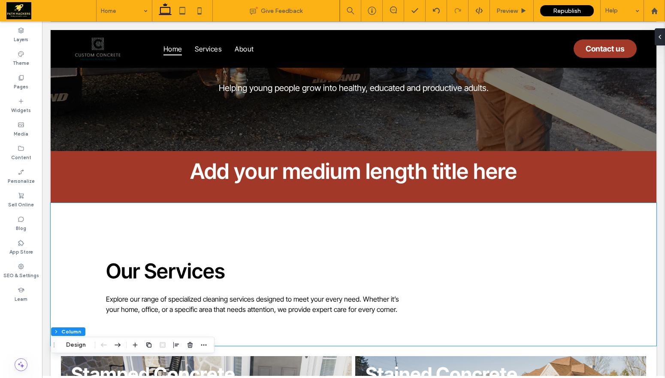
scroll to position [0, 0]
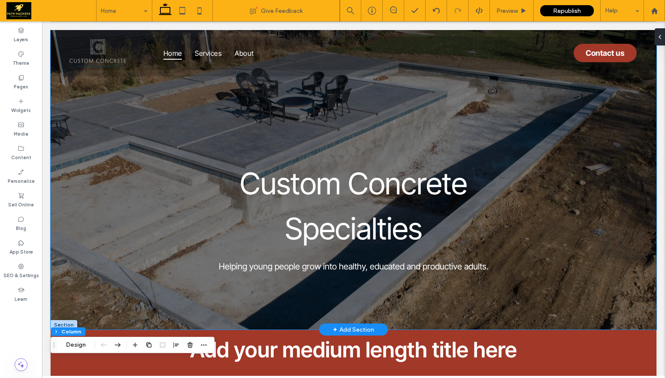
click at [118, 86] on div "Custom Concrete Specialties Helping young people grow into healthy, educated an…" at bounding box center [353, 180] width 515 height 300
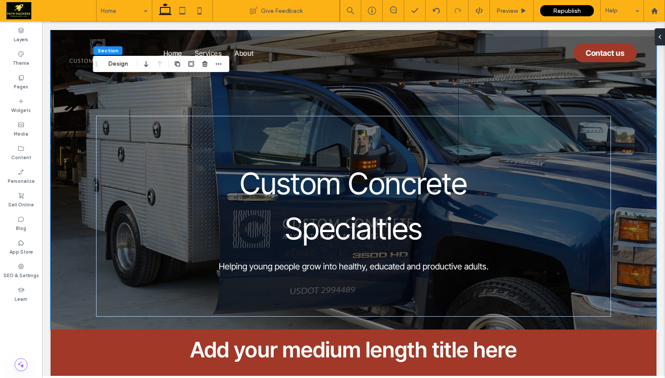
click at [118, 66] on button "Design" at bounding box center [118, 64] width 31 height 10
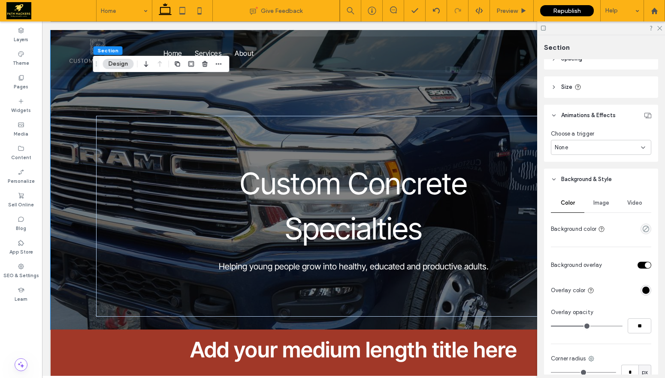
scroll to position [151, 0]
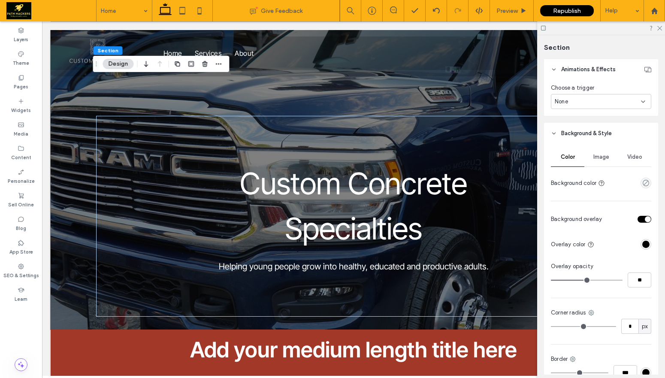
click at [595, 158] on span "Image" at bounding box center [601, 157] width 16 height 7
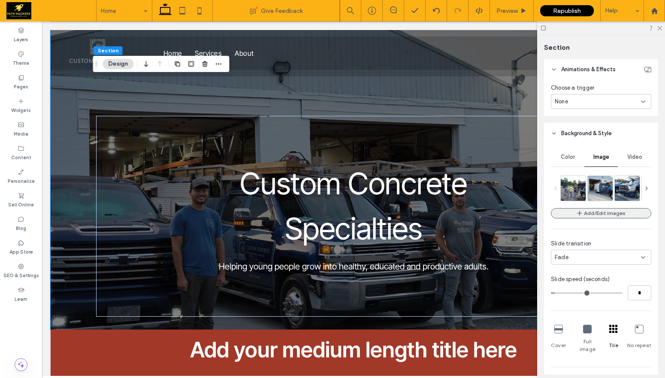
click at [602, 211] on button "Add/Edit images" at bounding box center [601, 213] width 100 height 10
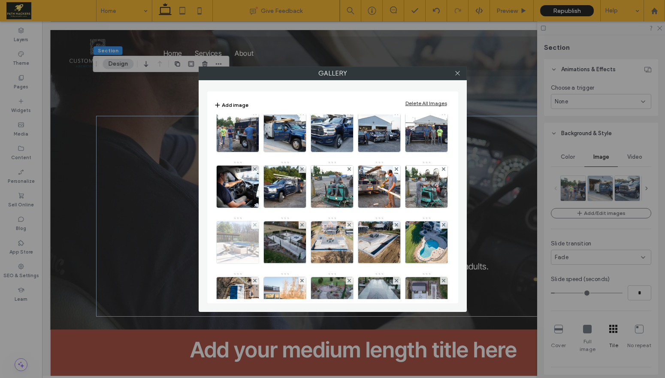
scroll to position [0, 0]
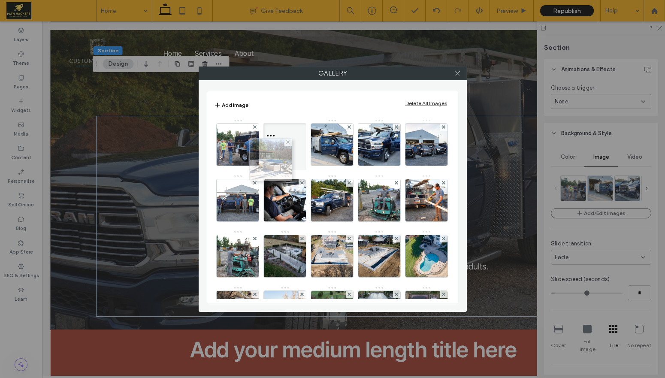
drag, startPoint x: 333, startPoint y: 258, endPoint x: 269, endPoint y: 157, distance: 119.0
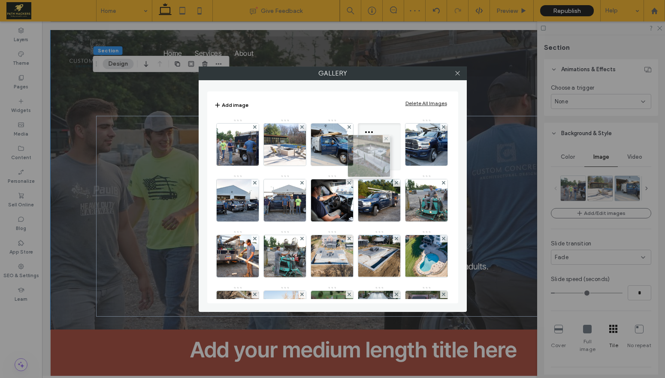
drag, startPoint x: 370, startPoint y: 262, endPoint x: 357, endPoint y: 160, distance: 102.5
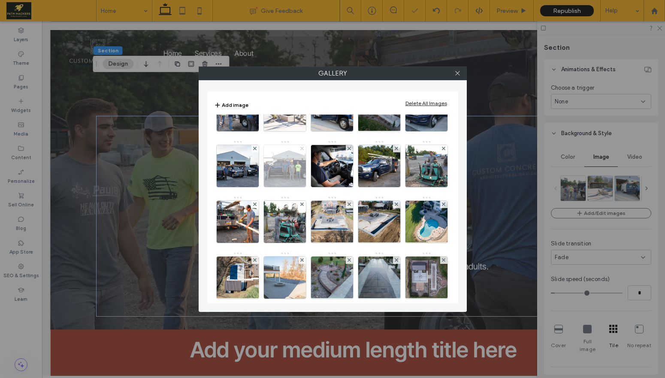
scroll to position [47, 0]
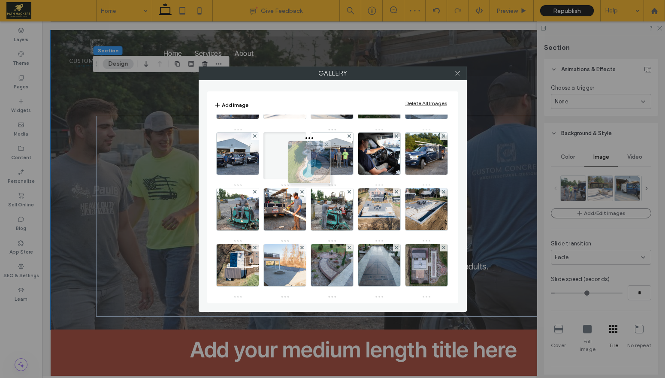
drag, startPoint x: 335, startPoint y: 260, endPoint x: 310, endPoint y: 157, distance: 106.0
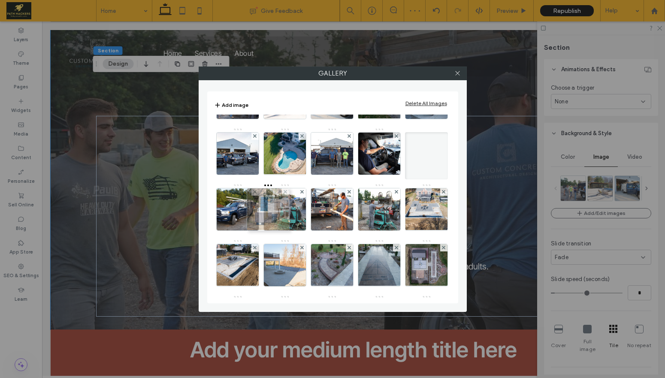
drag, startPoint x: 380, startPoint y: 265, endPoint x: 267, endPoint y: 209, distance: 126.3
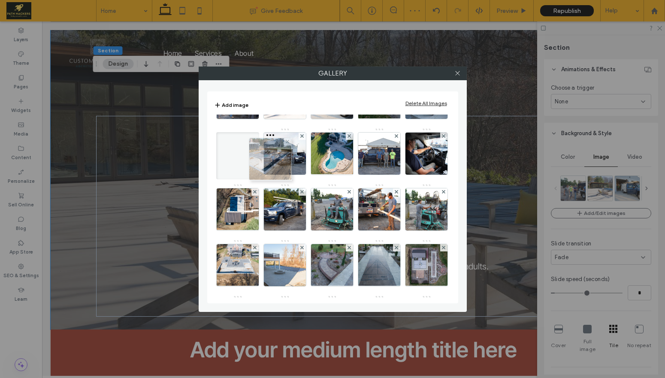
drag, startPoint x: 370, startPoint y: 267, endPoint x: 258, endPoint y: 159, distance: 155.7
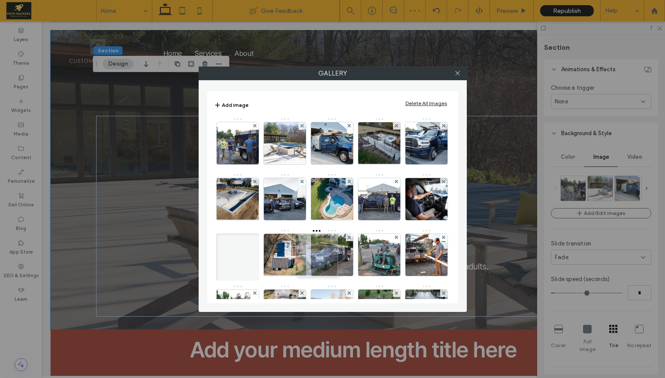
scroll to position [0, 0]
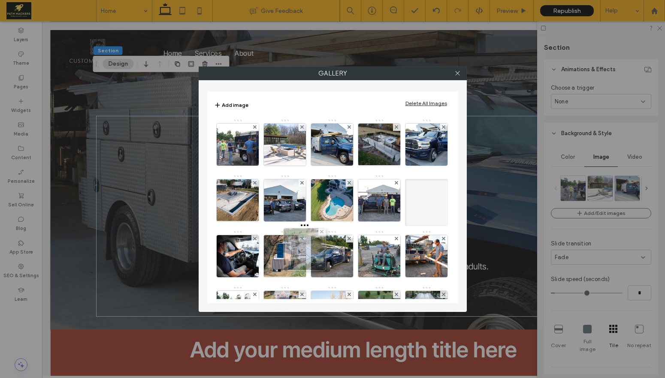
drag, startPoint x: 341, startPoint y: 278, endPoint x: 311, endPoint y: 243, distance: 46.0
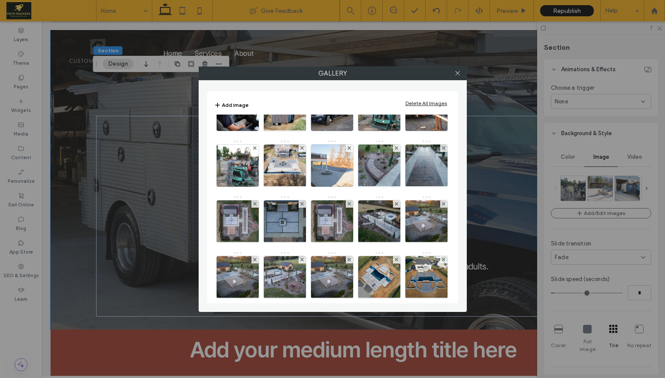
scroll to position [150, 0]
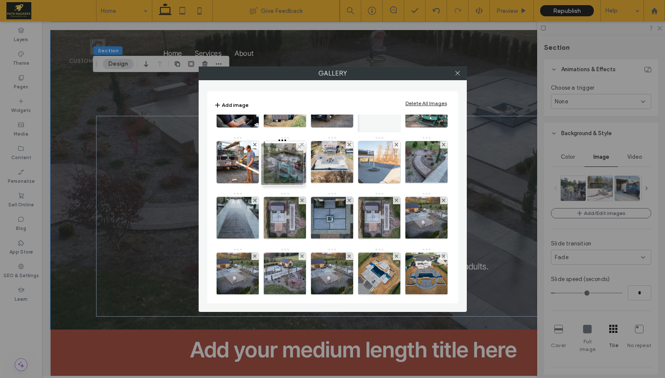
drag, startPoint x: 377, startPoint y: 269, endPoint x: 278, endPoint y: 159, distance: 148.3
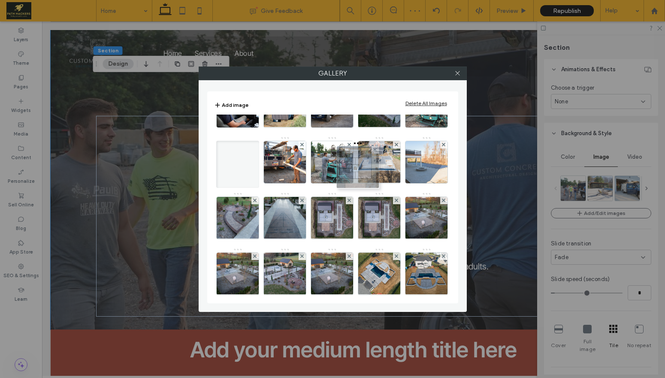
drag, startPoint x: 334, startPoint y: 275, endPoint x: 359, endPoint y: 164, distance: 113.0
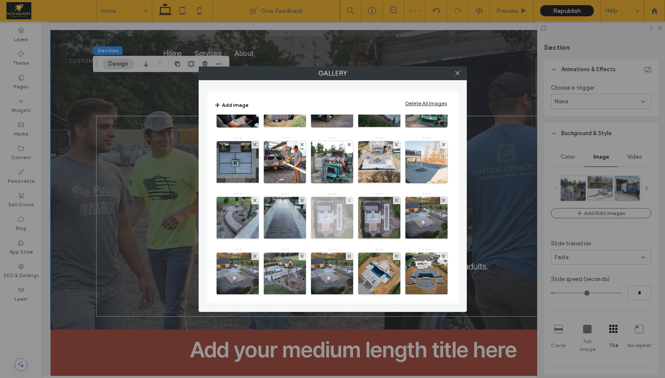
click at [351, 204] on div at bounding box center [349, 200] width 7 height 7
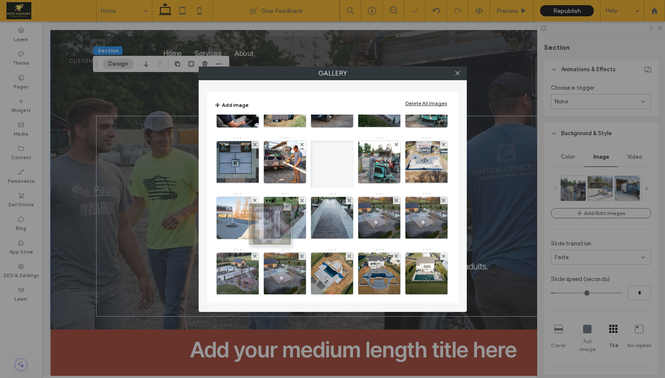
drag, startPoint x: 339, startPoint y: 275, endPoint x: 274, endPoint y: 225, distance: 81.1
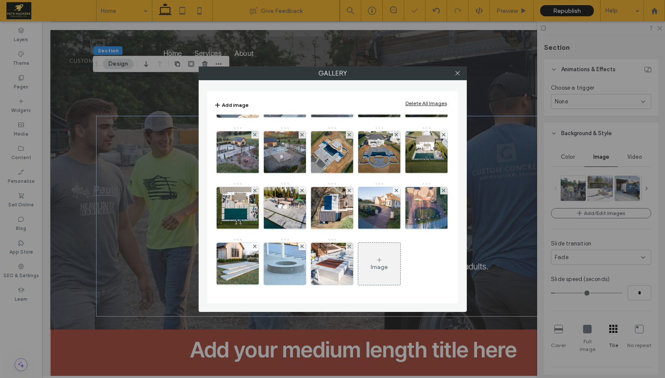
scroll to position [383, 0]
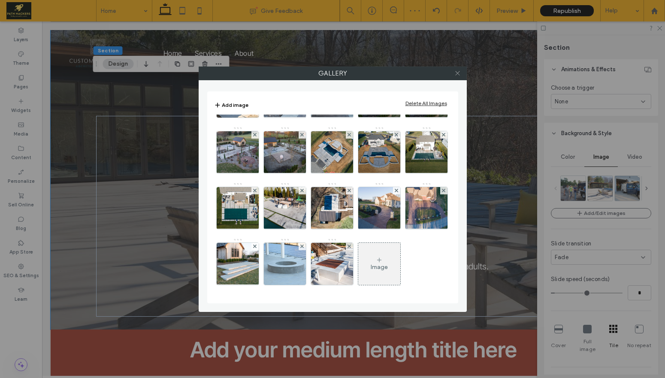
click at [457, 74] on icon at bounding box center [457, 73] width 6 height 6
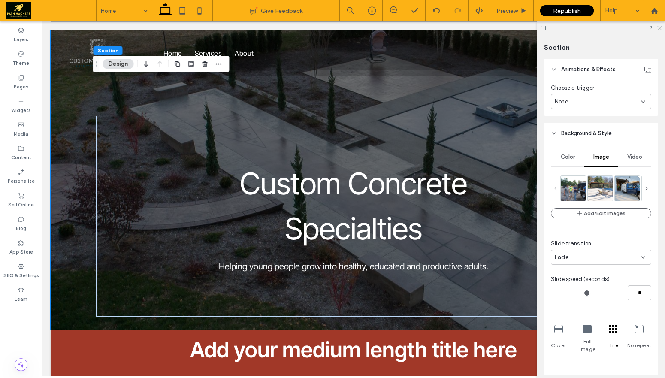
click at [659, 29] on use at bounding box center [659, 28] width 5 height 5
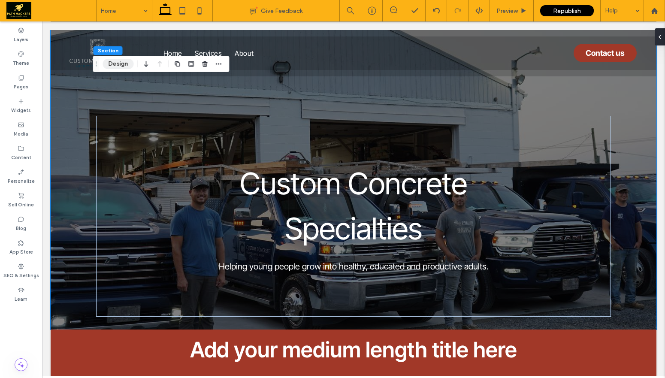
click at [125, 64] on button "Design" at bounding box center [118, 64] width 31 height 10
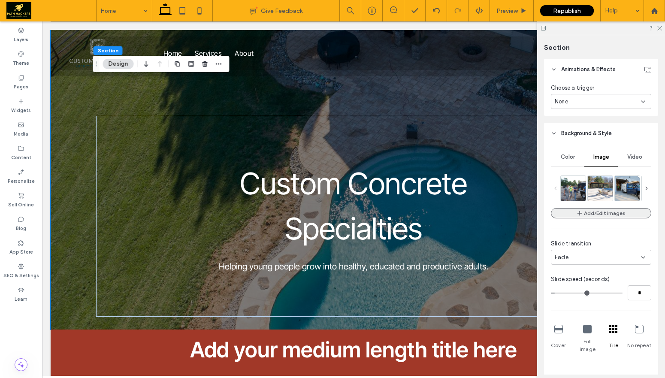
click at [597, 211] on button "Add/Edit images" at bounding box center [601, 213] width 100 height 10
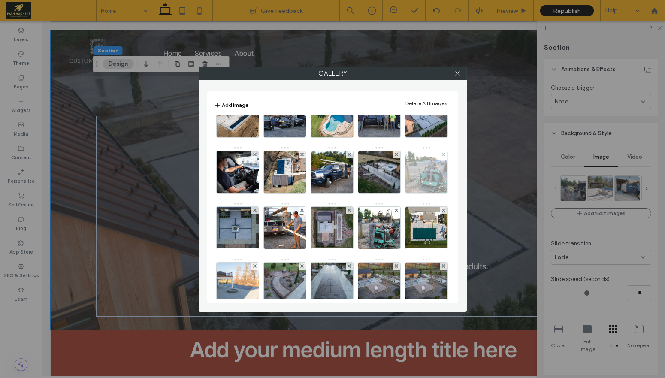
scroll to position [0, 0]
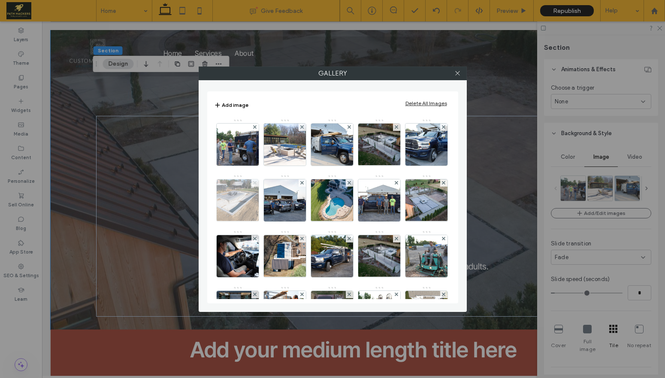
click at [257, 182] on icon at bounding box center [254, 182] width 3 height 3
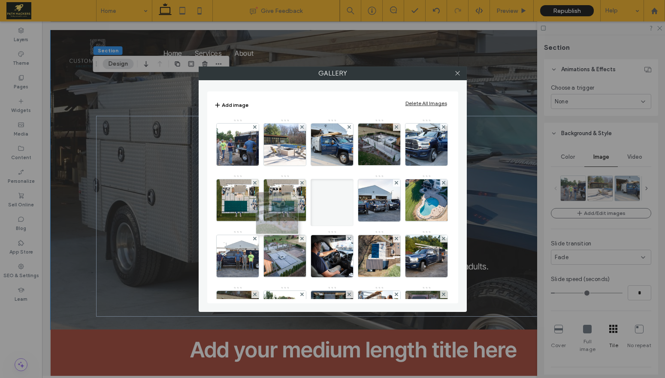
drag, startPoint x: 291, startPoint y: 257, endPoint x: 279, endPoint y: 216, distance: 42.4
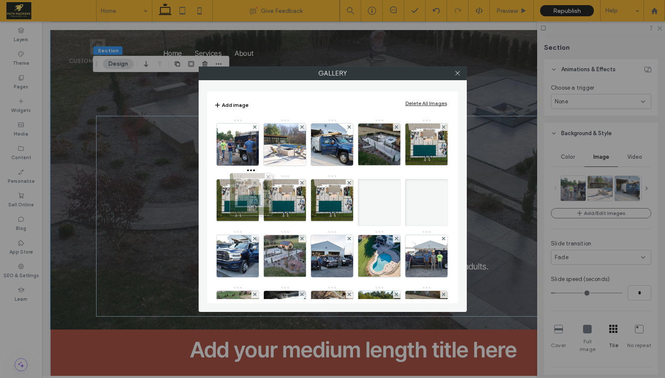
drag, startPoint x: 282, startPoint y: 206, endPoint x: 246, endPoint y: 200, distance: 36.5
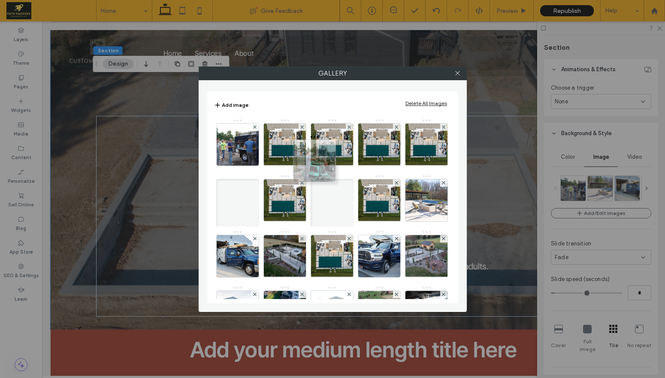
drag, startPoint x: 244, startPoint y: 194, endPoint x: 318, endPoint y: 154, distance: 84.5
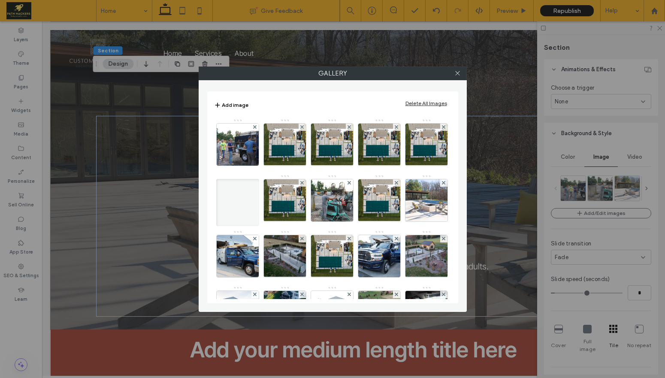
click at [239, 107] on button "Add image" at bounding box center [231, 105] width 34 height 10
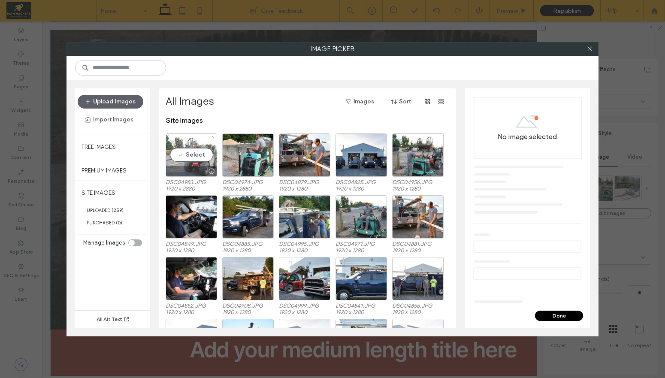
click at [201, 149] on div "Select" at bounding box center [191, 154] width 51 height 43
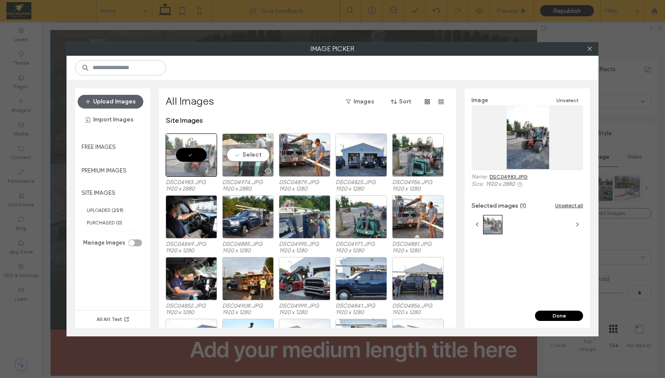
click at [257, 156] on div "Select" at bounding box center [247, 154] width 51 height 43
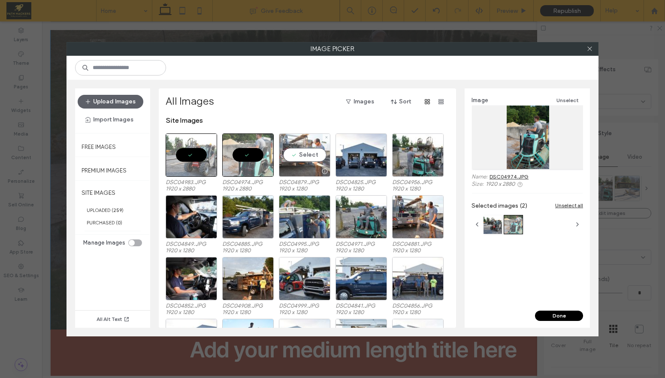
click at [306, 155] on div "Select" at bounding box center [304, 154] width 51 height 43
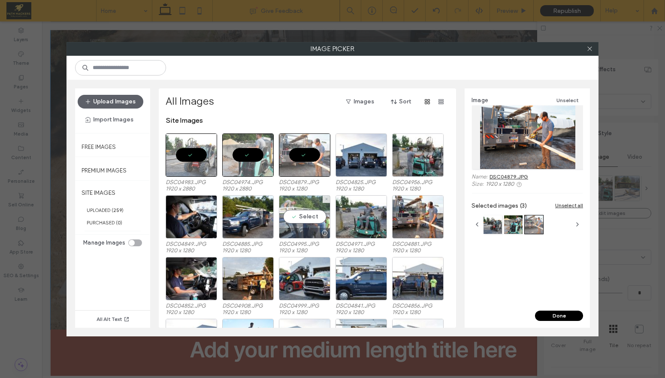
click at [303, 219] on div "Select" at bounding box center [304, 216] width 51 height 43
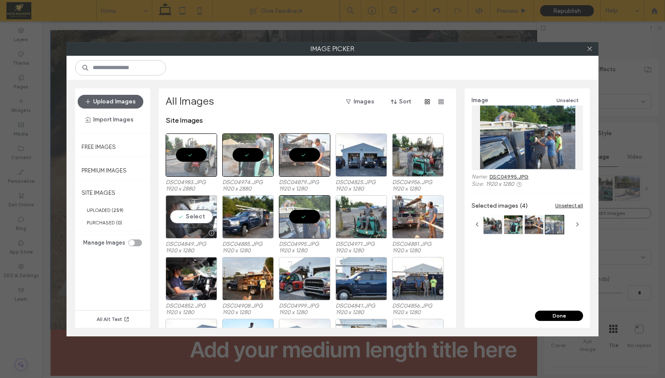
click at [200, 221] on div "Select" at bounding box center [191, 216] width 51 height 43
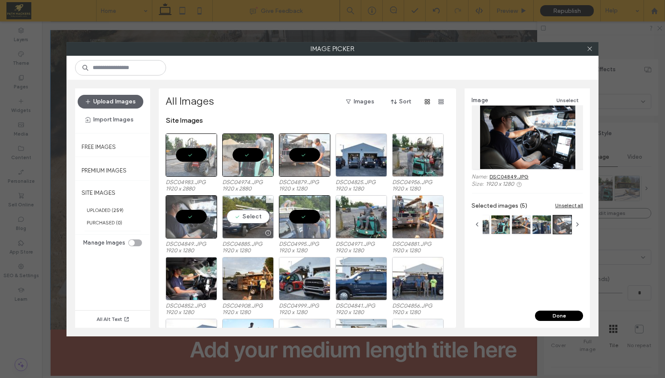
click at [240, 217] on div "Select" at bounding box center [247, 216] width 51 height 43
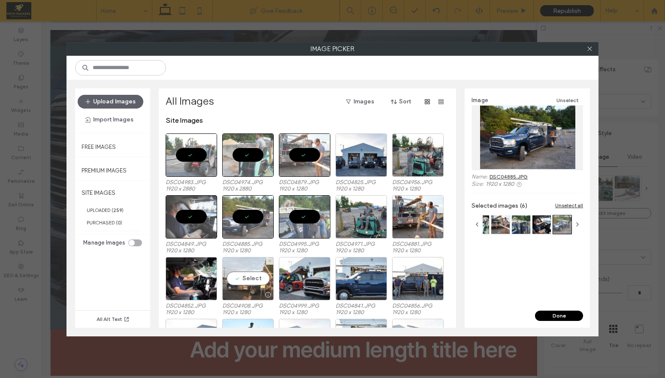
click at [252, 278] on div "Select" at bounding box center [247, 278] width 51 height 43
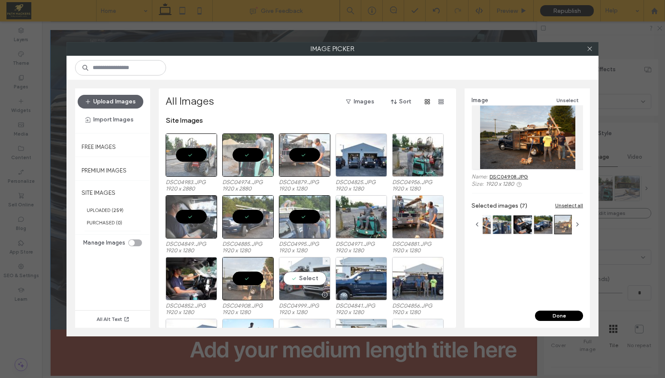
click at [301, 278] on div "Select" at bounding box center [304, 278] width 51 height 43
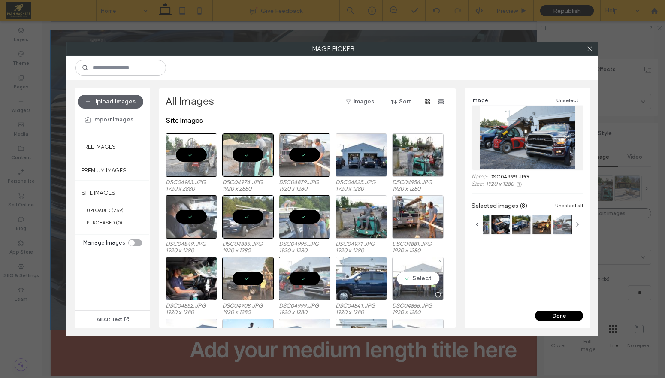
click at [419, 277] on div "Select" at bounding box center [417, 278] width 51 height 43
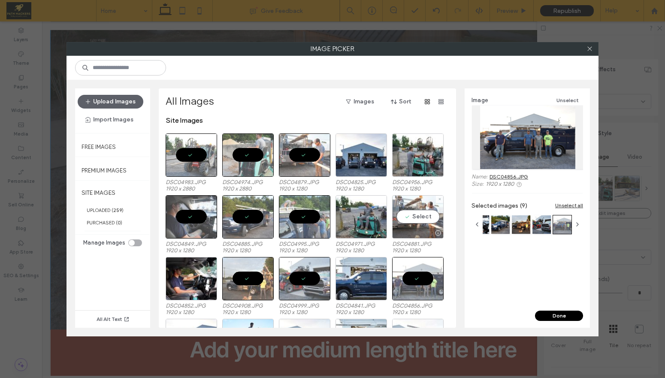
click at [417, 222] on div "Select" at bounding box center [417, 216] width 51 height 43
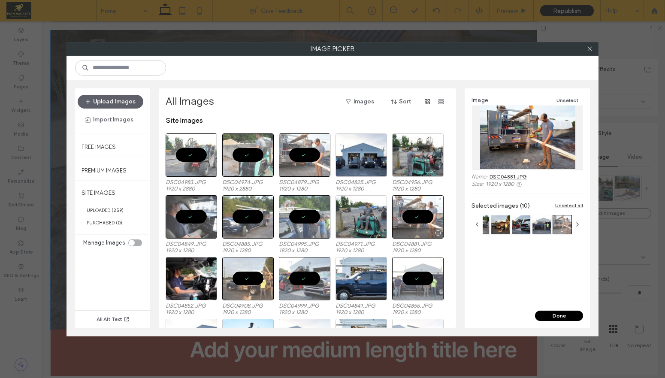
click at [412, 221] on div at bounding box center [417, 216] width 51 height 43
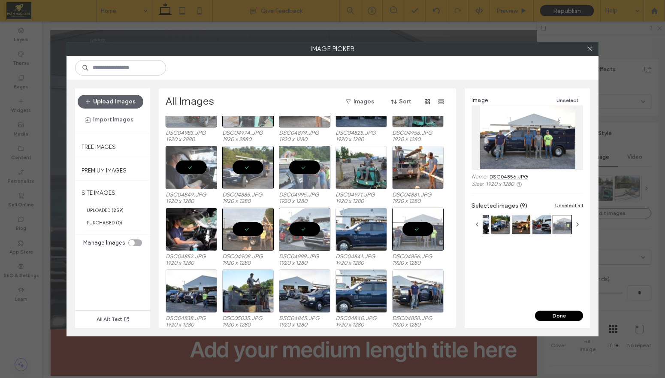
scroll to position [53, 0]
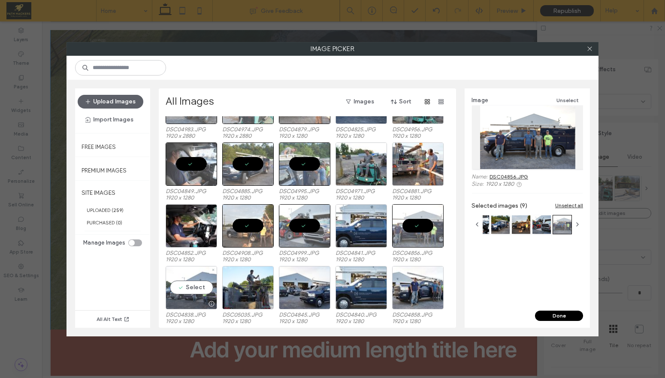
click at [196, 288] on div "Select" at bounding box center [191, 287] width 51 height 43
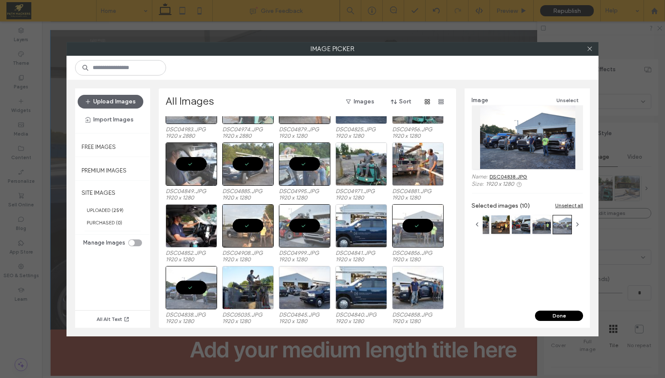
click at [548, 313] on button "Done" at bounding box center [559, 316] width 48 height 10
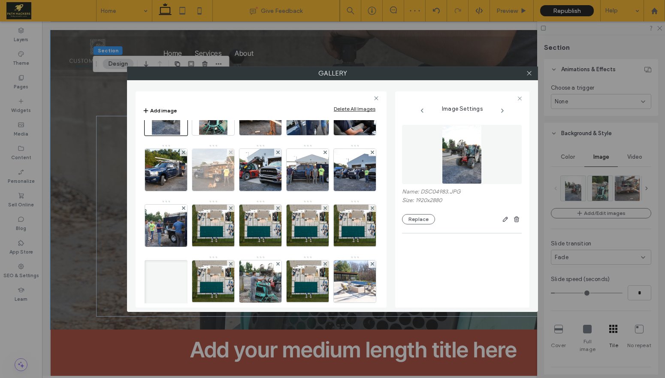
scroll to position [144, 0]
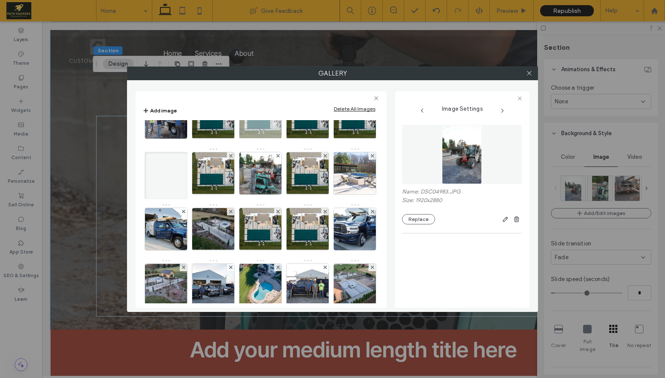
click at [276, 102] on icon at bounding box center [277, 99] width 3 height 3
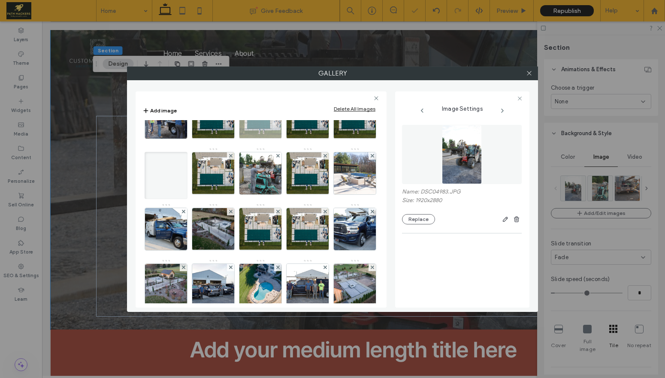
click at [276, 102] on use at bounding box center [277, 99] width 3 height 3
click at [324, 104] on span at bounding box center [325, 100] width 3 height 7
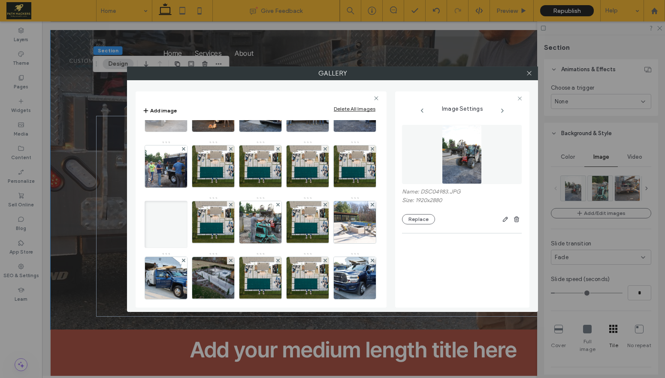
scroll to position [124, 0]
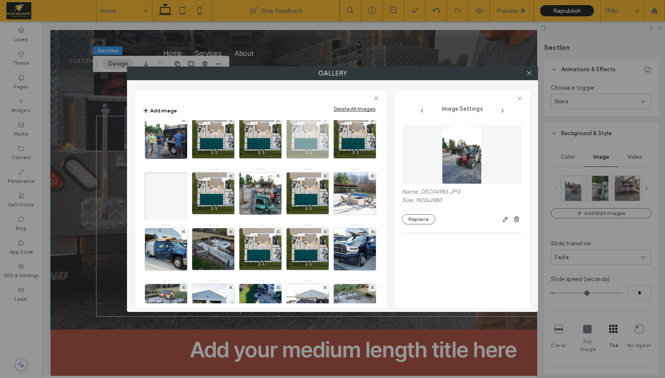
click at [321, 124] on div at bounding box center [324, 120] width 7 height 7
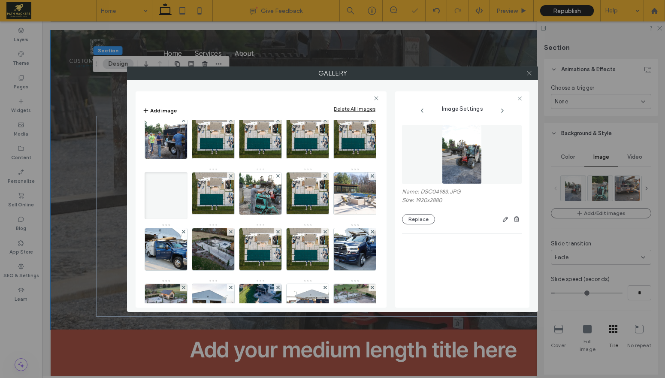
click at [529, 73] on icon at bounding box center [529, 73] width 6 height 6
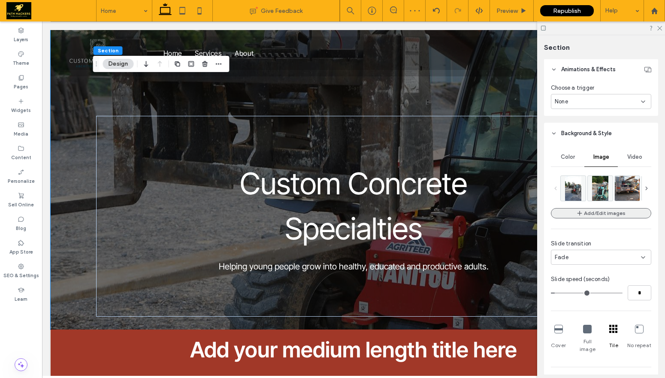
click at [602, 211] on button "Add/Edit images" at bounding box center [601, 213] width 100 height 10
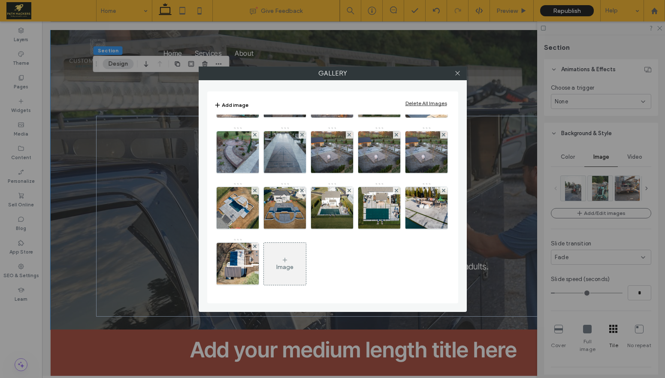
scroll to position [378, 0]
click at [346, 139] on div at bounding box center [349, 134] width 7 height 7
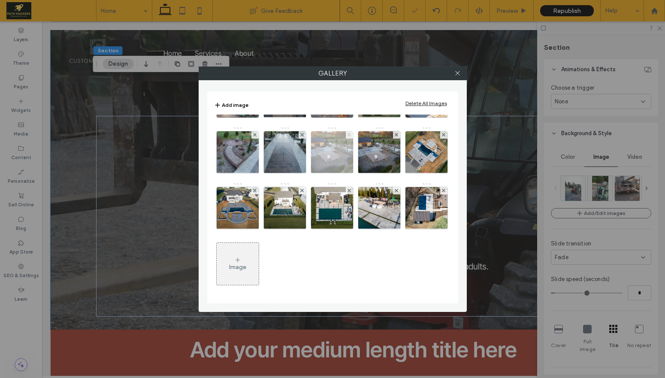
click at [348, 136] on icon at bounding box center [349, 134] width 3 height 3
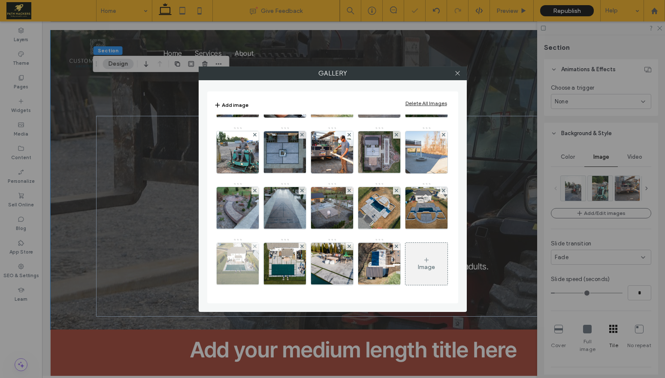
scroll to position [0, 0]
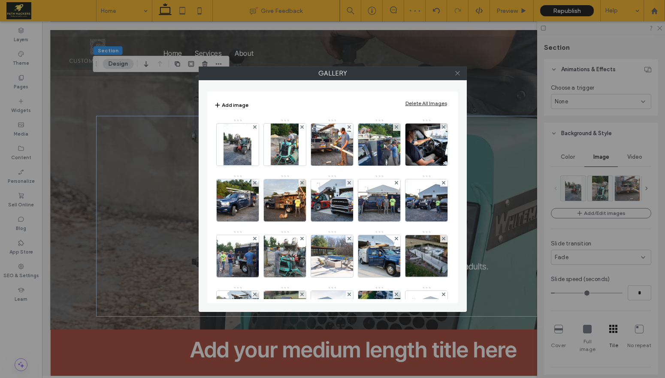
click at [459, 75] on use at bounding box center [457, 73] width 4 height 4
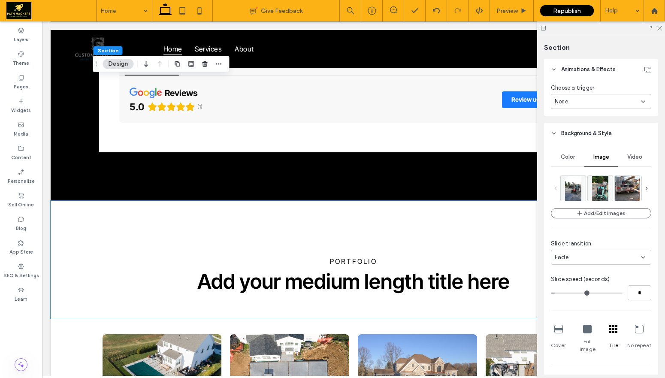
scroll to position [1785, 0]
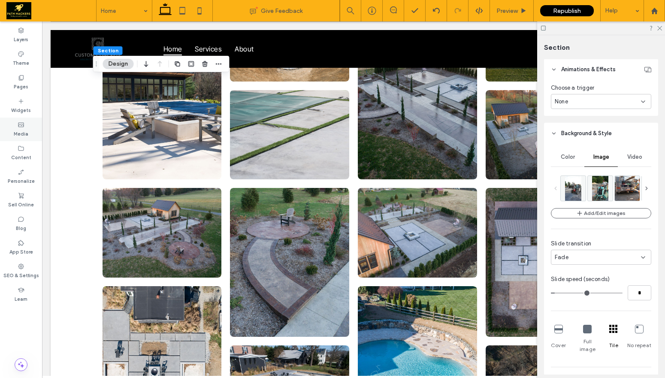
click at [24, 134] on label "Media" at bounding box center [21, 132] width 15 height 9
